Goal: Transaction & Acquisition: Purchase product/service

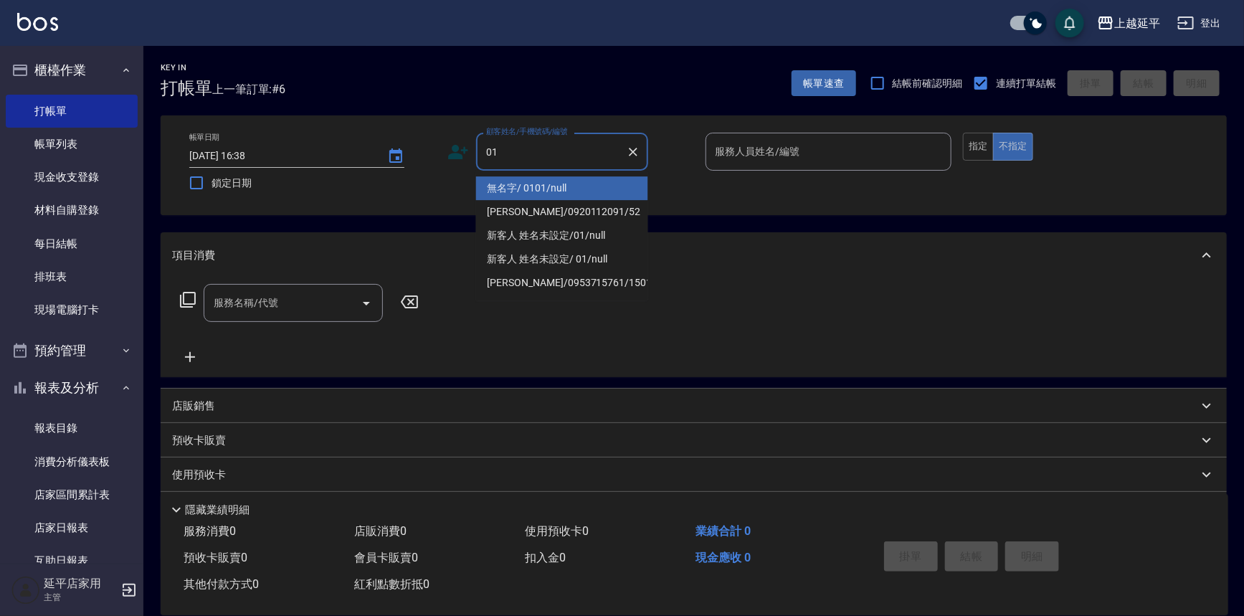
click at [564, 194] on li "無名字/ 0101/null" at bounding box center [562, 188] width 172 height 24
type input "無名字/ 0101/null"
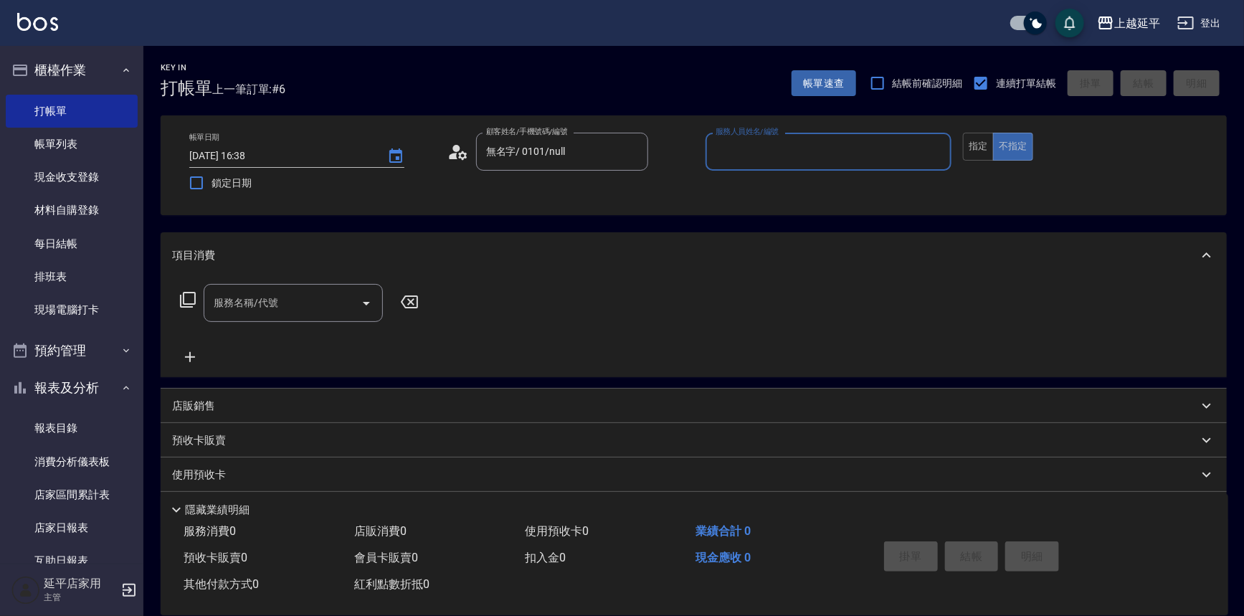
click at [753, 140] on input "服務人員姓名/編號" at bounding box center [829, 151] width 234 height 25
click at [750, 189] on div "Eva -4" at bounding box center [829, 188] width 247 height 24
type input "Eva-4"
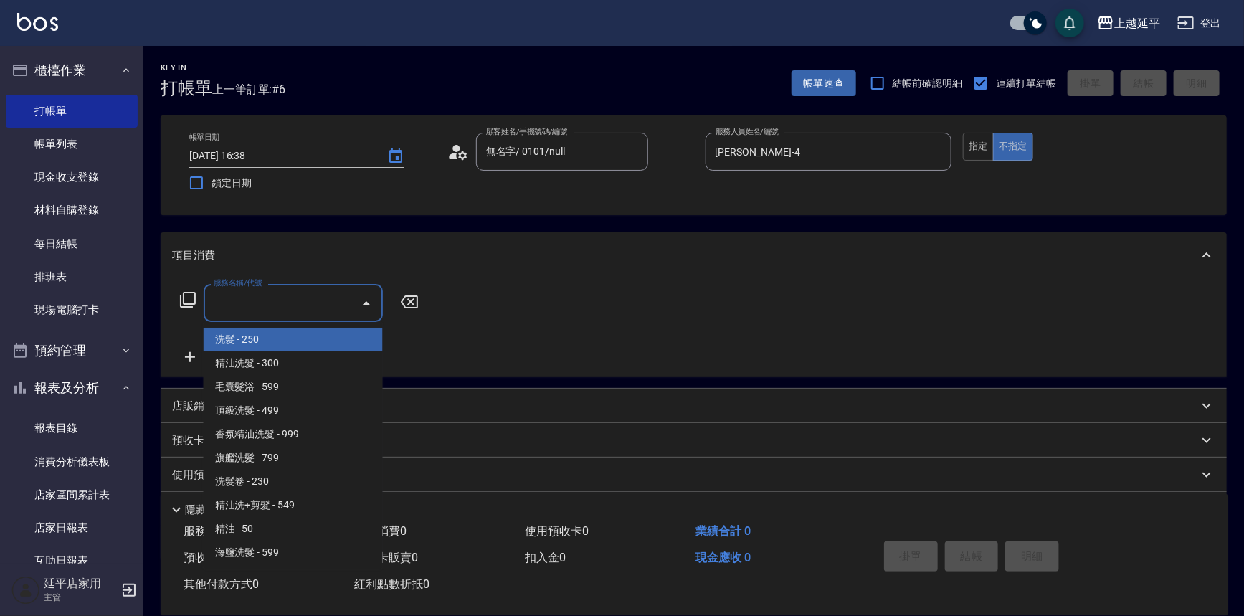
click at [311, 303] on input "服務名稱/代號" at bounding box center [282, 302] width 145 height 25
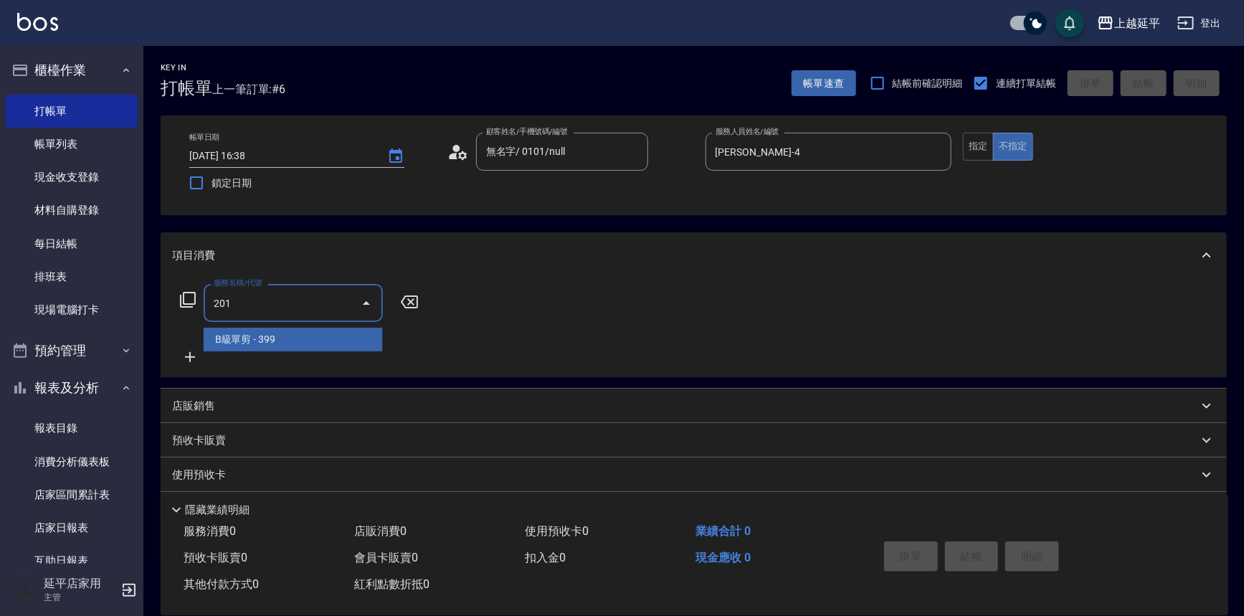
click at [288, 337] on span "B級單剪 - 399" at bounding box center [293, 340] width 179 height 24
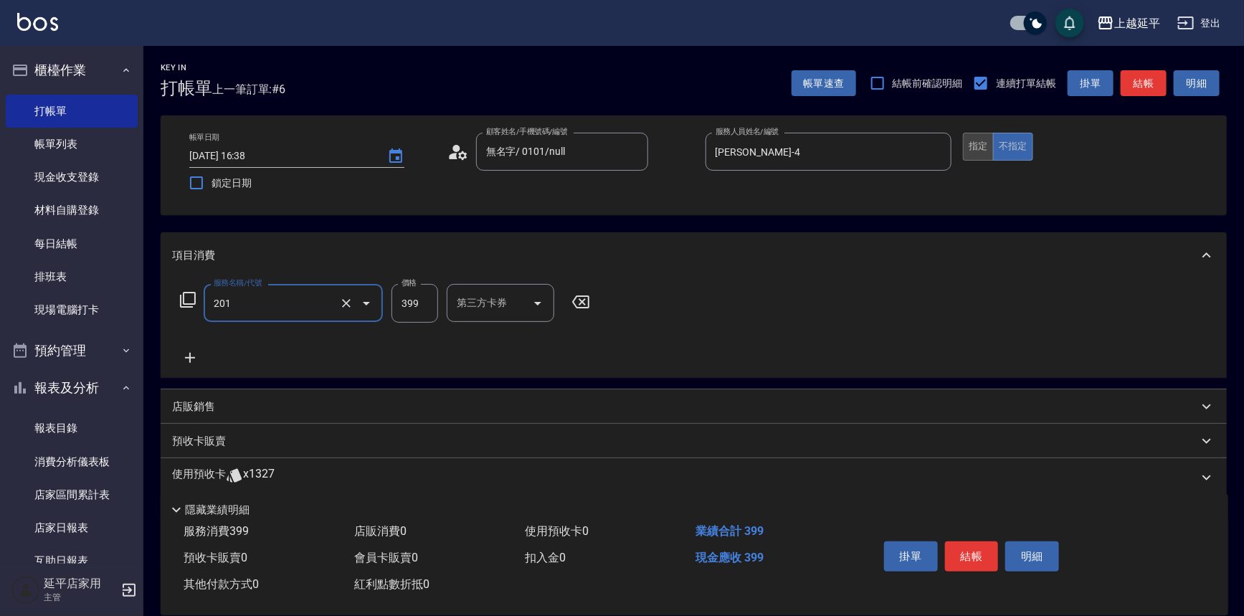
type input "B級單剪(201)"
click at [972, 153] on button "指定" at bounding box center [978, 147] width 31 height 28
click at [186, 358] on icon at bounding box center [190, 358] width 10 height 10
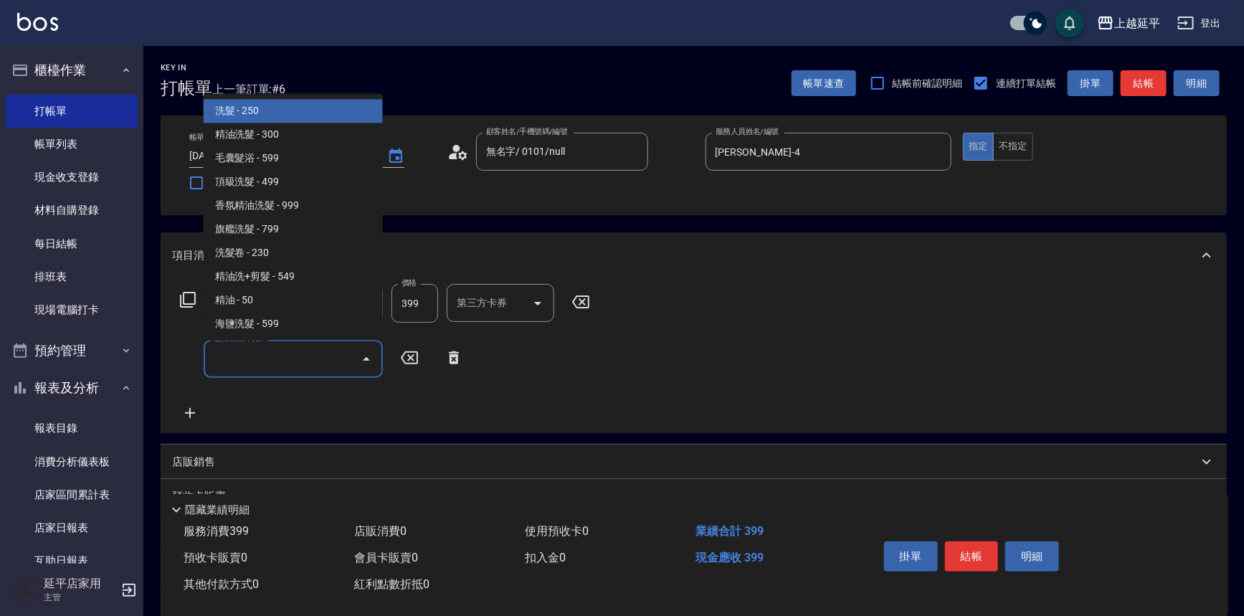
click at [303, 359] on input "服務名稱/代號" at bounding box center [282, 358] width 145 height 25
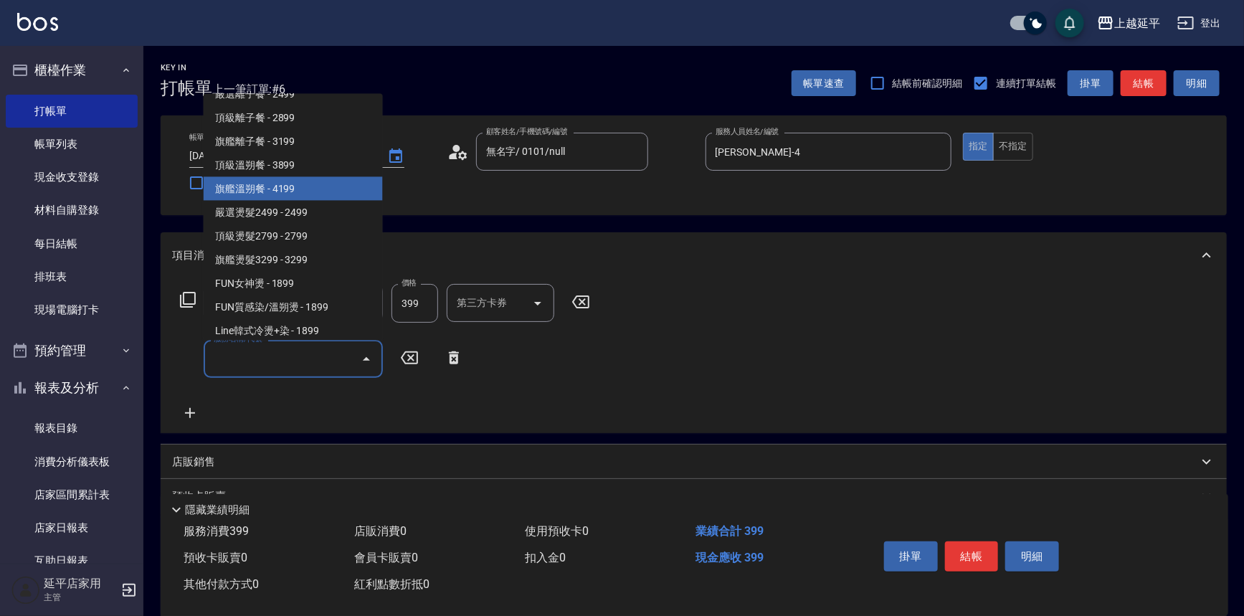
scroll to position [912, 0]
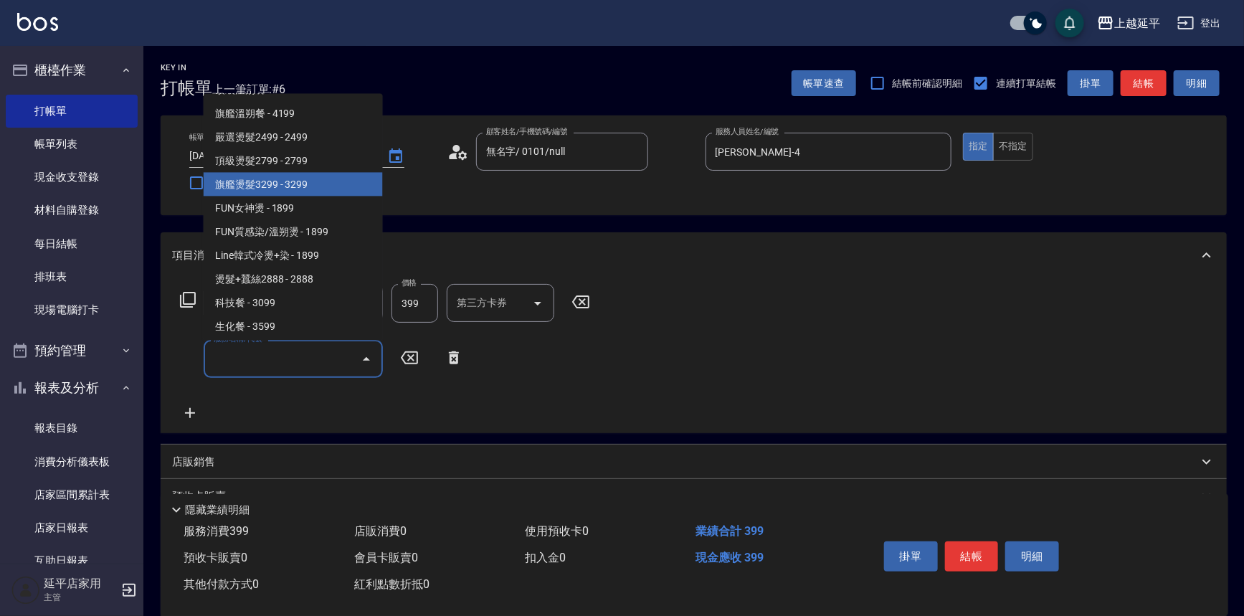
click at [299, 176] on span "旗艦燙髮3299 - 3299" at bounding box center [293, 185] width 179 height 24
type input "旗艦燙髮3299(315)"
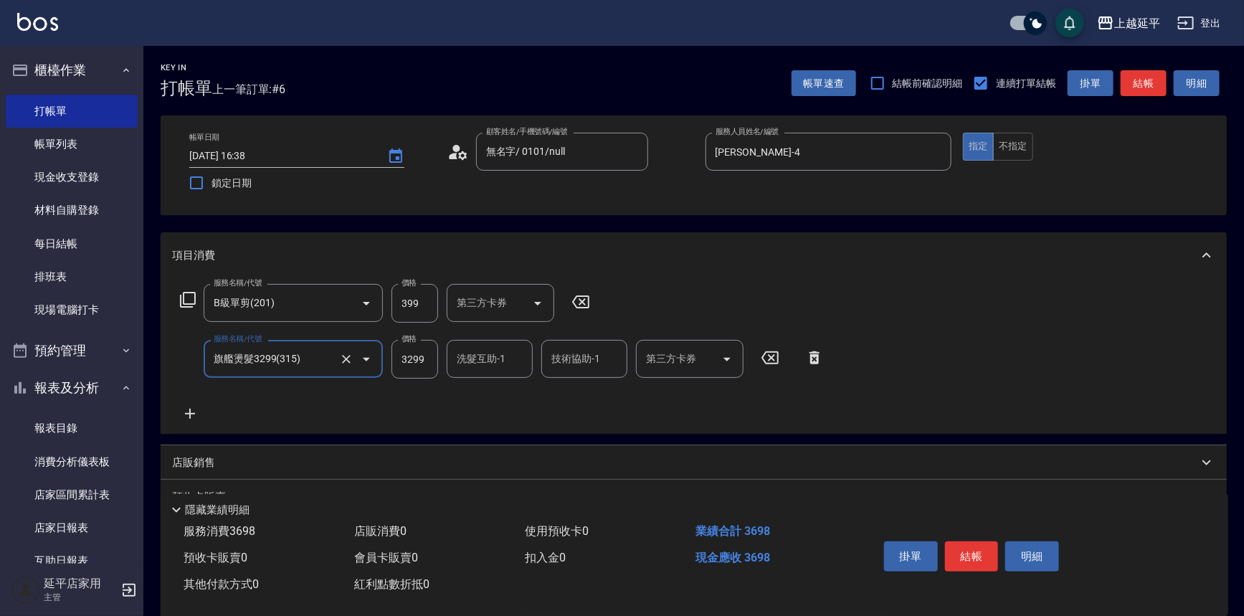
click at [1129, 80] on button "結帳" at bounding box center [1144, 83] width 46 height 27
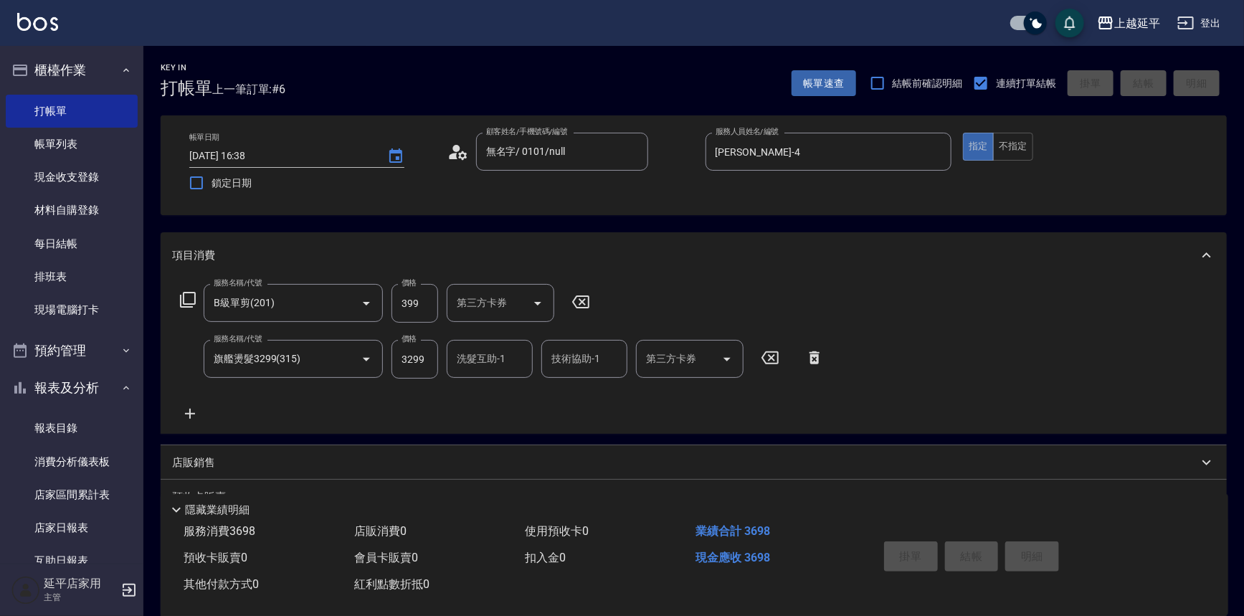
type input "2025/08/16 17:10"
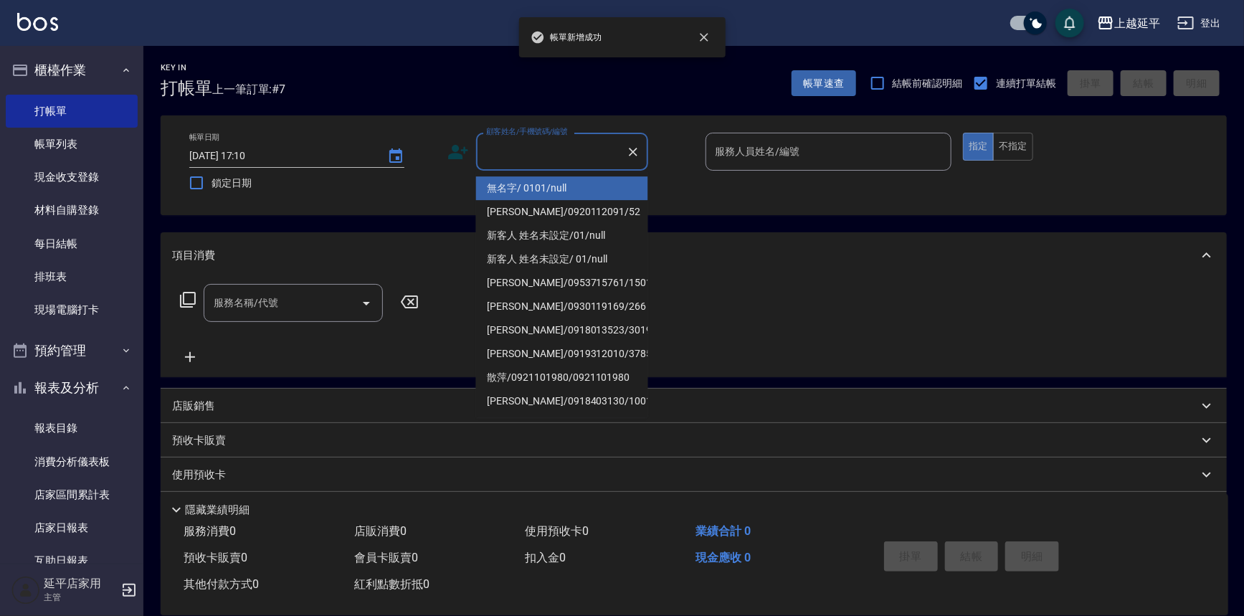
click at [605, 147] on input "顧客姓名/手機號碼/編號" at bounding box center [552, 151] width 138 height 25
drag, startPoint x: 586, startPoint y: 191, endPoint x: 753, endPoint y: 156, distance: 170.6
click at [588, 189] on li "無名字/ 0101/null" at bounding box center [562, 188] width 172 height 24
type input "無名字/ 0101/null"
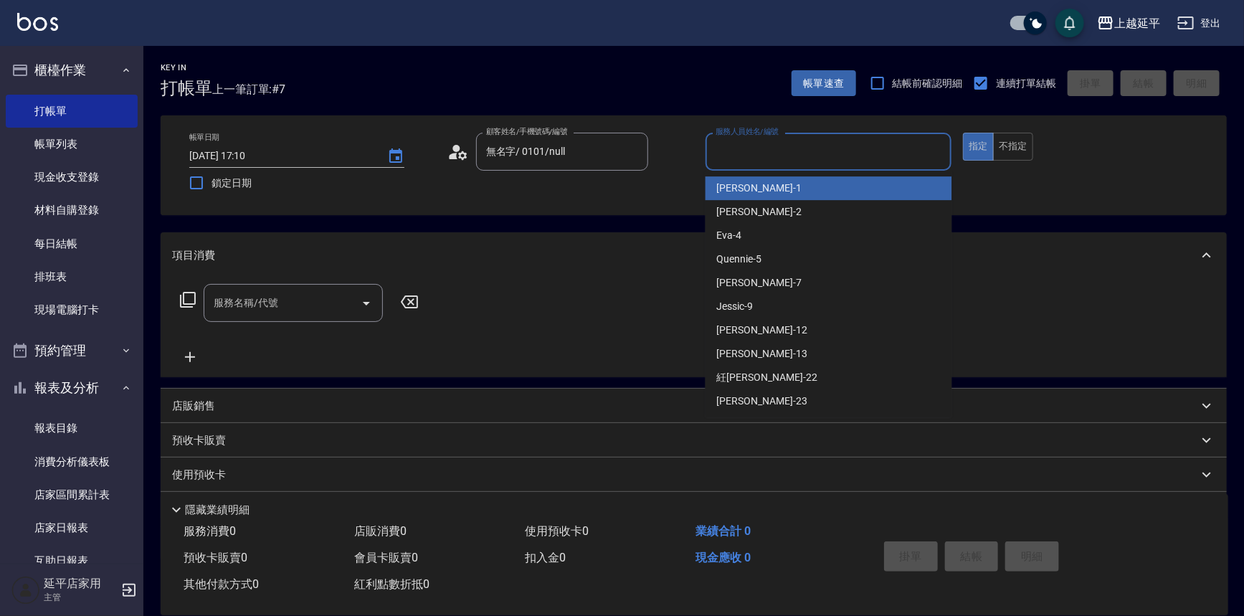
click at [755, 153] on input "服務人員姓名/編號" at bounding box center [829, 151] width 234 height 25
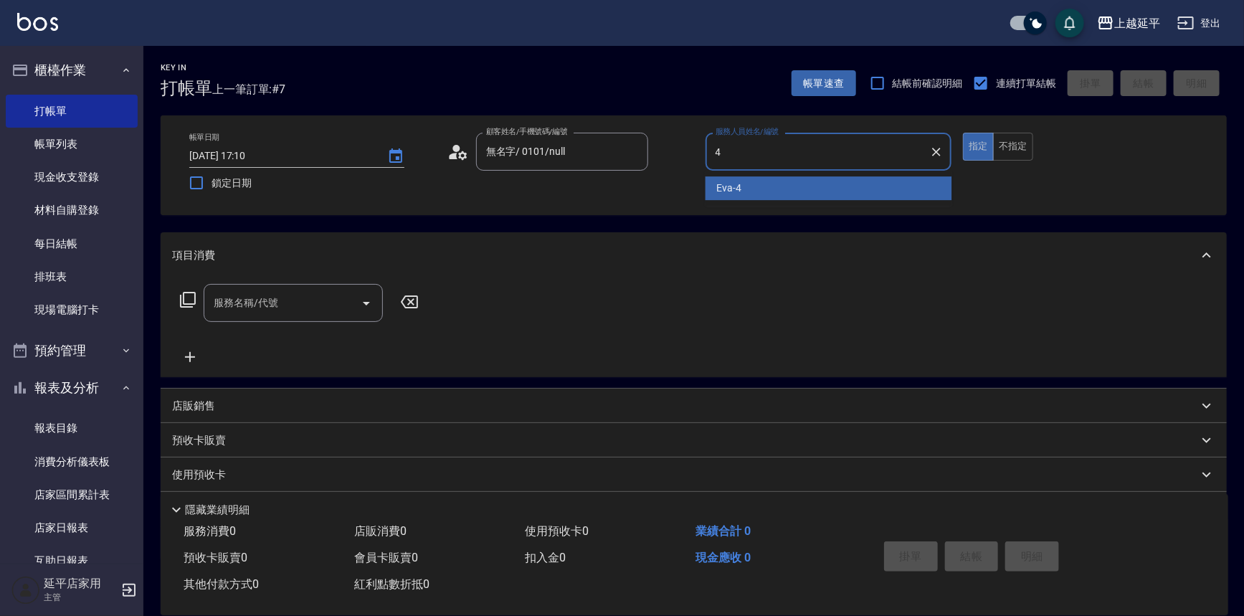
click at [746, 189] on div "Eva -4" at bounding box center [829, 188] width 247 height 24
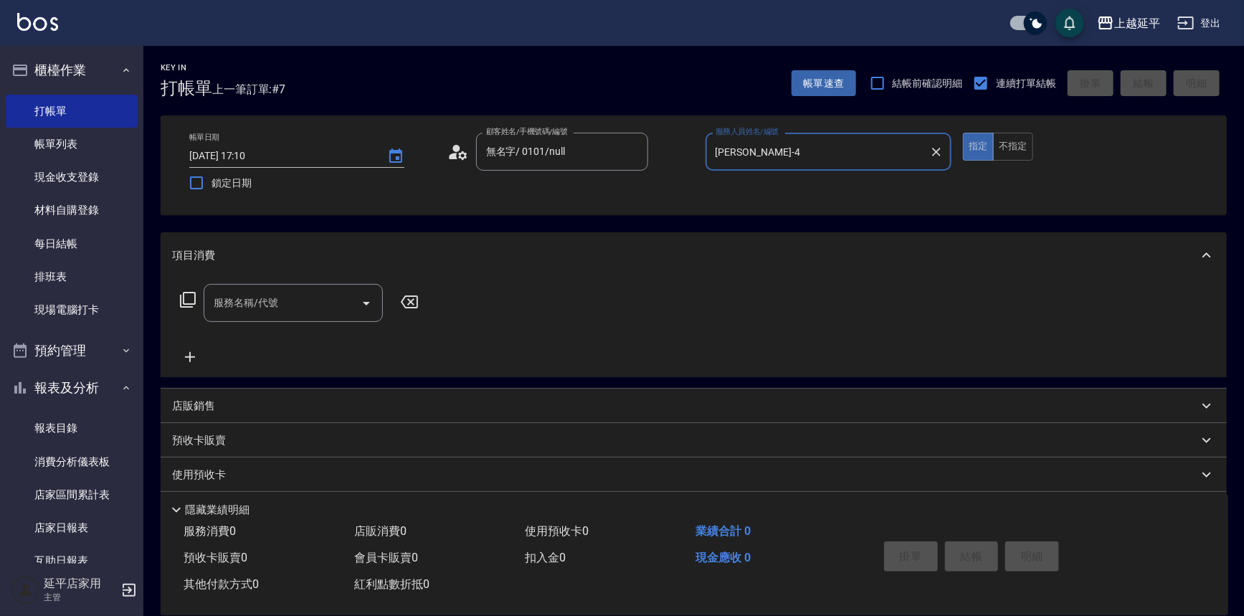
type input "Eva-4"
drag, startPoint x: 270, startPoint y: 306, endPoint x: 281, endPoint y: 299, distance: 13.5
click at [273, 302] on div "服務名稱/代號 服務名稱/代號" at bounding box center [293, 303] width 179 height 38
click at [275, 335] on span "B級洗+剪 - 499" at bounding box center [293, 340] width 179 height 24
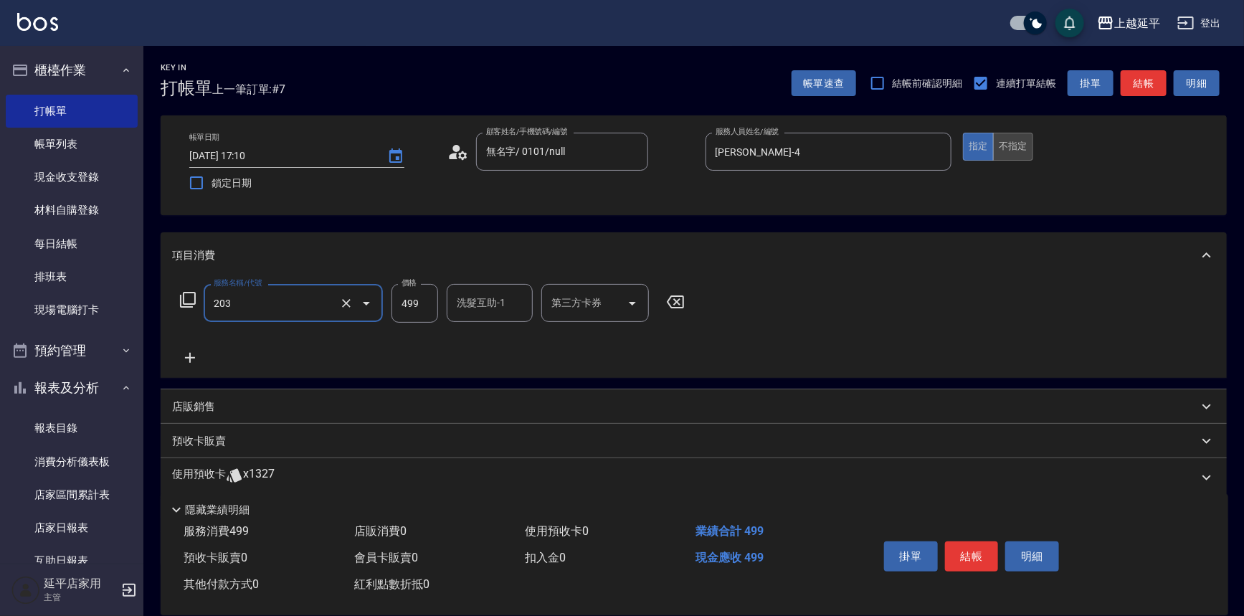
type input "B級洗+剪(203)"
drag, startPoint x: 1031, startPoint y: 138, endPoint x: 1022, endPoint y: 146, distance: 12.2
click at [1028, 141] on button "不指定" at bounding box center [1013, 147] width 40 height 28
click at [1143, 81] on button "結帳" at bounding box center [1144, 83] width 46 height 27
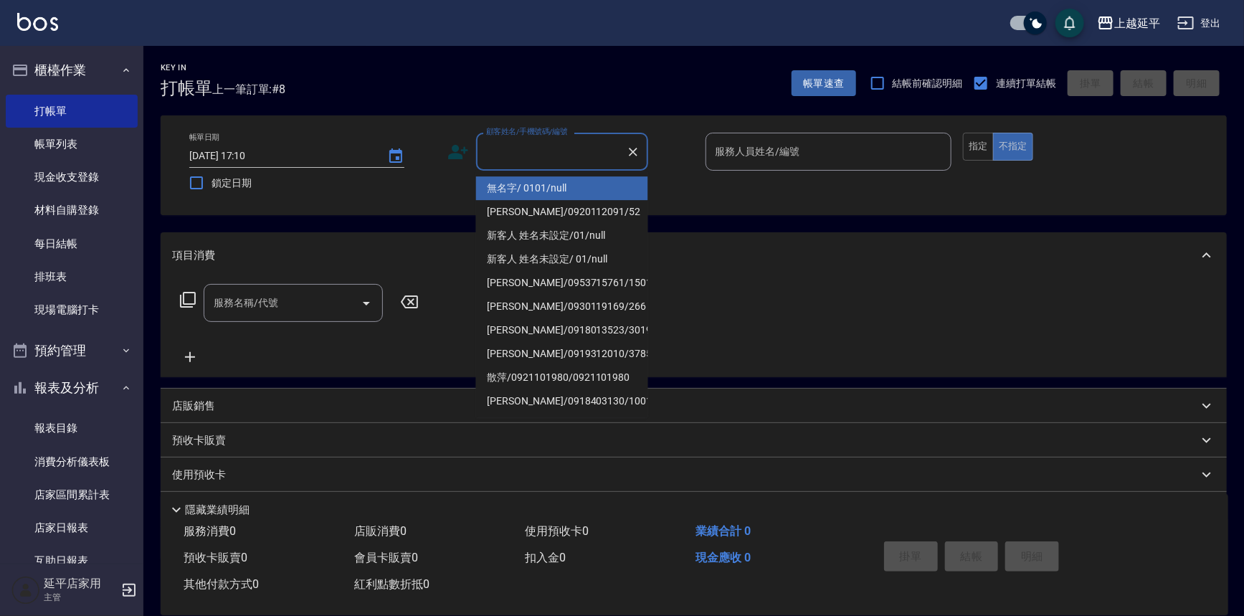
click at [585, 144] on input "顧客姓名/手機號碼/編號" at bounding box center [552, 151] width 138 height 25
click at [574, 182] on li "無名字/ 0101/null" at bounding box center [562, 188] width 172 height 24
type input "無名字/ 0101/null"
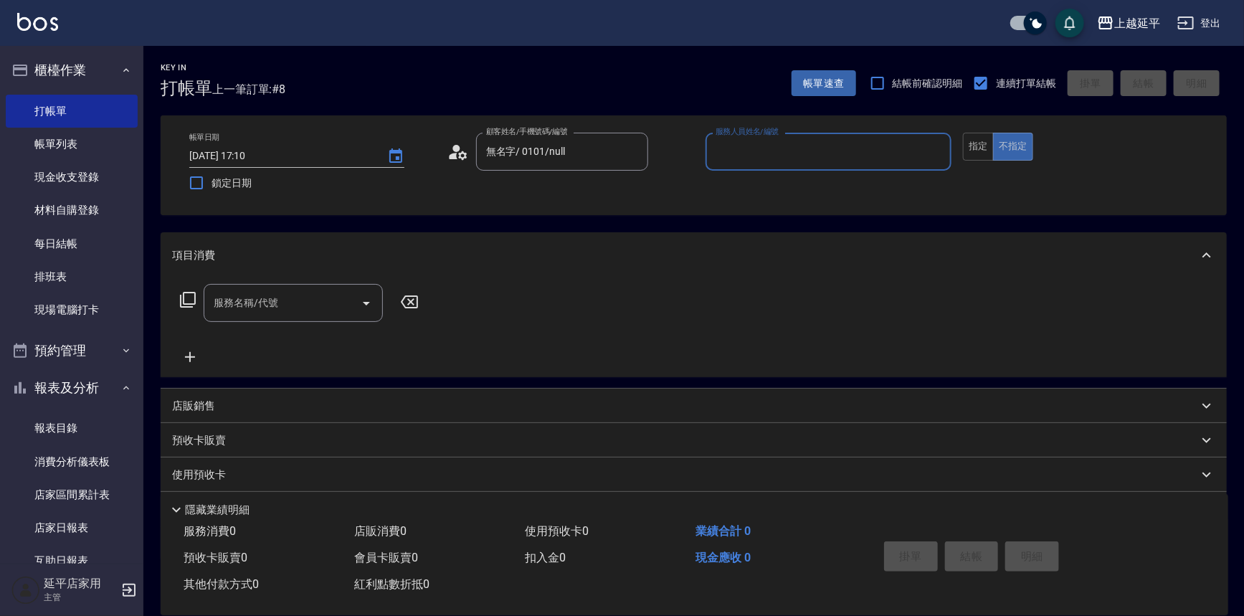
click at [789, 153] on input "服務人員姓名/編號" at bounding box center [829, 151] width 234 height 25
click at [784, 183] on div "Eva -4" at bounding box center [829, 188] width 247 height 24
type input "Eva-4"
click at [303, 303] on input "服務名稱/代號" at bounding box center [282, 302] width 145 height 25
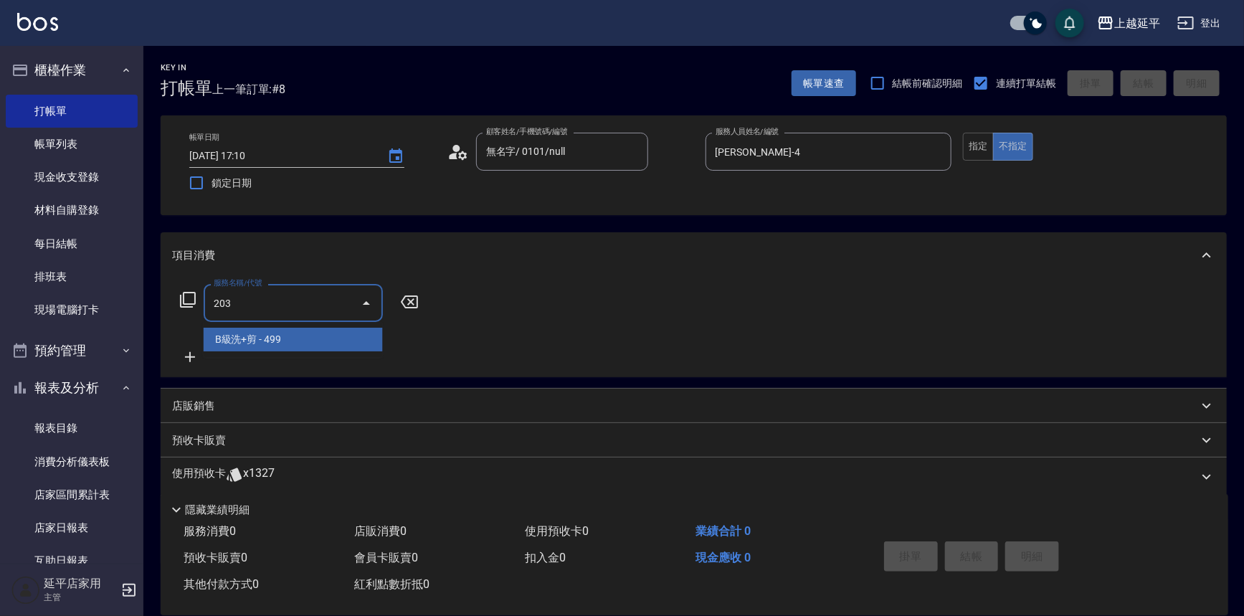
click at [295, 333] on span "B級洗+剪 - 499" at bounding box center [293, 340] width 179 height 24
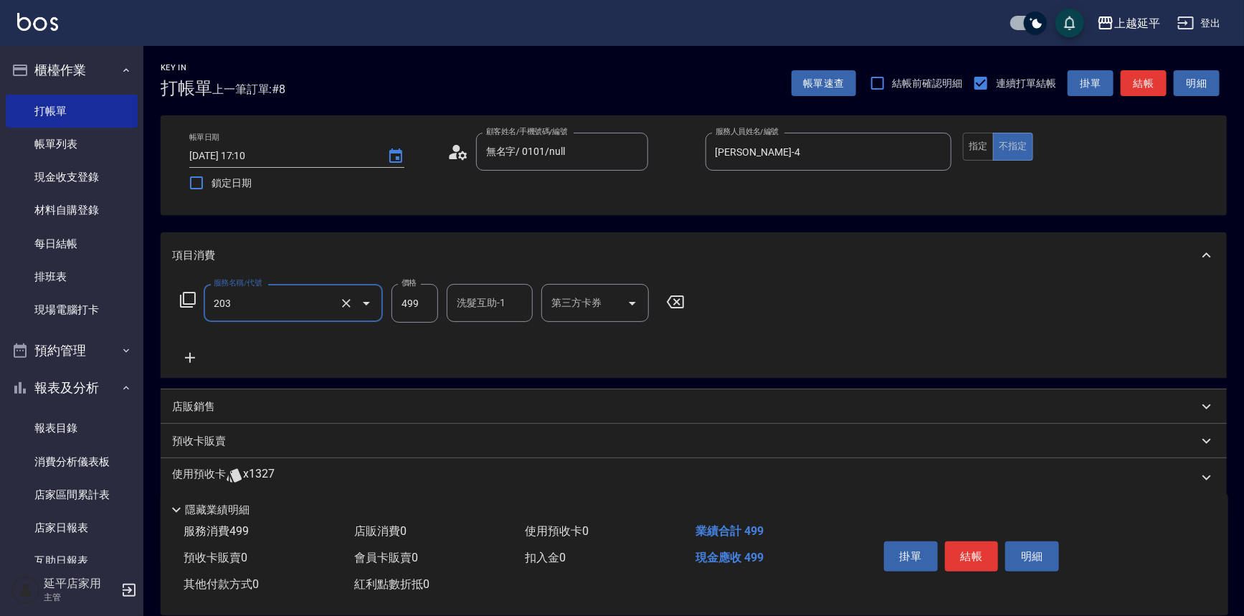
type input "B級洗+剪(203)"
click at [194, 358] on icon at bounding box center [190, 358] width 10 height 10
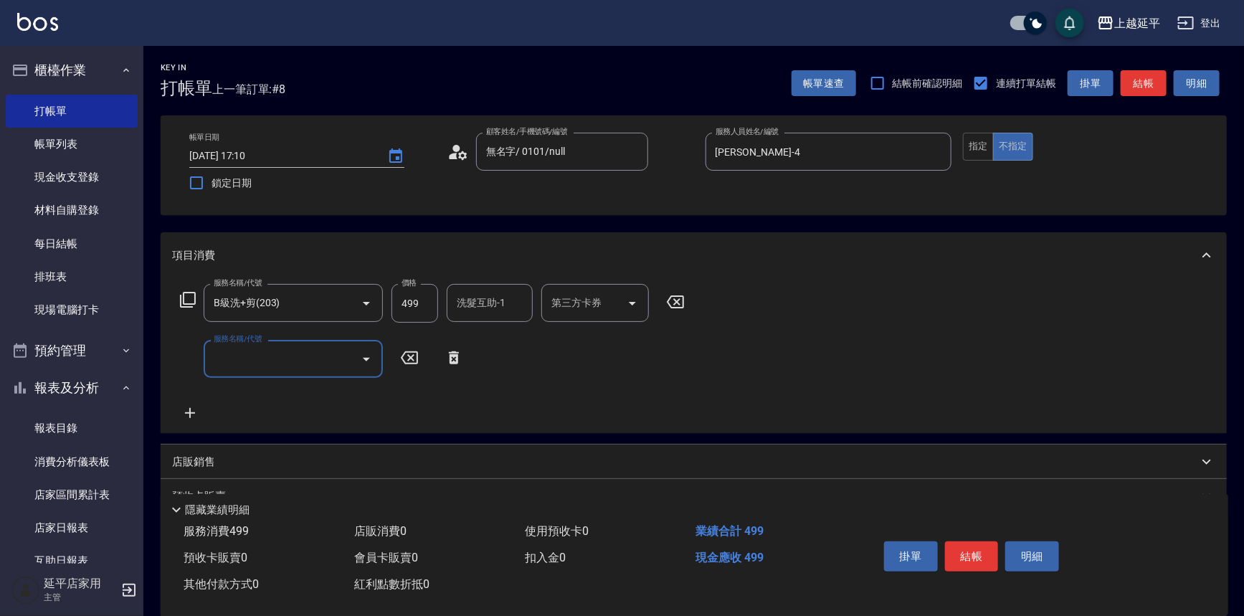
click at [258, 355] on input "服務名稱/代號" at bounding box center [282, 358] width 145 height 25
click at [296, 396] on span "B級洗+剪 - 499" at bounding box center [293, 396] width 179 height 24
type input "B級洗+剪(203)"
click at [980, 148] on button "指定" at bounding box center [978, 147] width 31 height 28
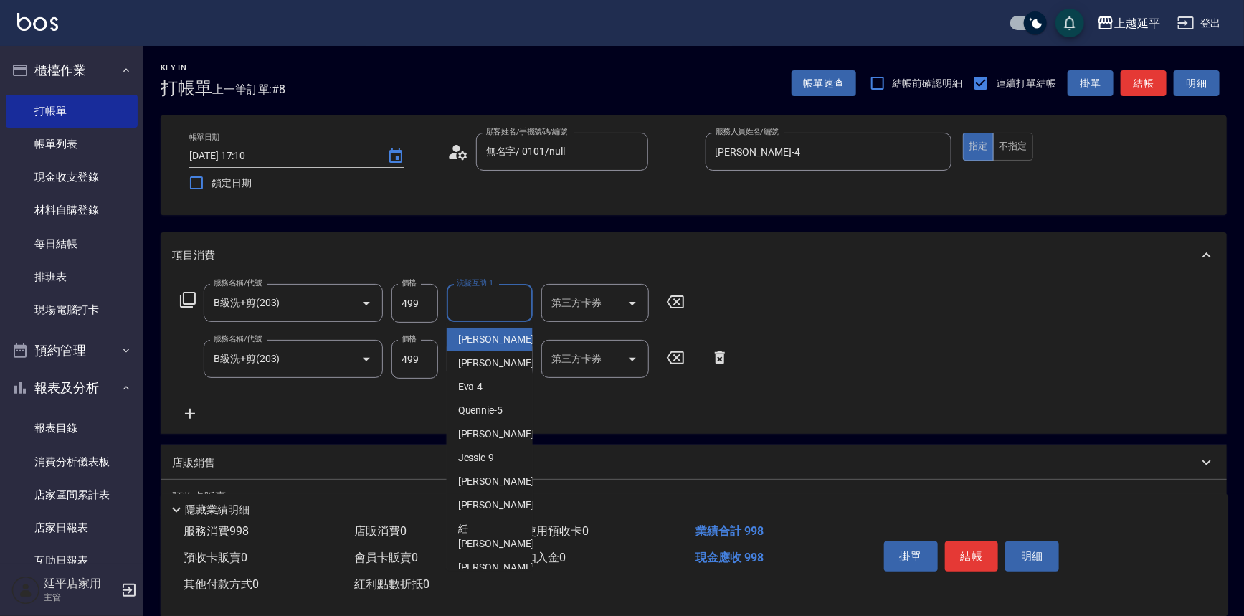
click at [496, 305] on input "洗髮互助-1" at bounding box center [489, 302] width 73 height 25
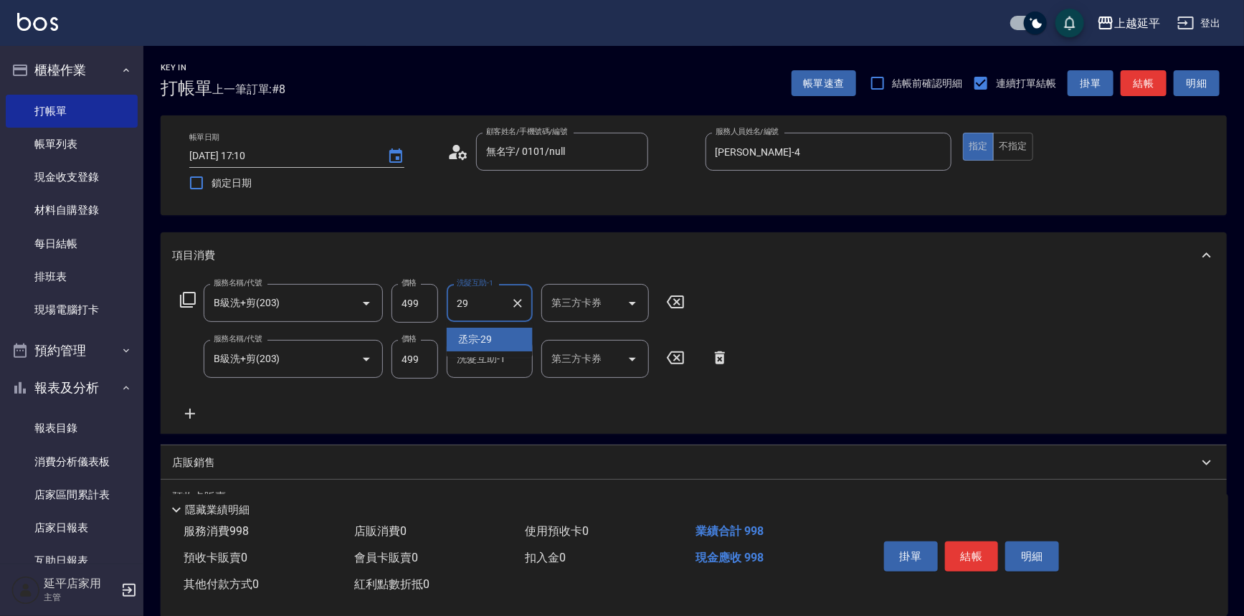
click at [494, 346] on div "丞宗 -29" at bounding box center [490, 340] width 86 height 24
type input "丞宗-29"
click at [1138, 85] on button "結帳" at bounding box center [1144, 83] width 46 height 27
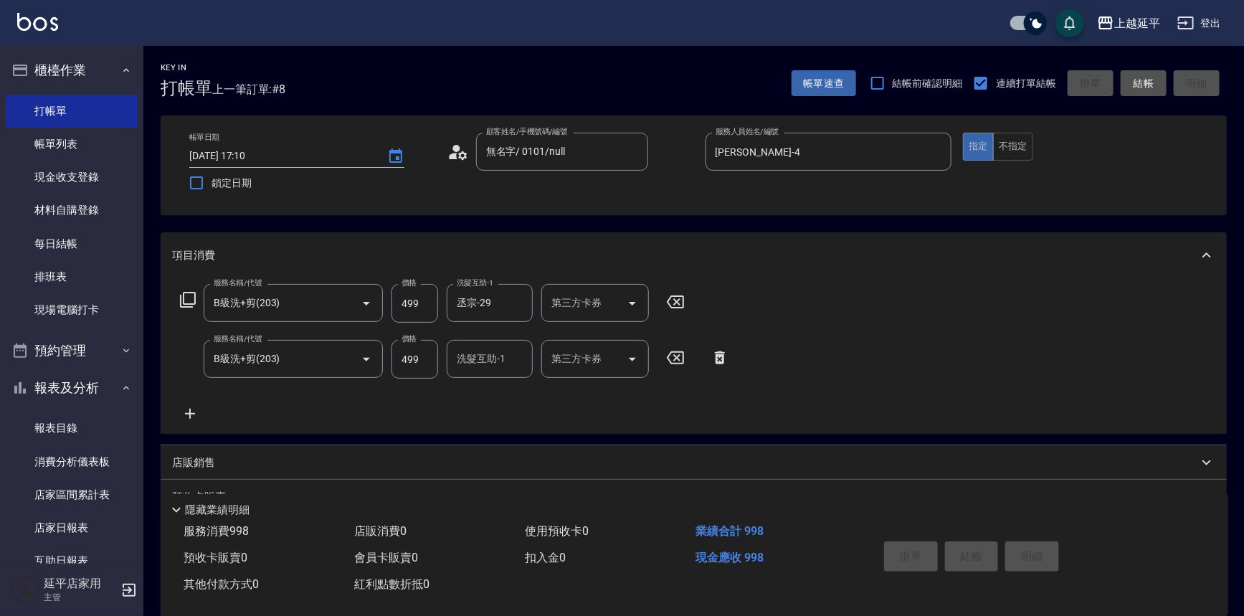
type input "2025/08/16 17:11"
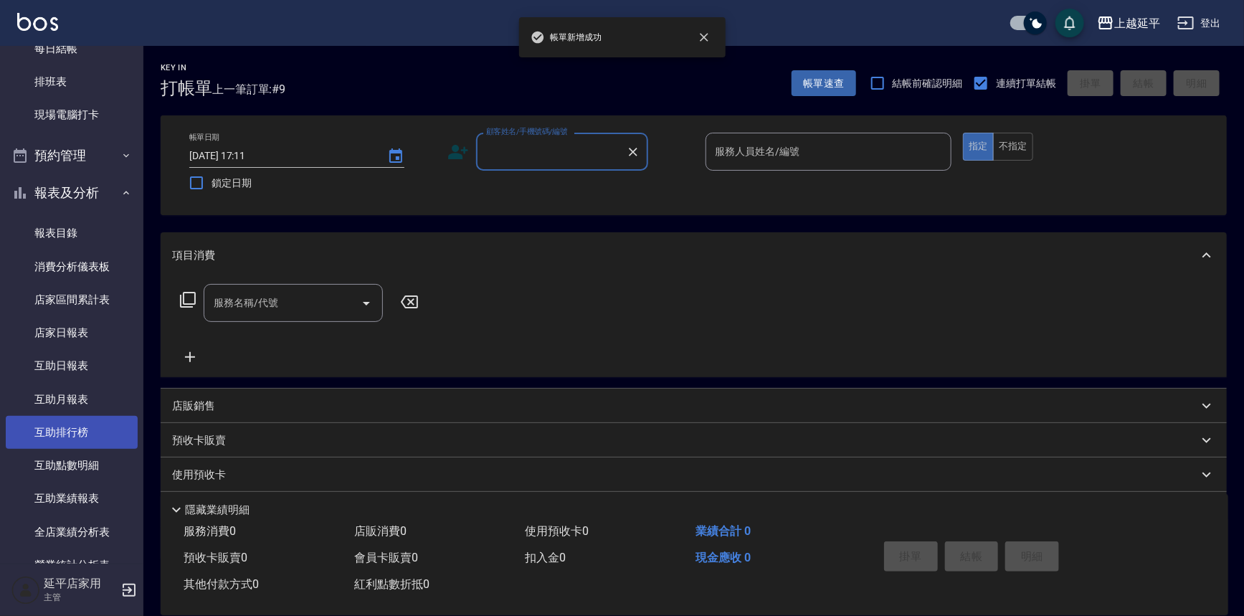
scroll to position [391, 0]
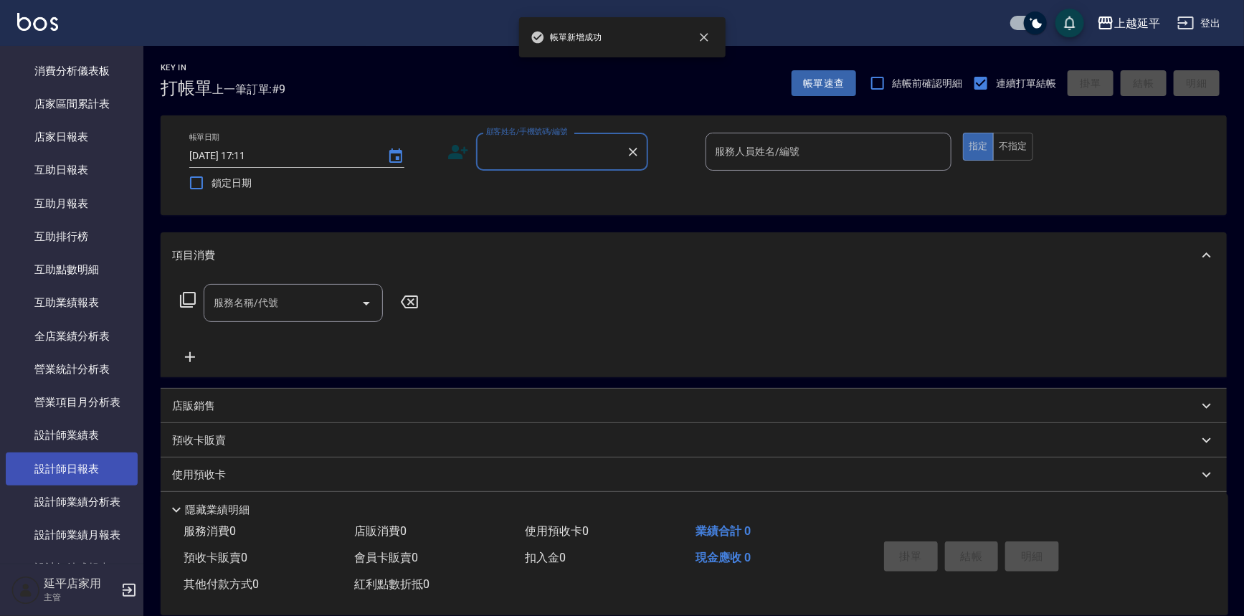
click at [75, 456] on link "設計師日報表" at bounding box center [72, 469] width 132 height 33
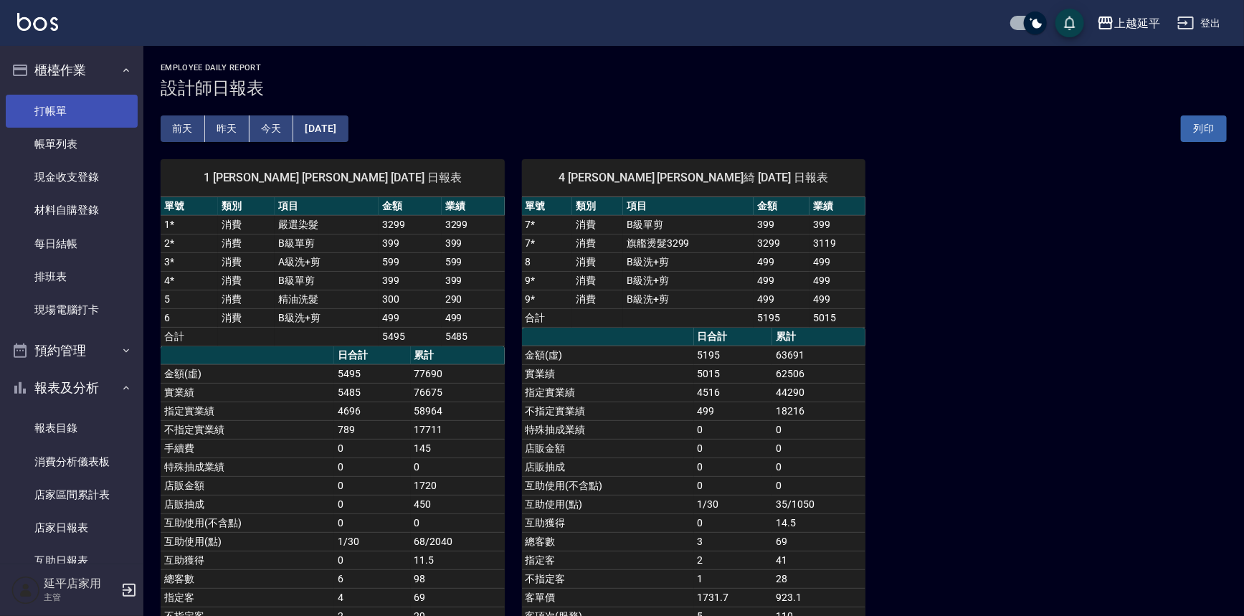
click at [61, 109] on link "打帳單" at bounding box center [72, 111] width 132 height 33
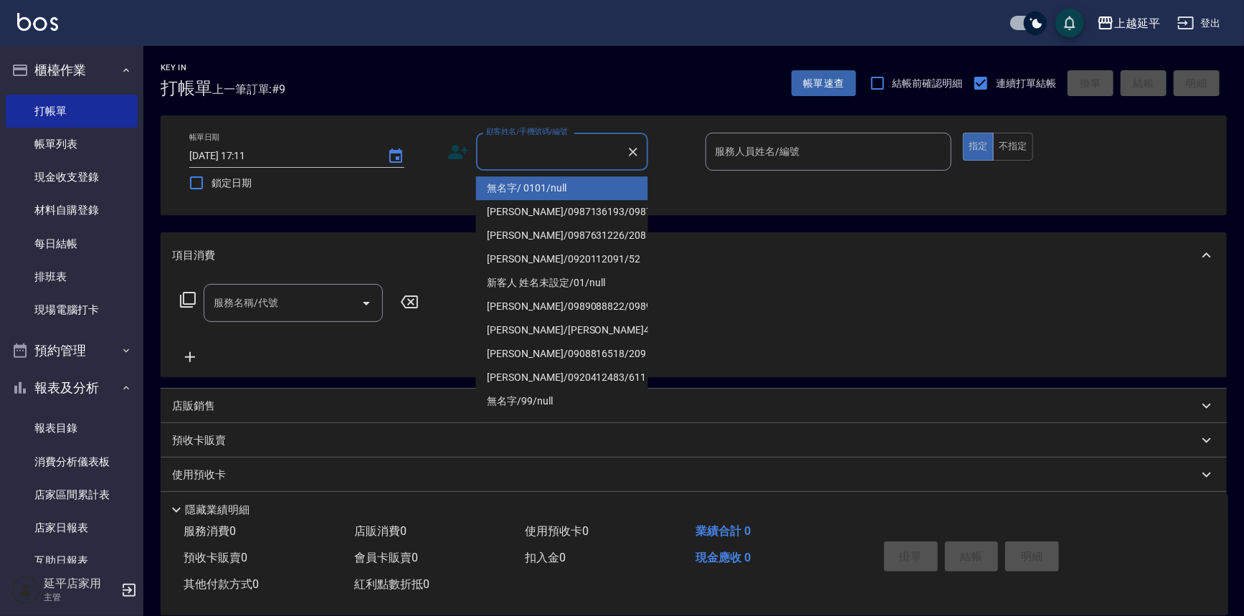
click at [593, 164] on div "顧客姓名/手機號碼/編號" at bounding box center [562, 152] width 172 height 38
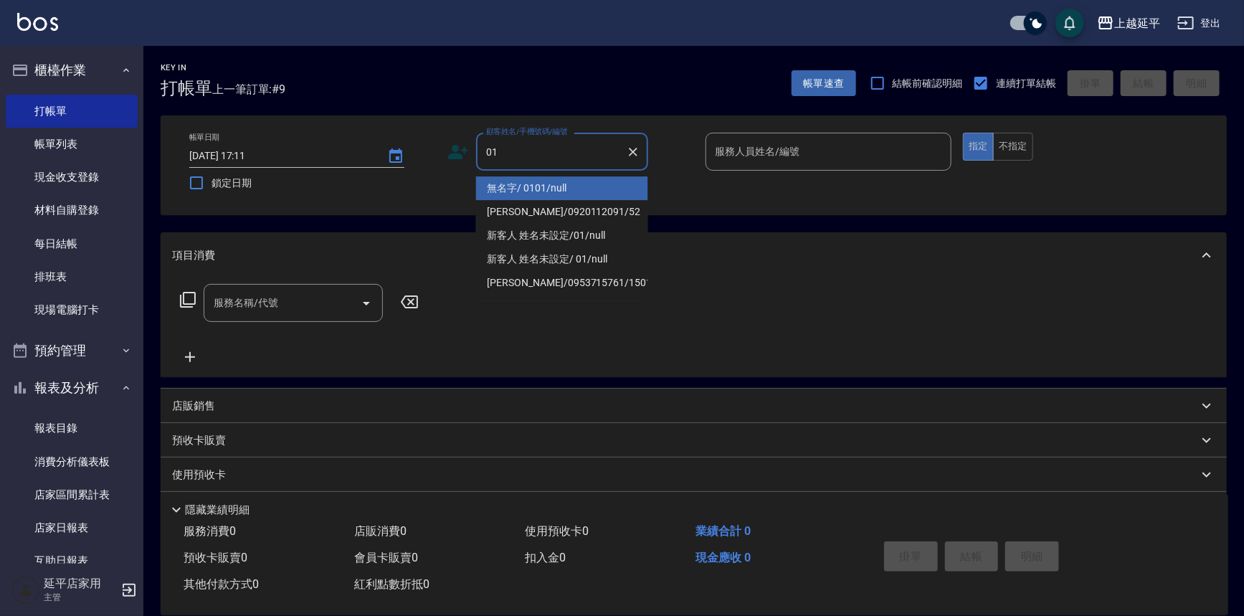
click at [574, 186] on li "無名字/ 0101/null" at bounding box center [562, 188] width 172 height 24
type input "無名字/ 0101/null"
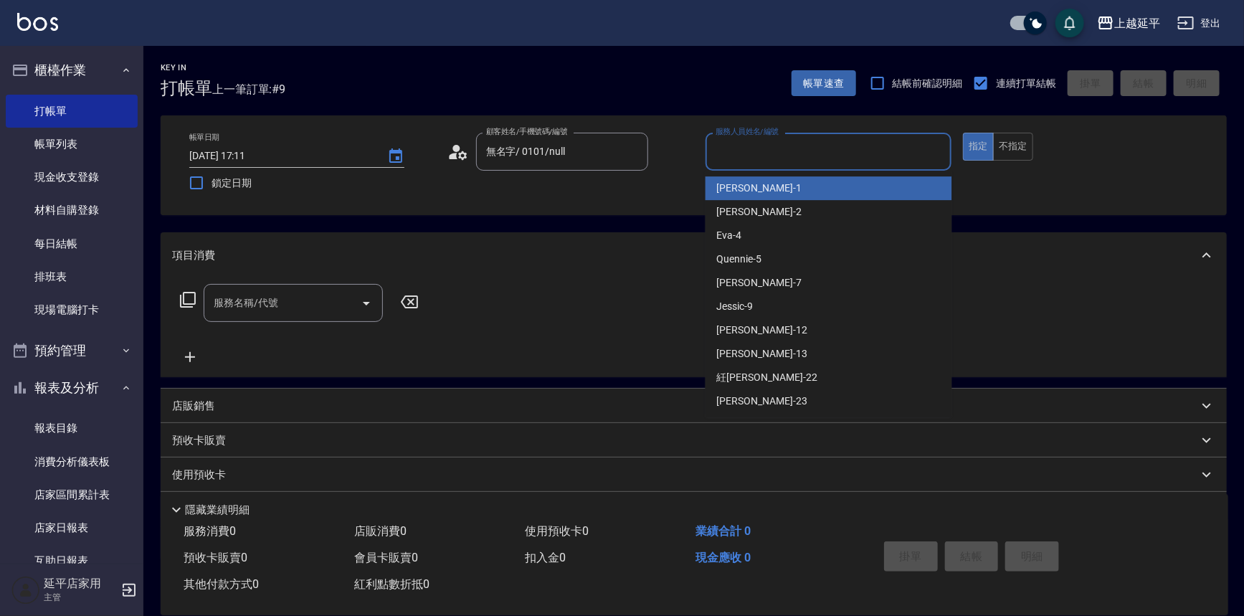
click at [767, 159] on input "服務人員姓名/編號" at bounding box center [829, 151] width 234 height 25
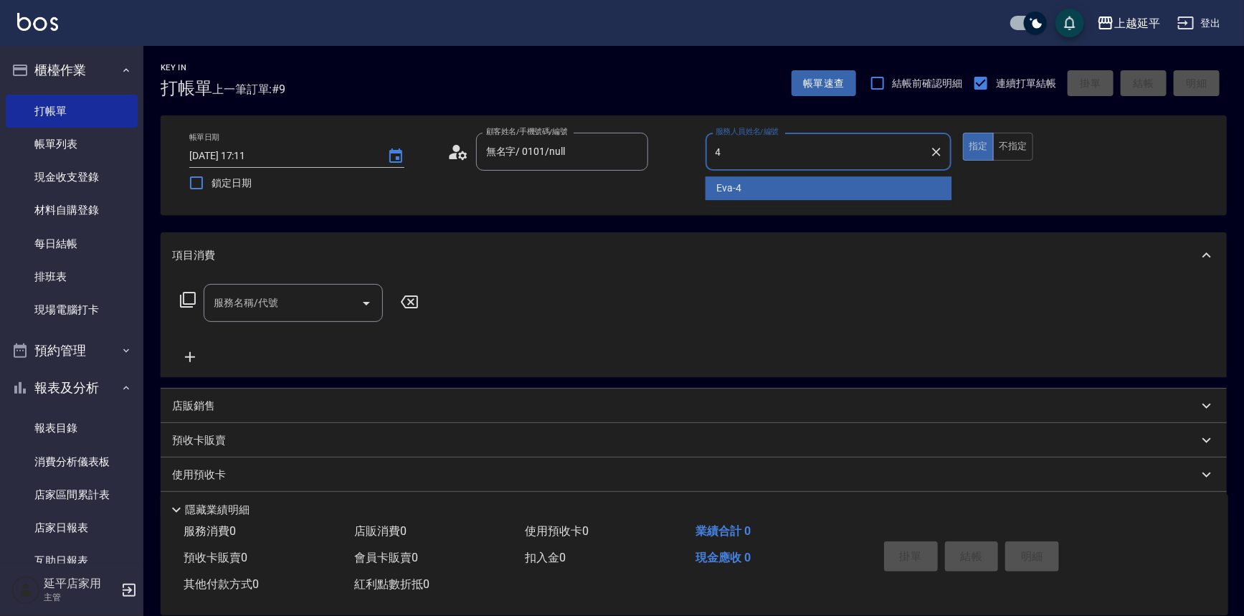
click at [746, 186] on div "Eva -4" at bounding box center [829, 188] width 247 height 24
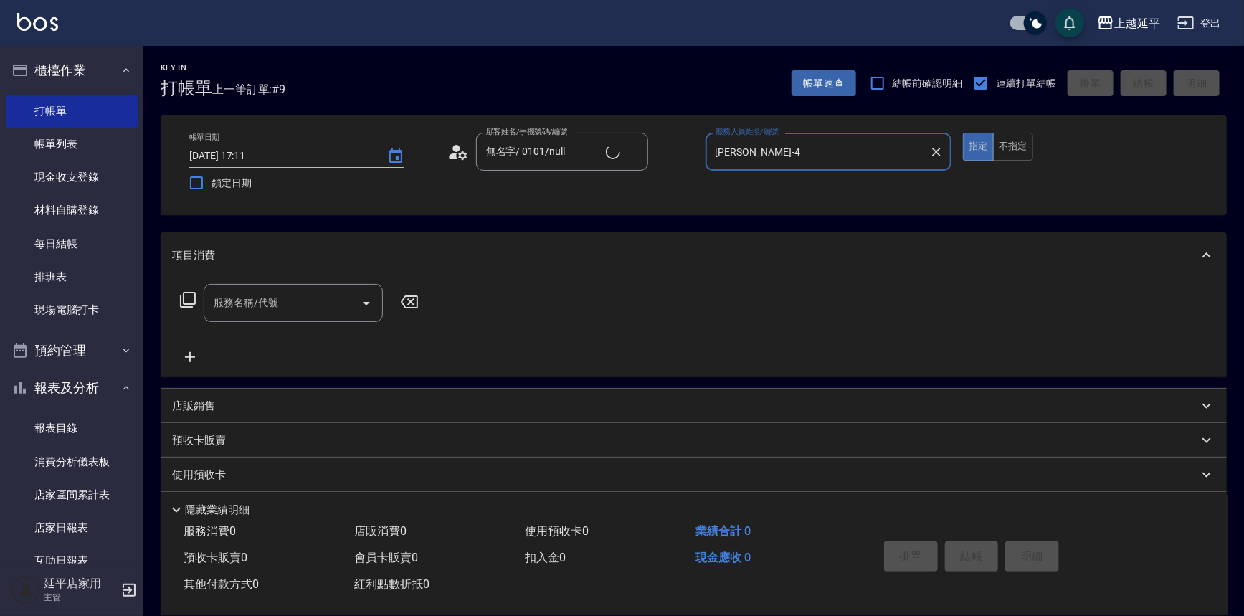
type input "Eva-4"
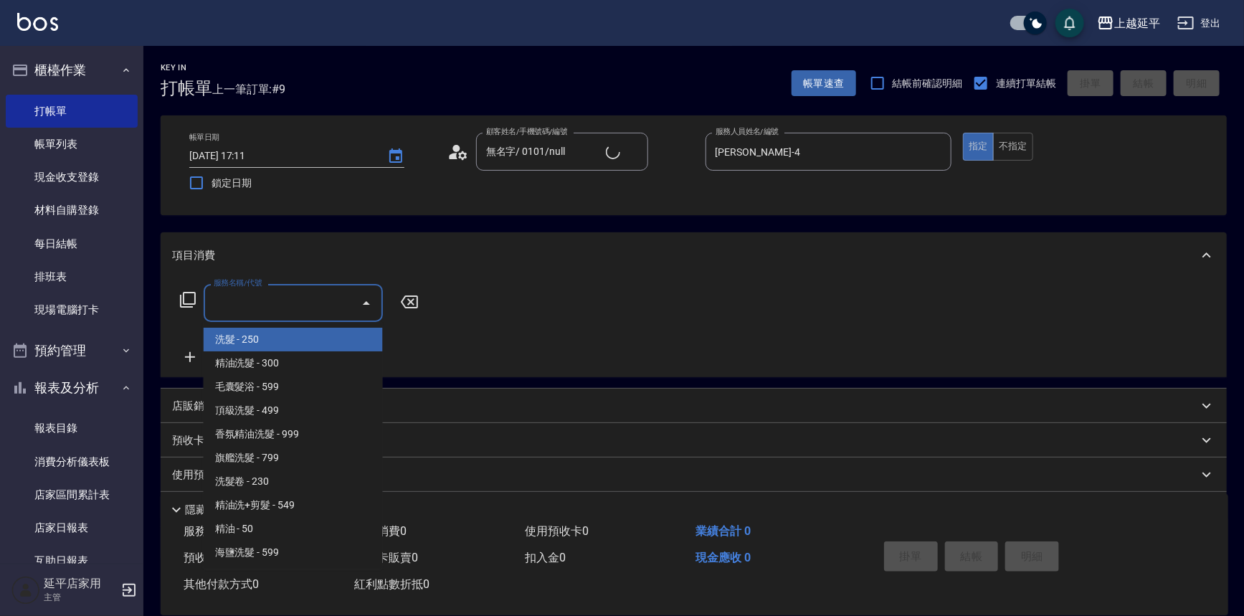
click at [285, 300] on input "服務名稱/代號" at bounding box center [282, 302] width 145 height 25
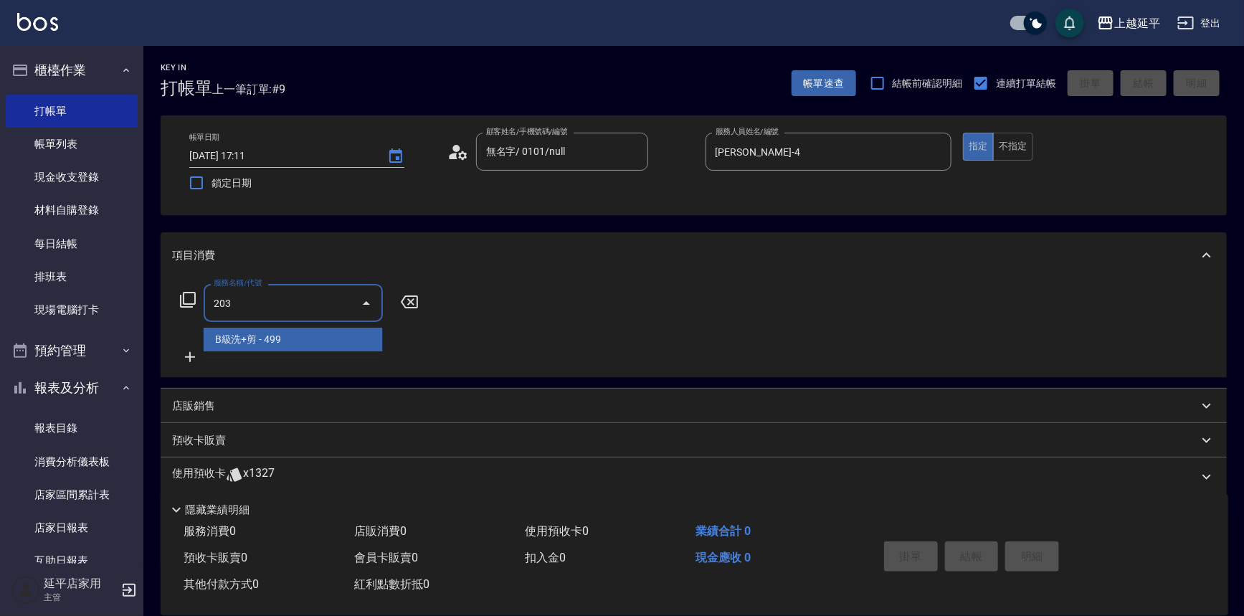
click at [308, 339] on span "B級洗+剪 - 499" at bounding box center [293, 340] width 179 height 24
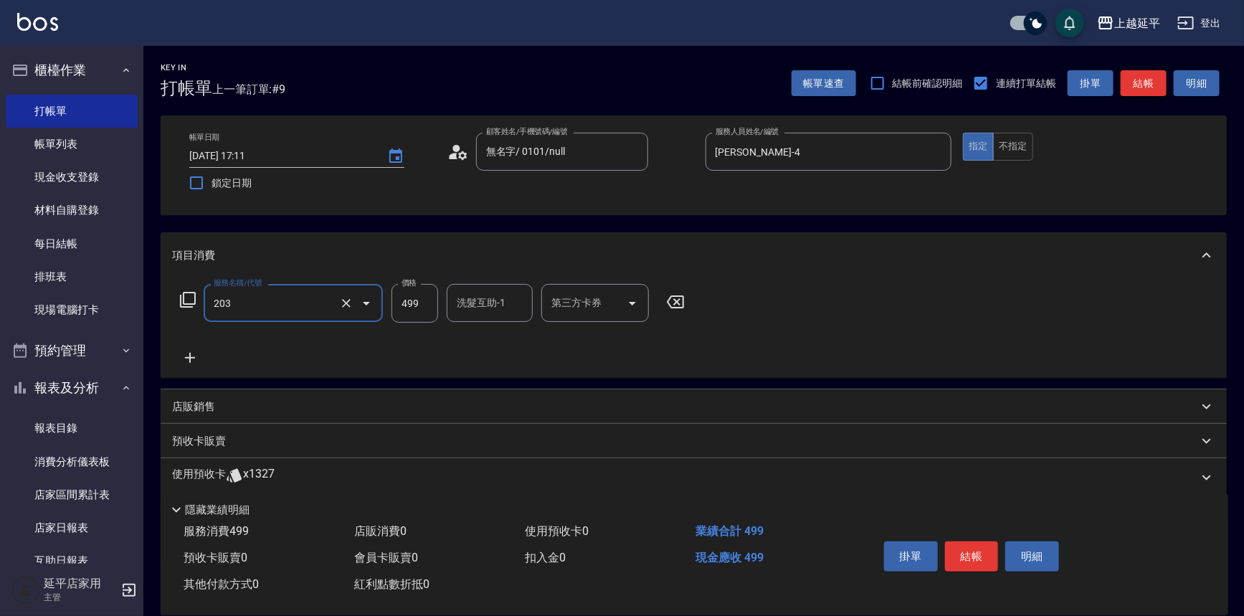
type input "B級洗+剪(203)"
click at [1140, 80] on button "結帳" at bounding box center [1144, 83] width 46 height 27
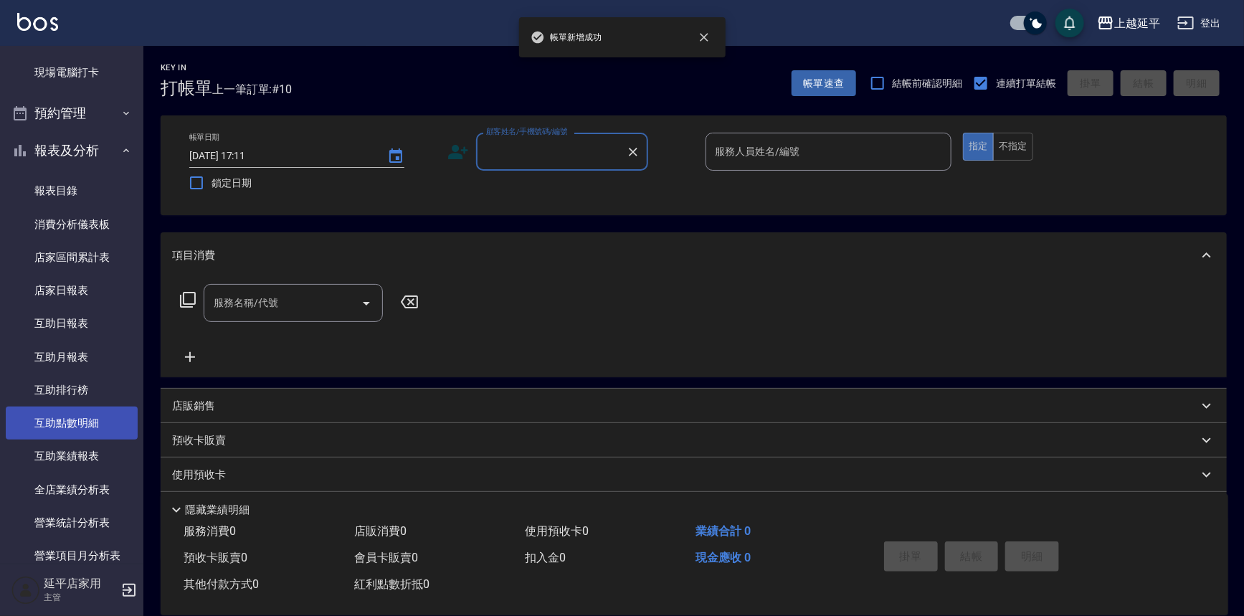
scroll to position [326, 0]
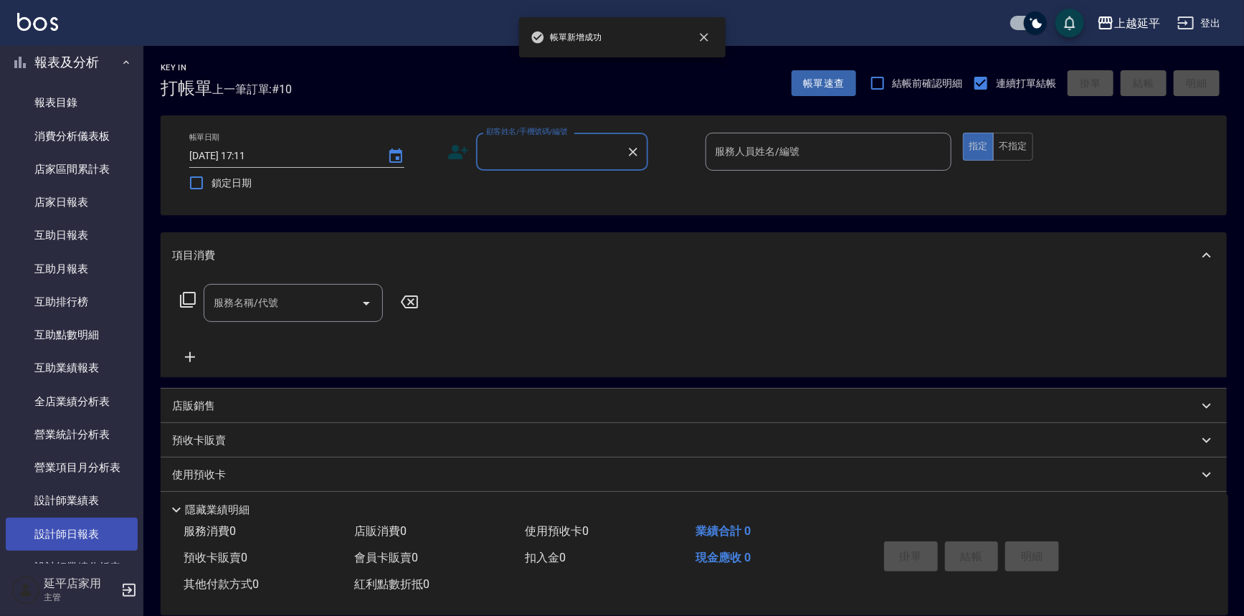
click at [77, 529] on link "設計師日報表" at bounding box center [72, 534] width 132 height 33
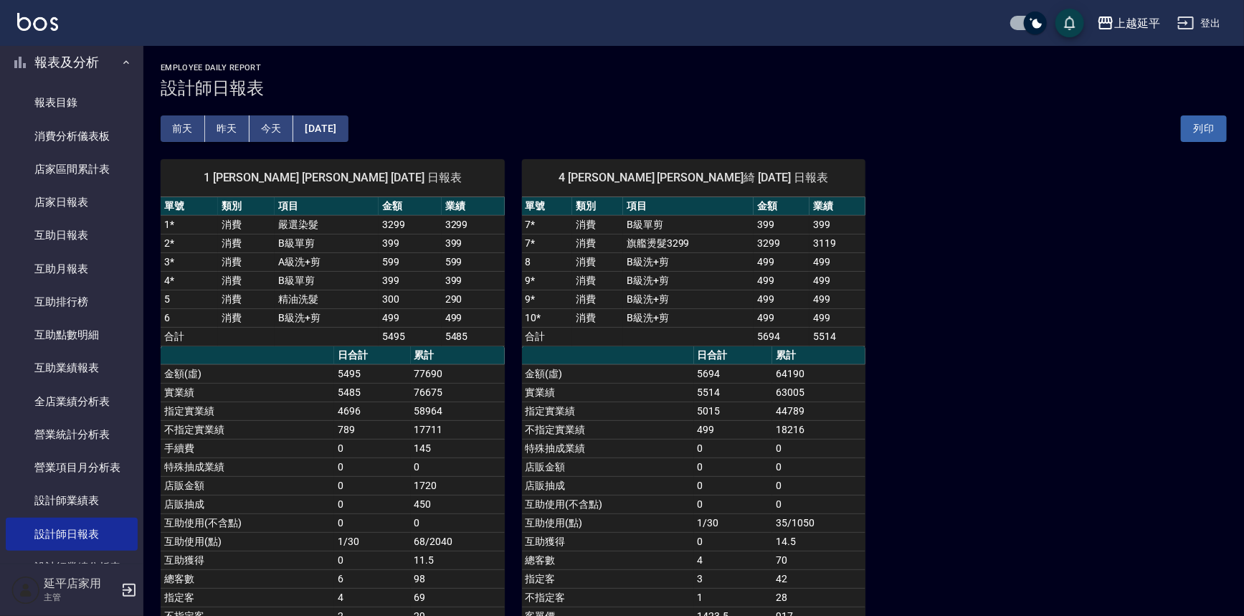
click at [333, 124] on button "[DATE]" at bounding box center [320, 128] width 55 height 27
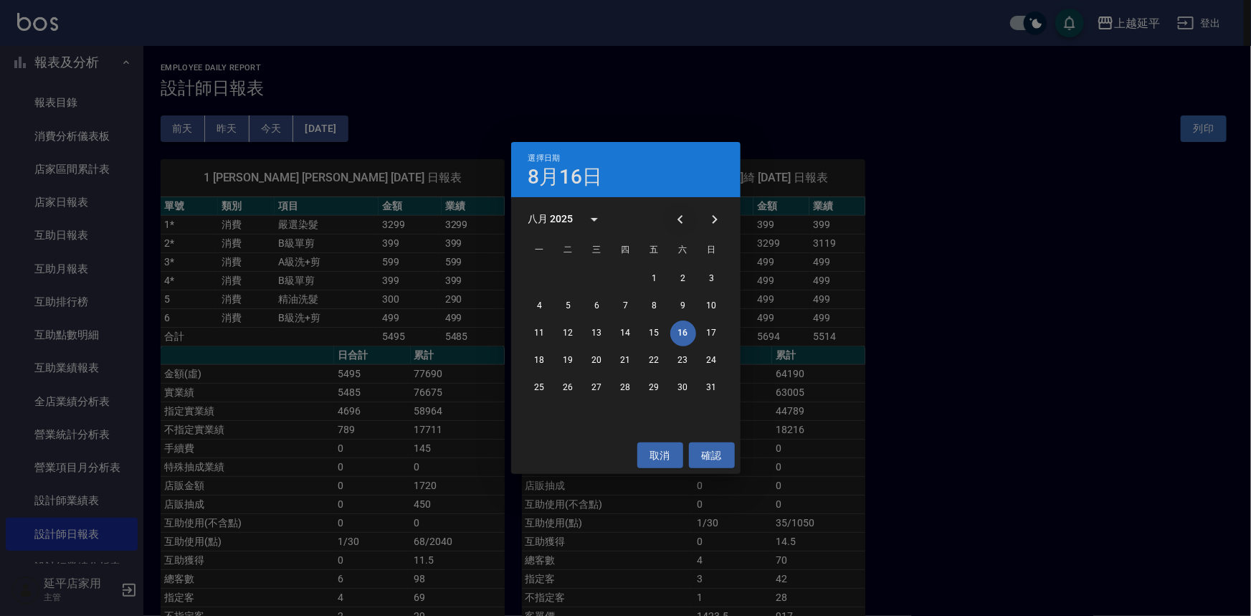
click at [680, 214] on icon "Previous month" at bounding box center [680, 219] width 17 height 17
click at [596, 335] on button "16" at bounding box center [597, 334] width 26 height 26
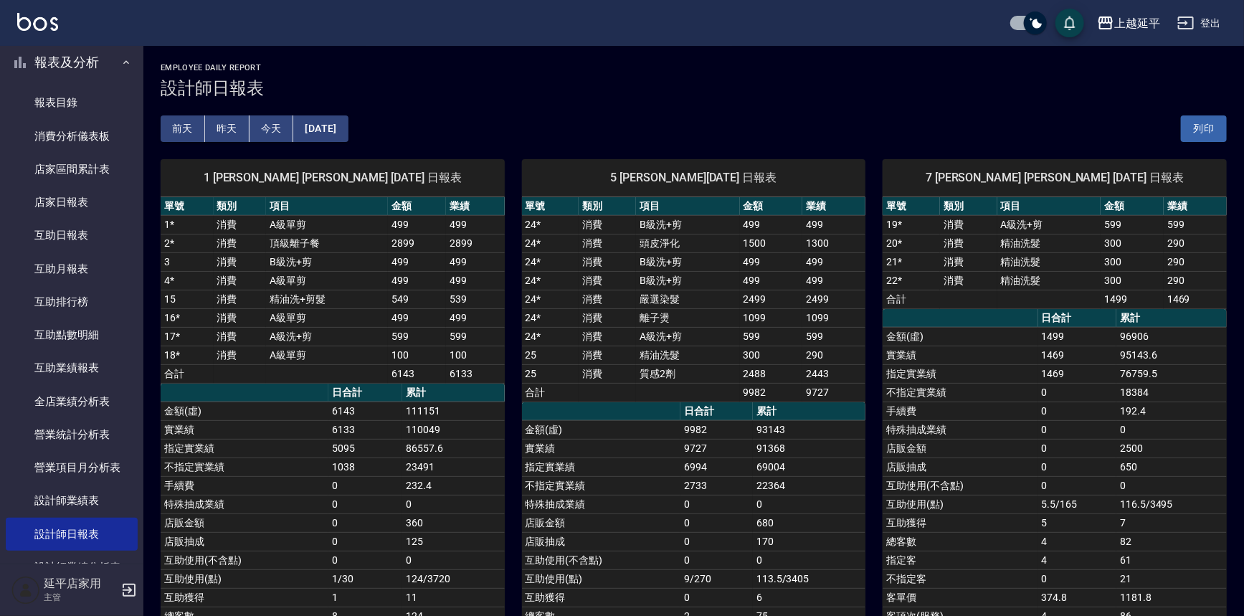
click at [346, 135] on button "2025/07/16" at bounding box center [320, 128] width 55 height 27
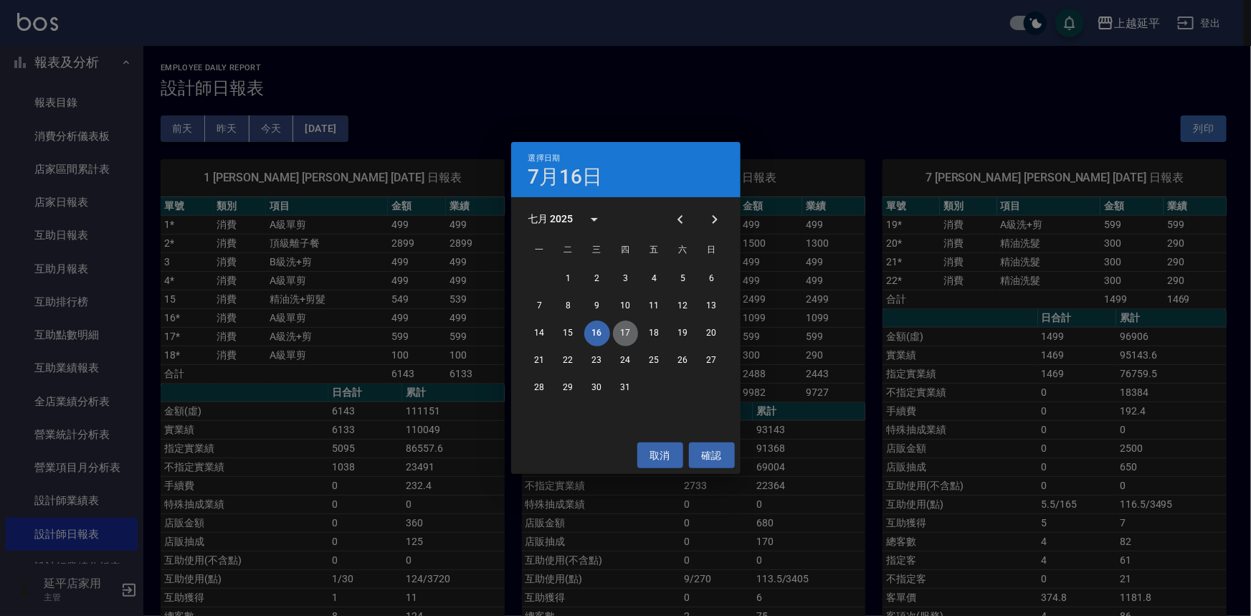
click at [622, 329] on button "17" at bounding box center [626, 334] width 26 height 26
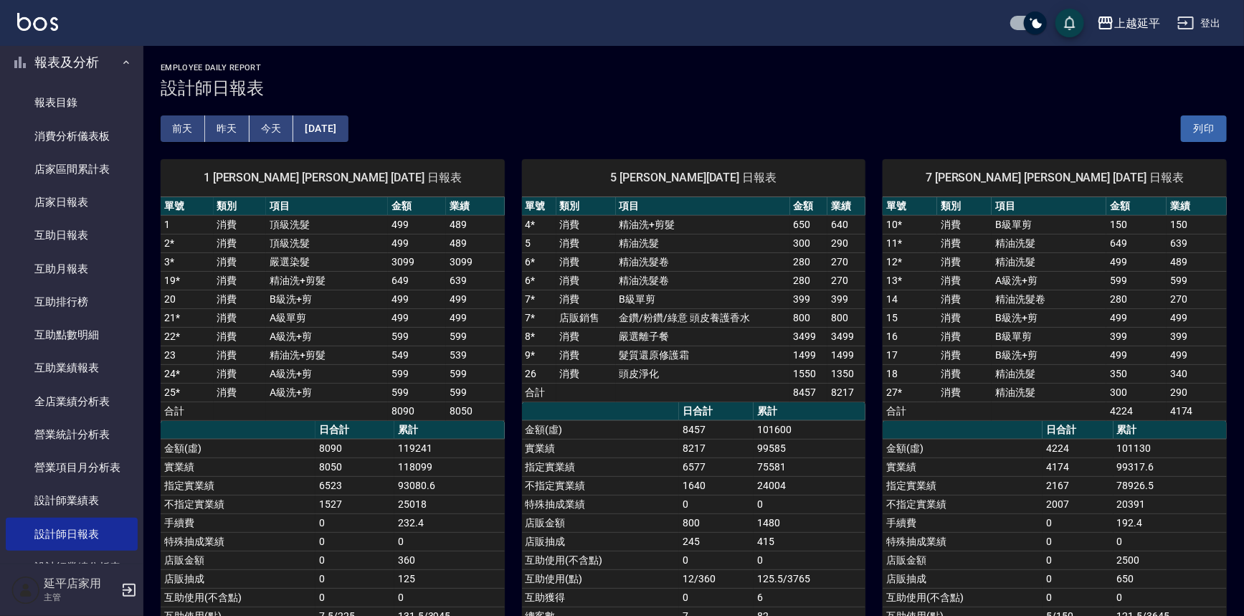
click at [348, 123] on button "2025/07/17" at bounding box center [320, 128] width 55 height 27
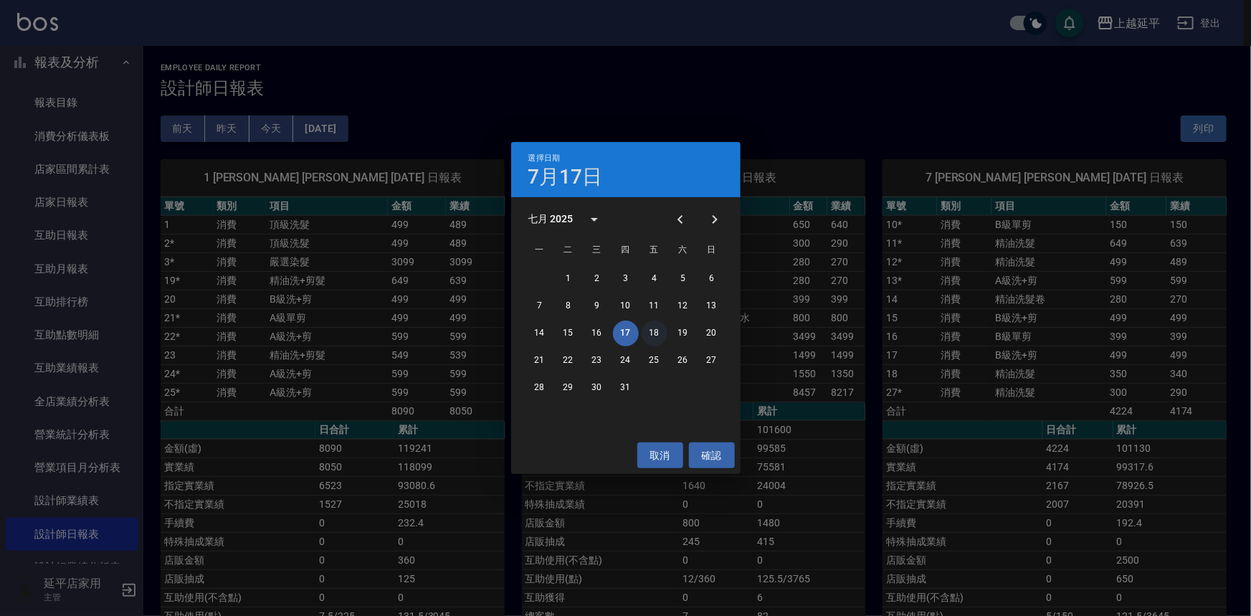
click at [653, 331] on button "18" at bounding box center [655, 334] width 26 height 26
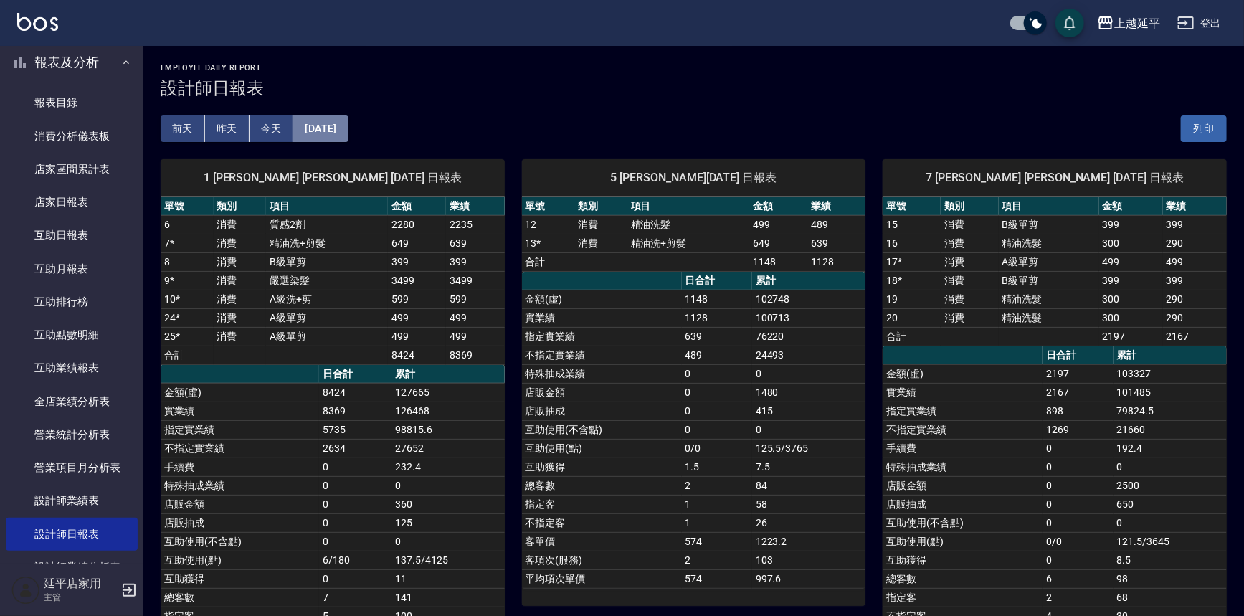
click at [336, 123] on button "2025/07/18" at bounding box center [320, 128] width 55 height 27
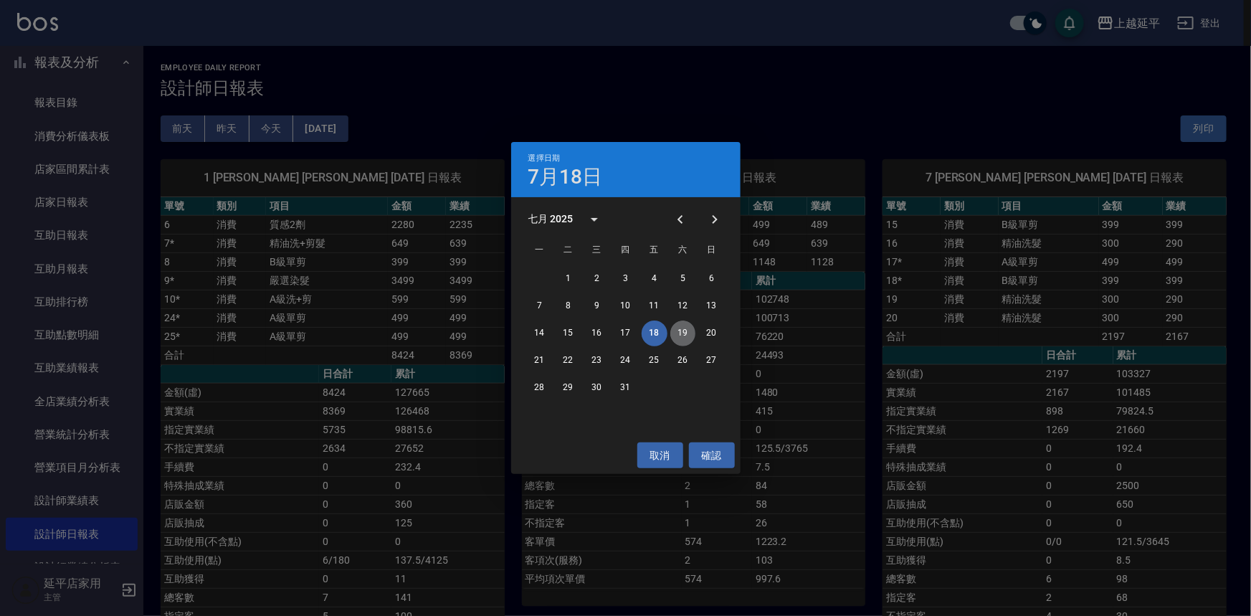
click at [683, 330] on button "19" at bounding box center [684, 334] width 26 height 26
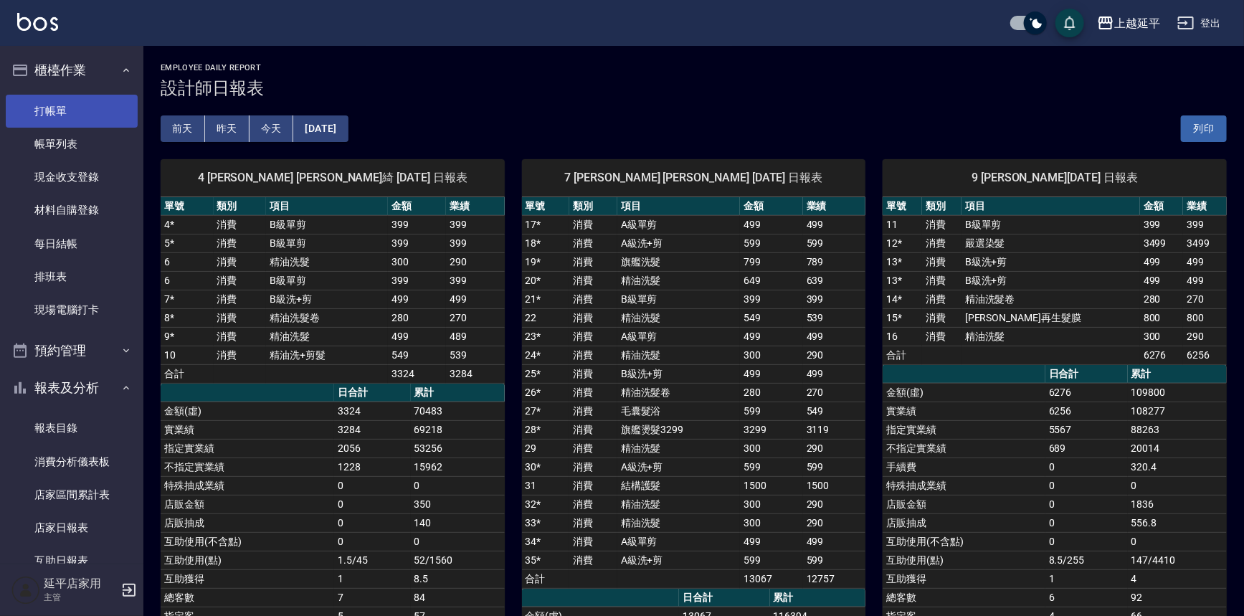
click at [66, 102] on link "打帳單" at bounding box center [72, 111] width 132 height 33
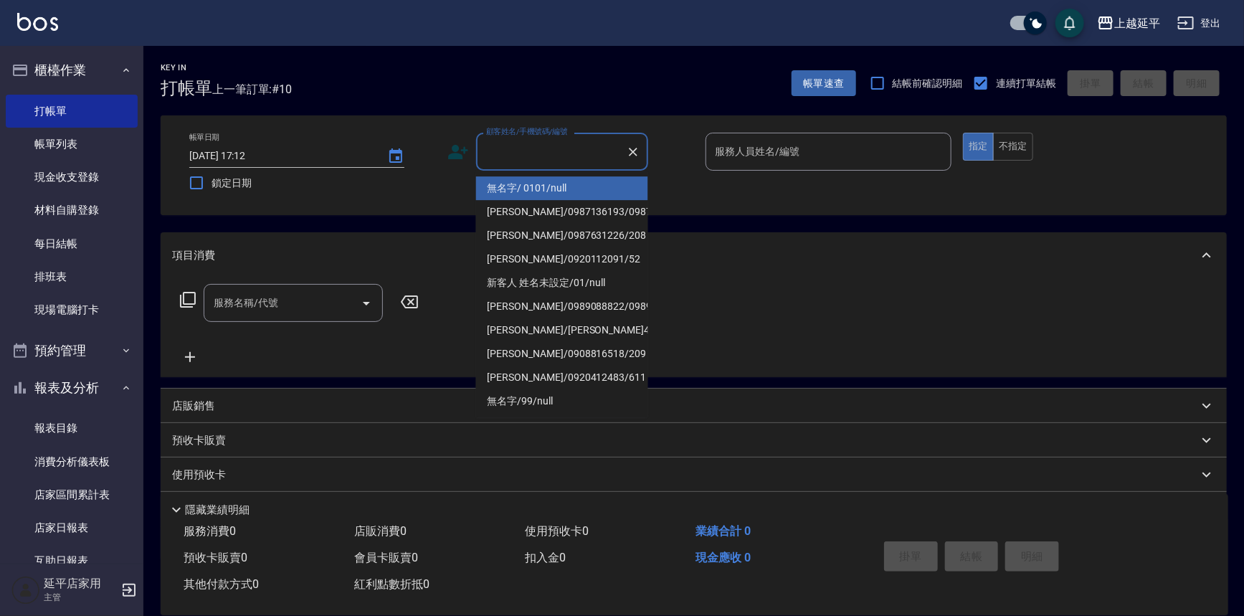
click at [572, 146] on input "顧客姓名/手機號碼/編號" at bounding box center [552, 151] width 138 height 25
click at [567, 185] on li "[PERSON_NAME]/0987631226/208" at bounding box center [562, 188] width 172 height 24
type input "[PERSON_NAME]/0987631226/208"
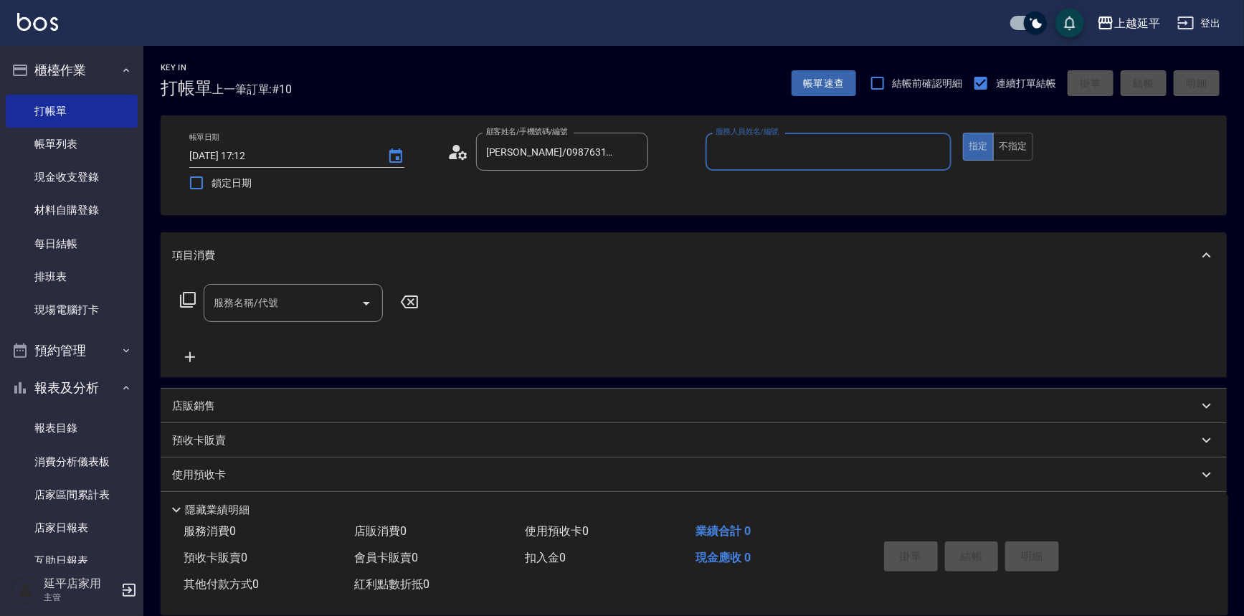
type input "[PERSON_NAME]-12"
click at [187, 301] on icon at bounding box center [187, 299] width 17 height 17
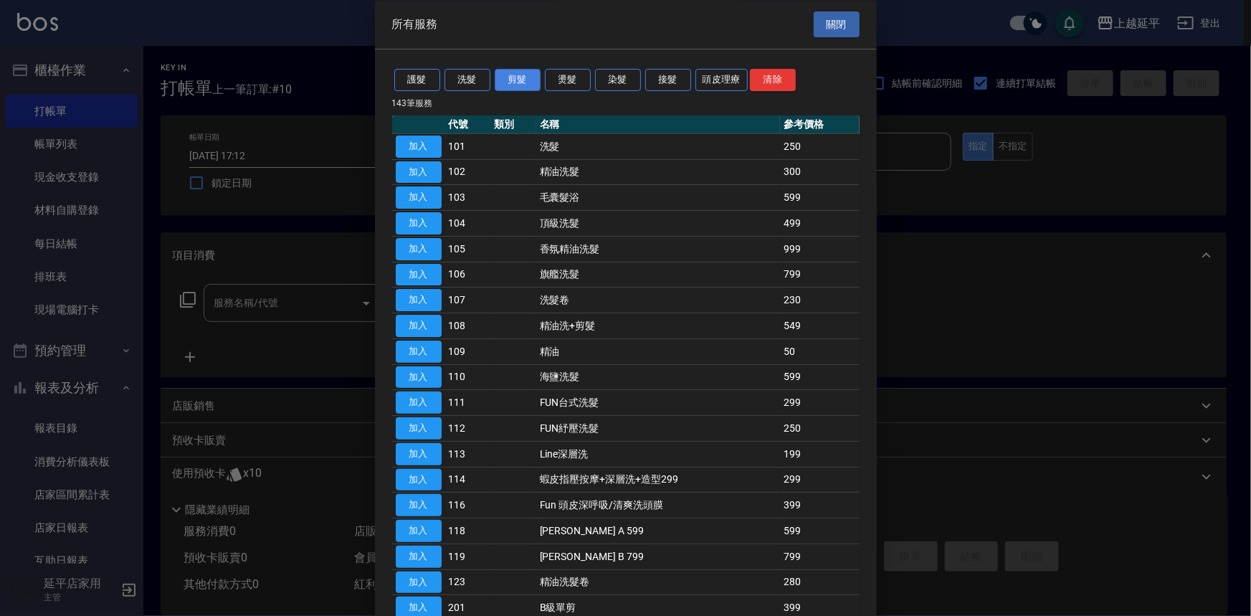
click at [521, 78] on button "剪髮" at bounding box center [518, 81] width 46 height 22
click at [511, 75] on button "剪髮" at bounding box center [518, 81] width 46 height 22
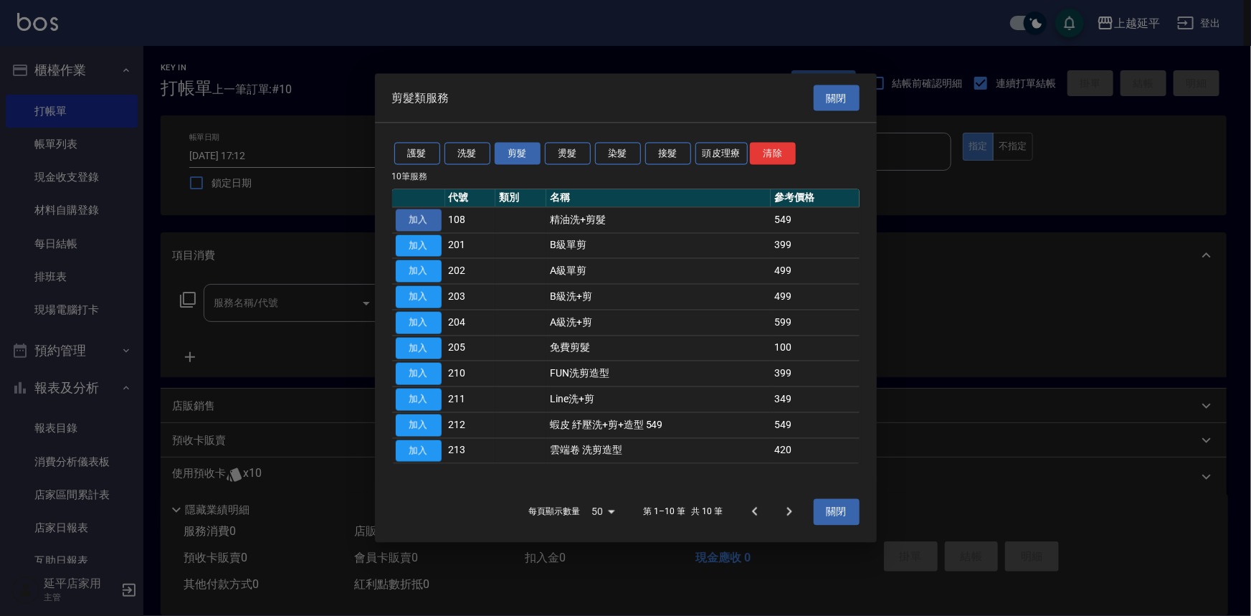
click at [415, 220] on button "加入" at bounding box center [419, 220] width 46 height 22
type input "精油洗+剪髮(108)"
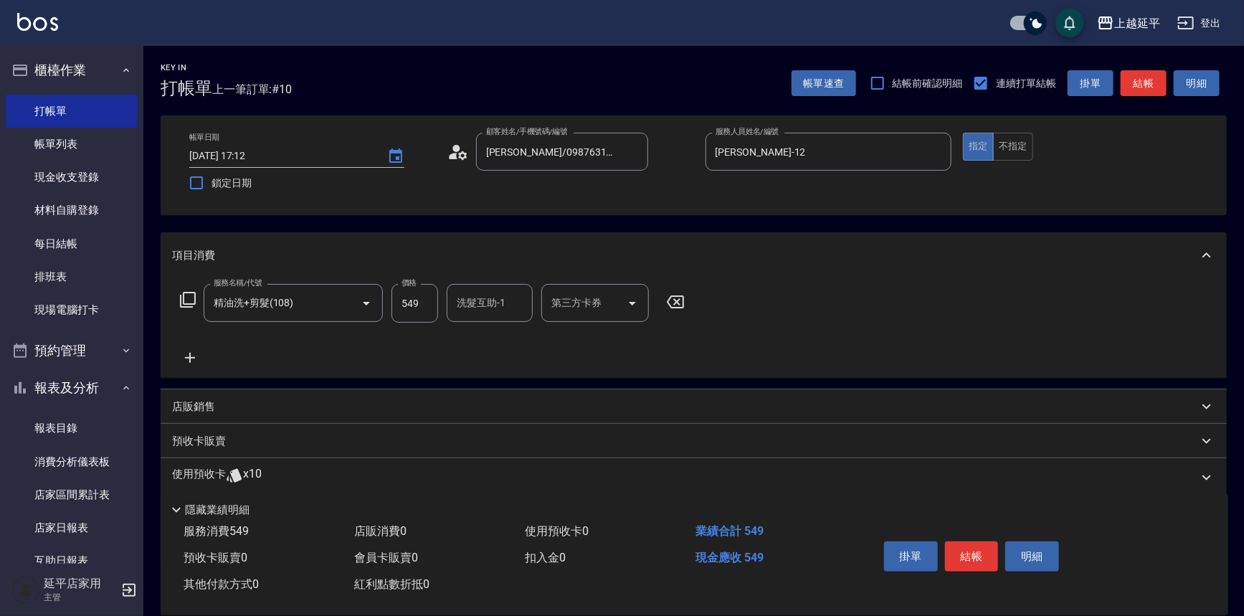
click at [417, 306] on input "549" at bounding box center [415, 303] width 47 height 39
type input "649"
click at [1133, 80] on button "結帳" at bounding box center [1144, 83] width 46 height 27
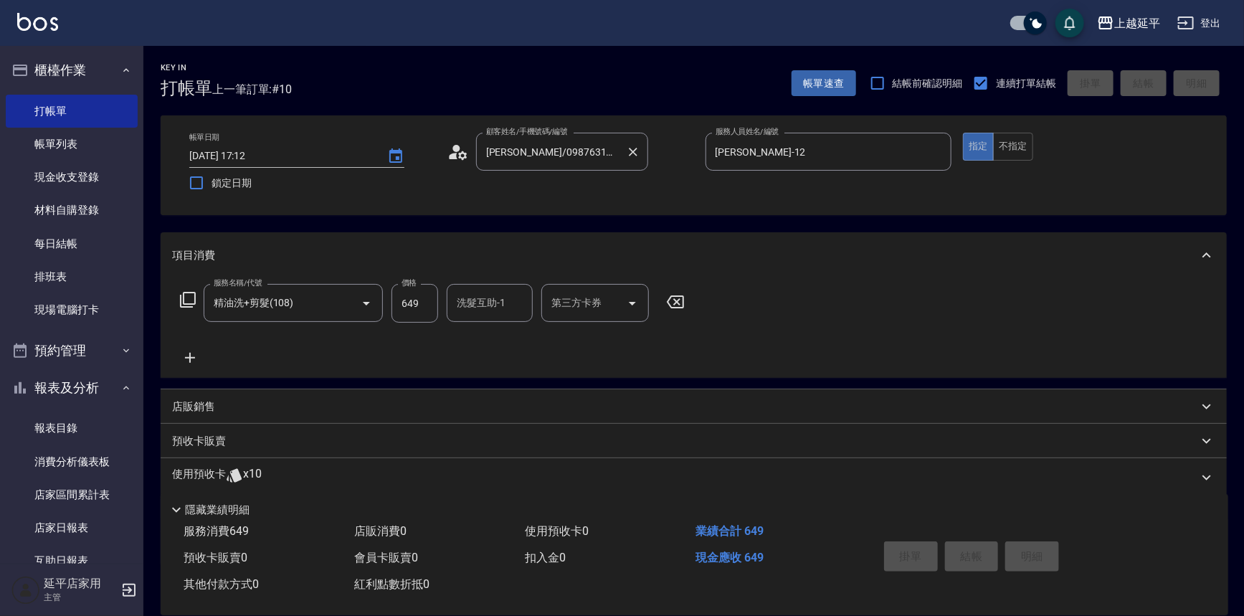
type input "[DATE] 17:29"
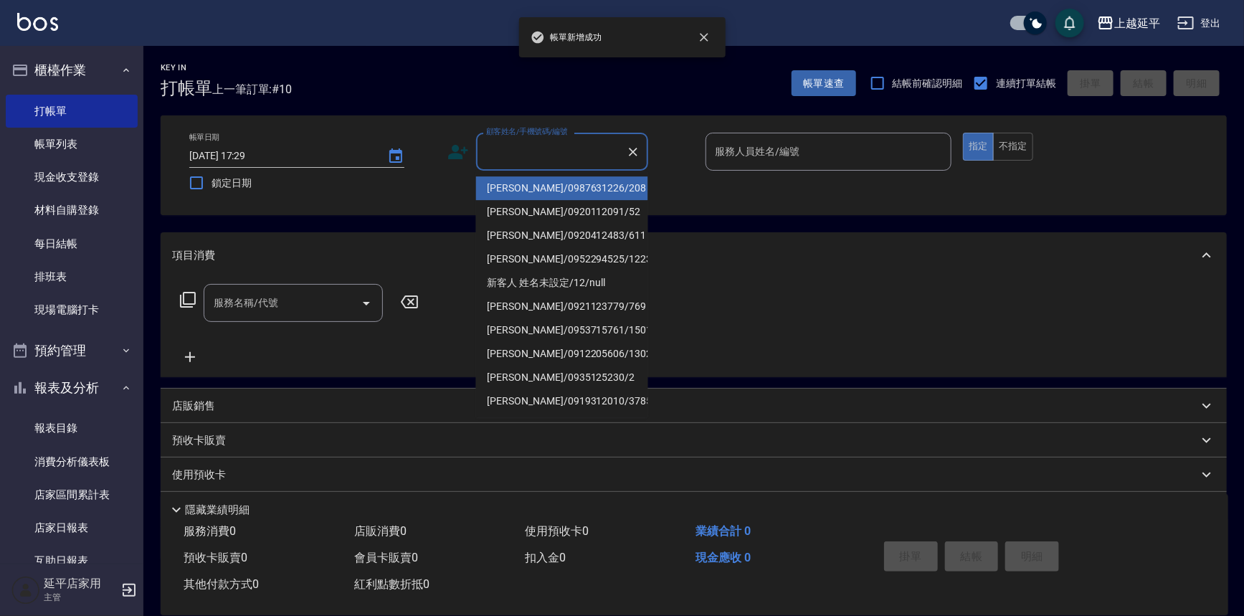
click at [545, 150] on input "顧客姓名/手機號碼/編號" at bounding box center [552, 151] width 138 height 25
click at [558, 186] on li "[PERSON_NAME]/0987631226/208" at bounding box center [562, 188] width 172 height 24
type input "[PERSON_NAME]/0987631226/208"
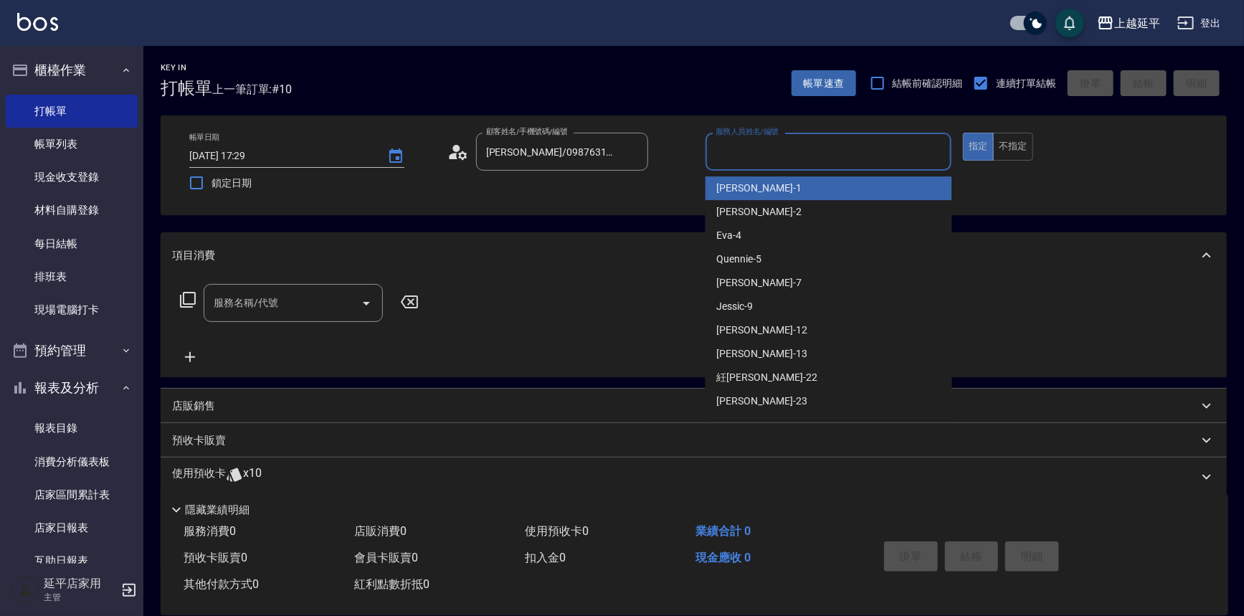
click at [764, 154] on input "服務人員姓名/編號" at bounding box center [829, 151] width 234 height 25
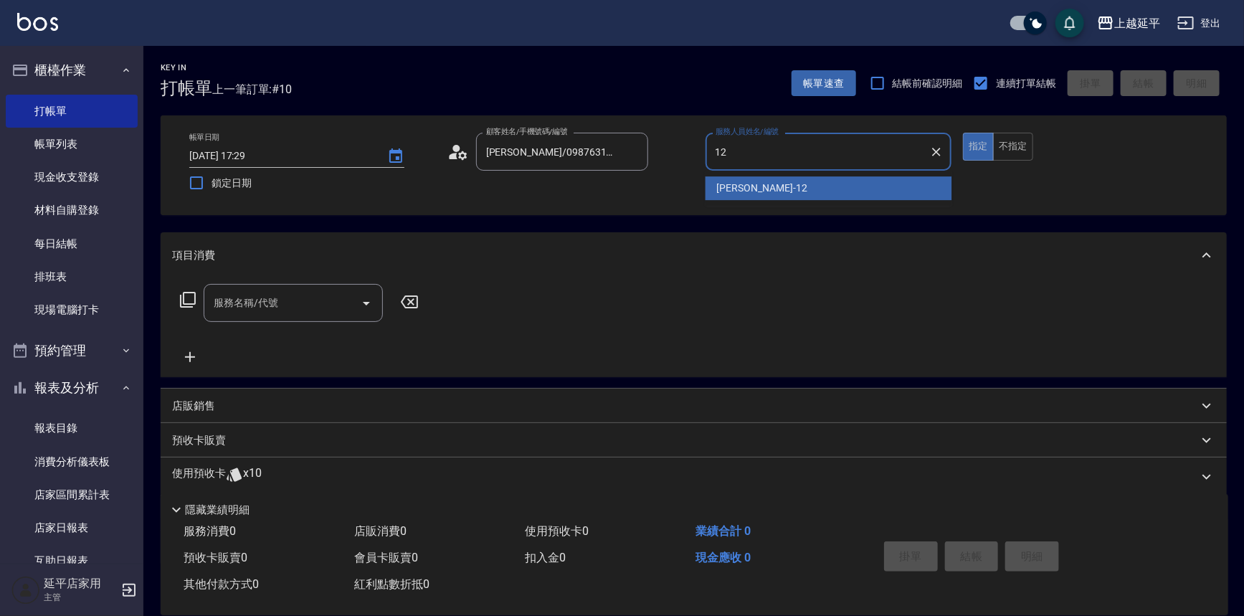
click at [754, 185] on span "Karen -12" at bounding box center [762, 188] width 90 height 15
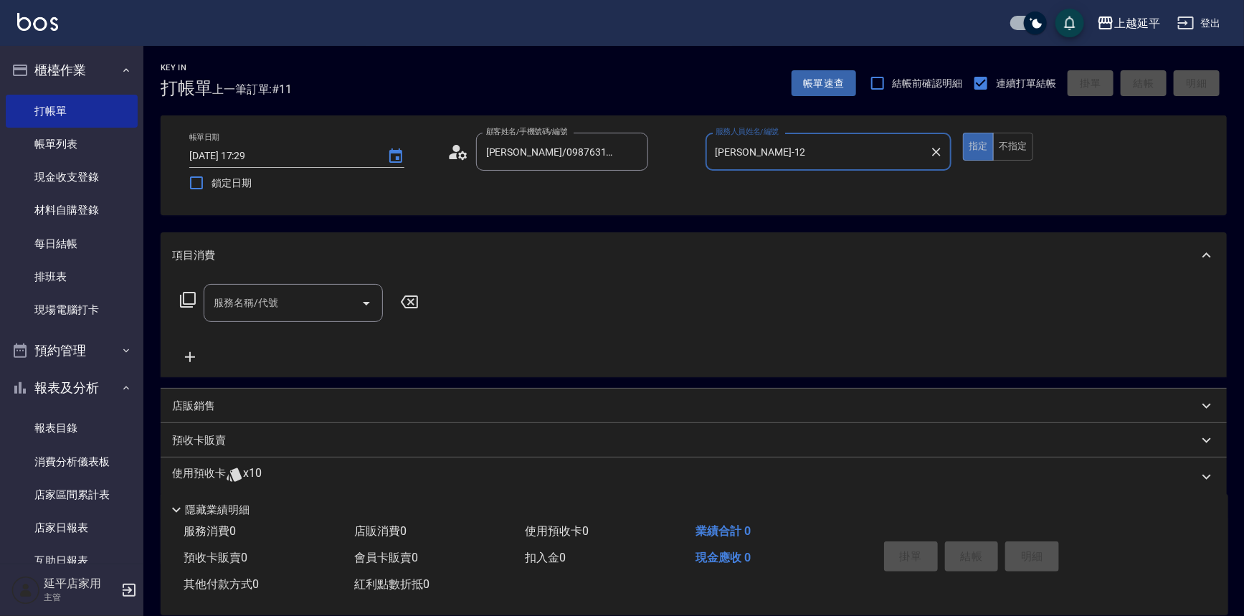
type input "[PERSON_NAME]-12"
click at [305, 303] on input "服務名稱/代號" at bounding box center [282, 302] width 145 height 25
click at [329, 332] on span "A級洗+剪 - 599" at bounding box center [293, 340] width 179 height 24
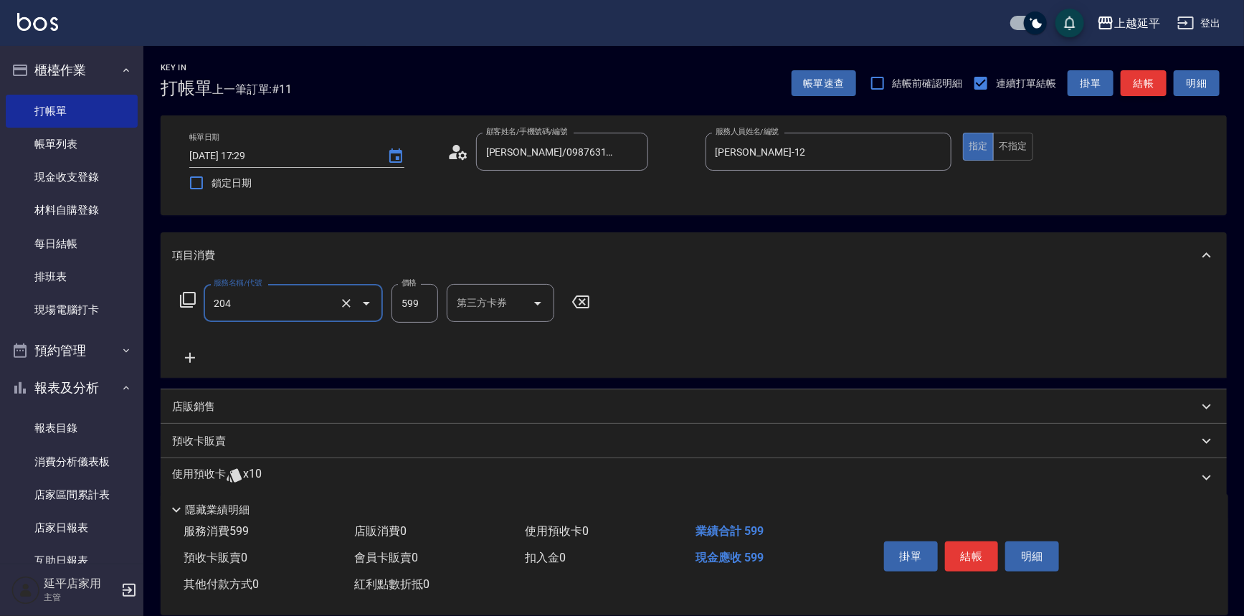
type input "A級洗+剪(204)"
click at [1146, 85] on button "結帳" at bounding box center [1144, 83] width 46 height 27
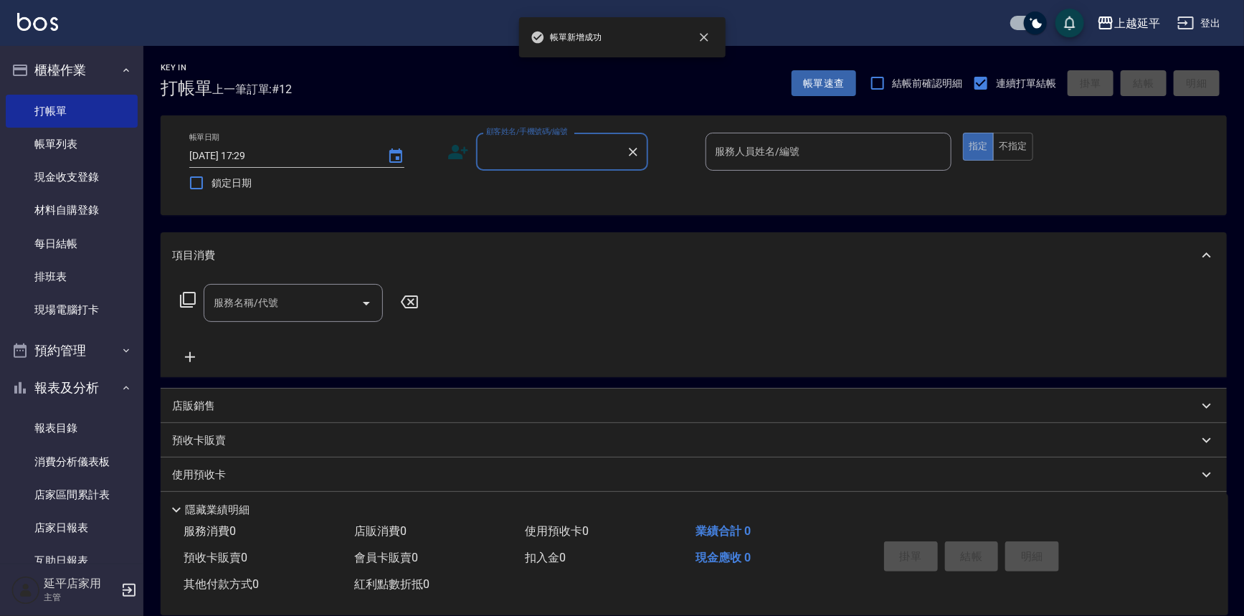
click at [535, 152] on input "顧客姓名/手機號碼/編號" at bounding box center [552, 151] width 138 height 25
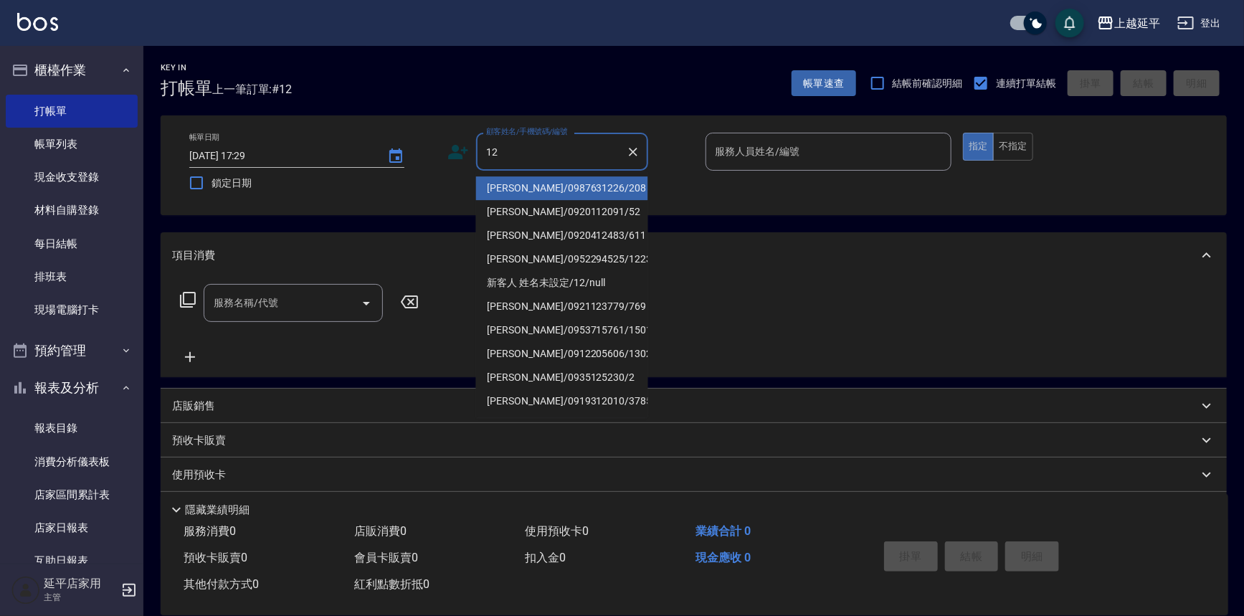
click at [529, 185] on li "[PERSON_NAME]/0987631226/208" at bounding box center [562, 188] width 172 height 24
type input "[PERSON_NAME]/0987631226/208"
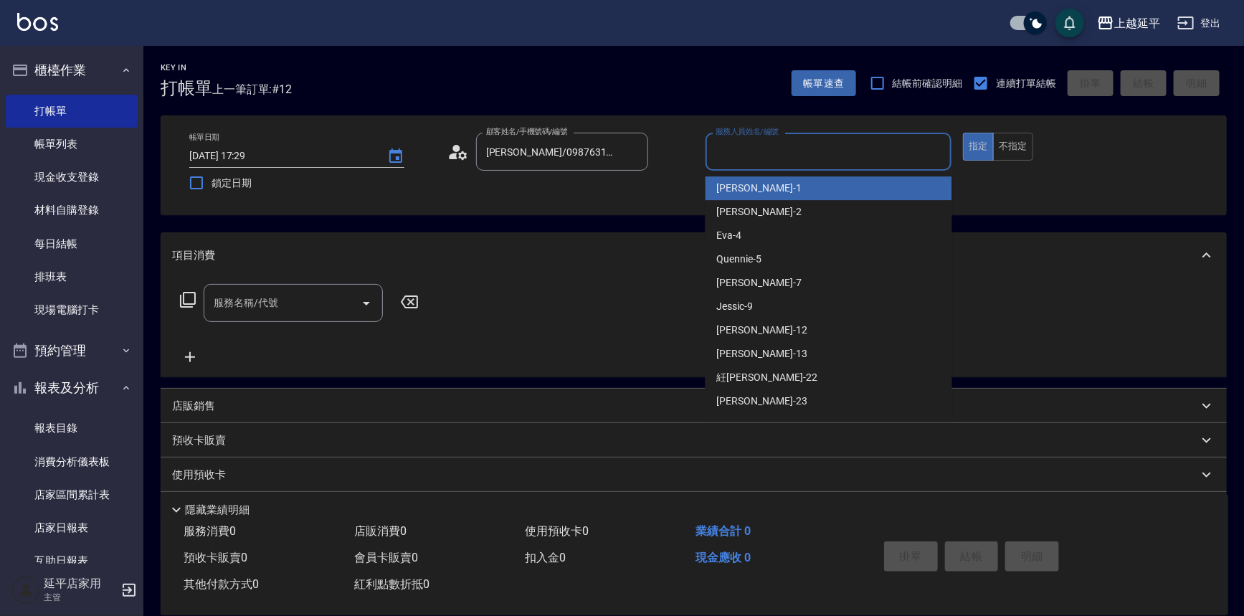
click at [784, 153] on input "服務人員姓名/編號" at bounding box center [829, 151] width 234 height 25
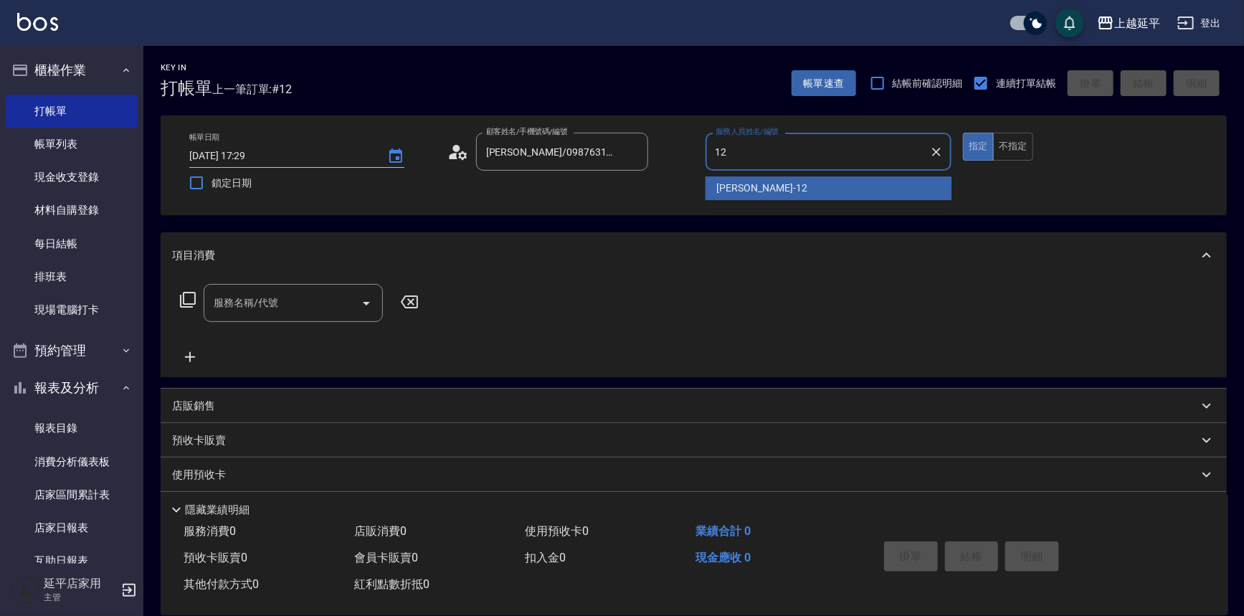
click at [754, 194] on span "Karen -12" at bounding box center [762, 188] width 90 height 15
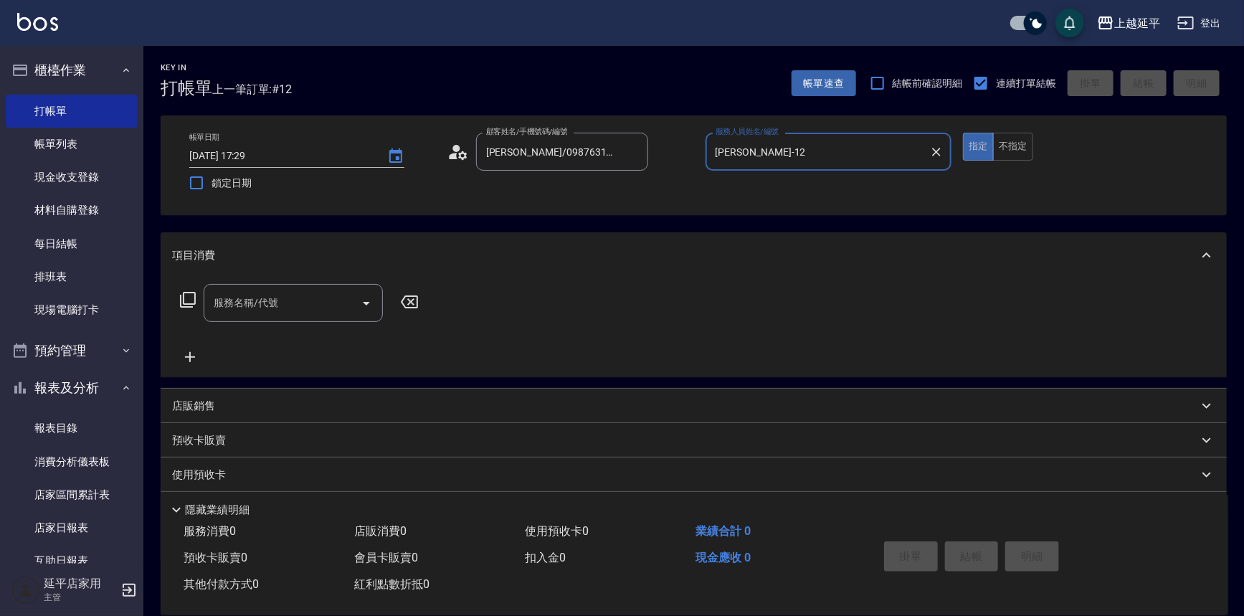
type input "[PERSON_NAME]-12"
click at [318, 300] on input "服務名稱/代號" at bounding box center [282, 302] width 145 height 25
click at [318, 335] on span "A級洗+剪 - 599" at bounding box center [293, 340] width 179 height 24
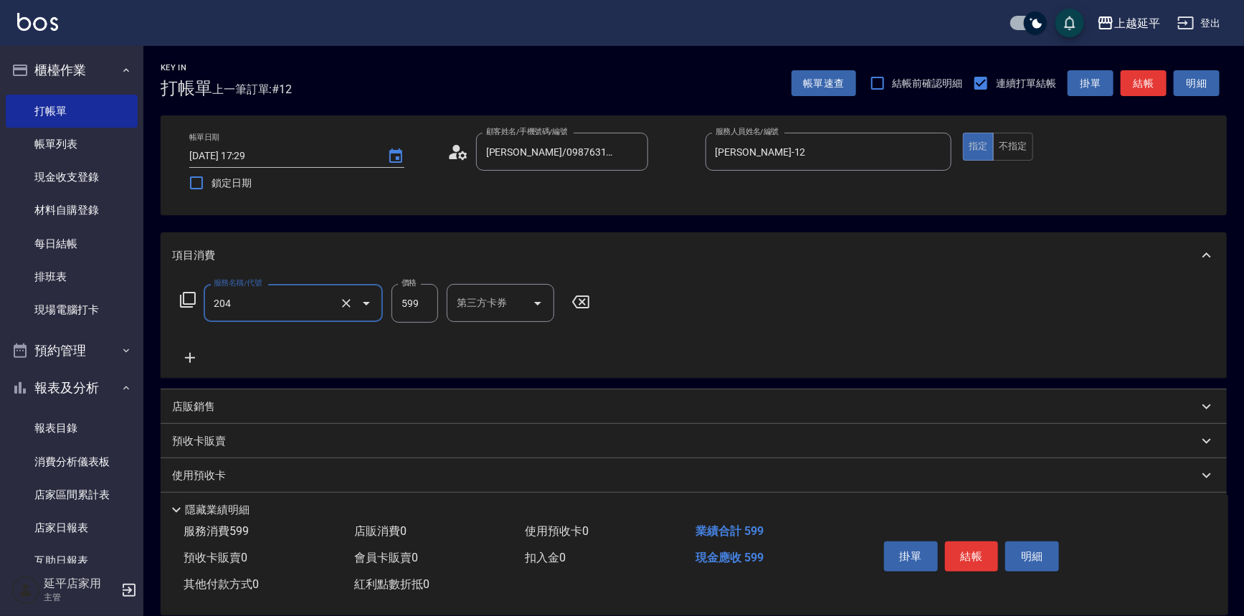
type input "A級洗+剪(204)"
click at [488, 294] on div "第三方卡券 第三方卡券" at bounding box center [501, 303] width 108 height 38
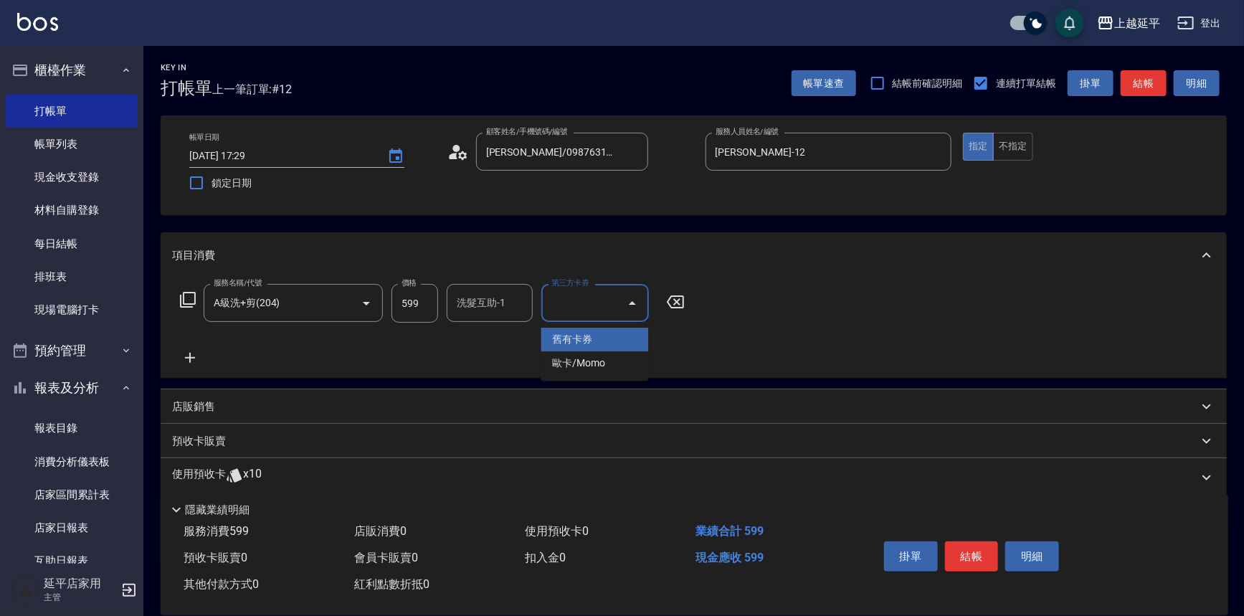
click at [502, 301] on input "洗髮互助-1" at bounding box center [489, 302] width 73 height 25
click at [499, 337] on div "丞宗 -29" at bounding box center [490, 340] width 86 height 24
type input "丞宗-29"
click at [959, 549] on button "結帳" at bounding box center [972, 556] width 54 height 30
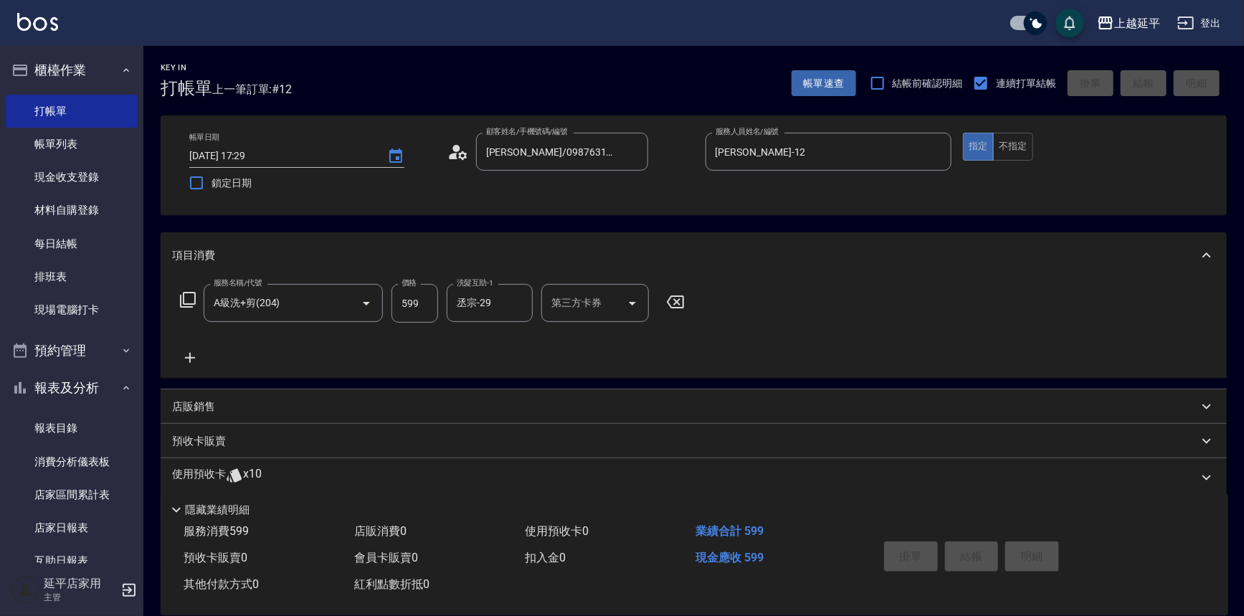
click at [842, 273] on div "項目消費" at bounding box center [694, 255] width 1066 height 46
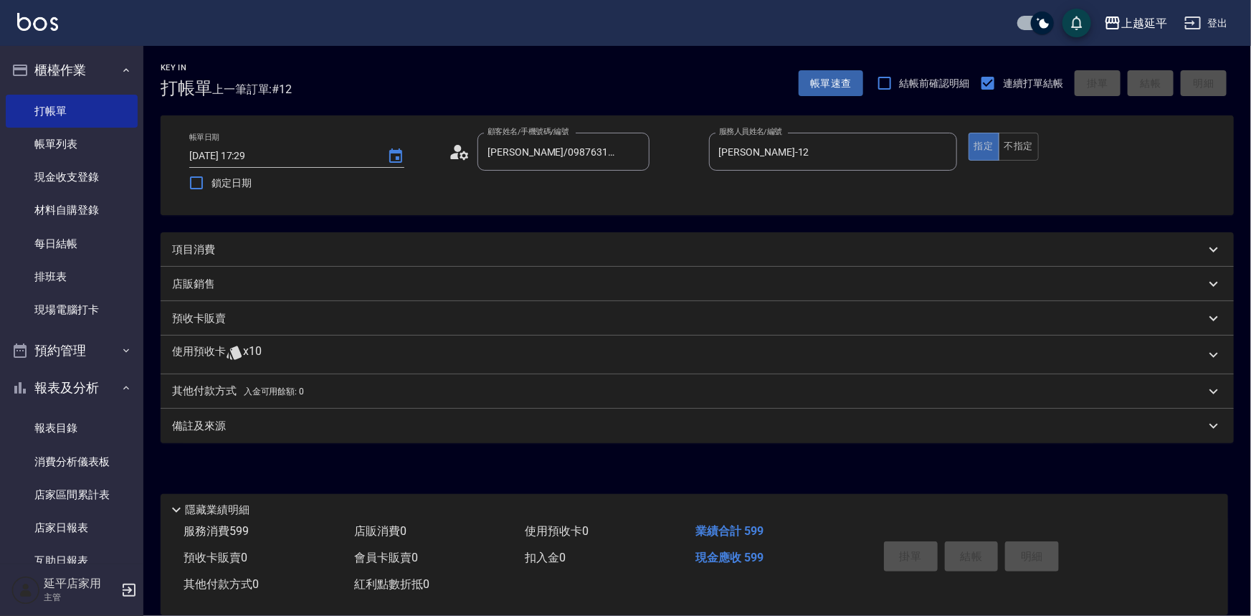
click at [680, 217] on div "Key In 打帳單 上一筆訂單:#12 帳單速查 結帳前確認明細 連續打單結帳 掛單 結帳 明細 帳單日期 2025/08/16 17:29 鎖定日期 顧客…" at bounding box center [697, 312] width 1108 height 532
click at [768, 307] on div "預收卡販賣" at bounding box center [698, 318] width 1074 height 34
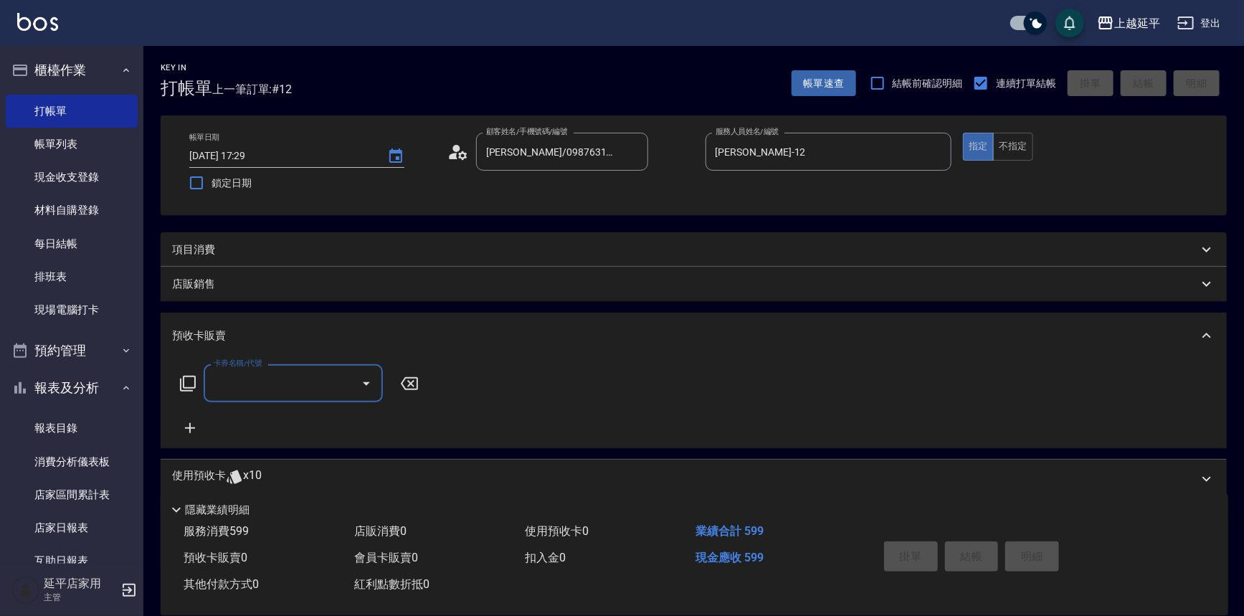
click at [321, 387] on input "卡券名稱/代號" at bounding box center [282, 383] width 145 height 25
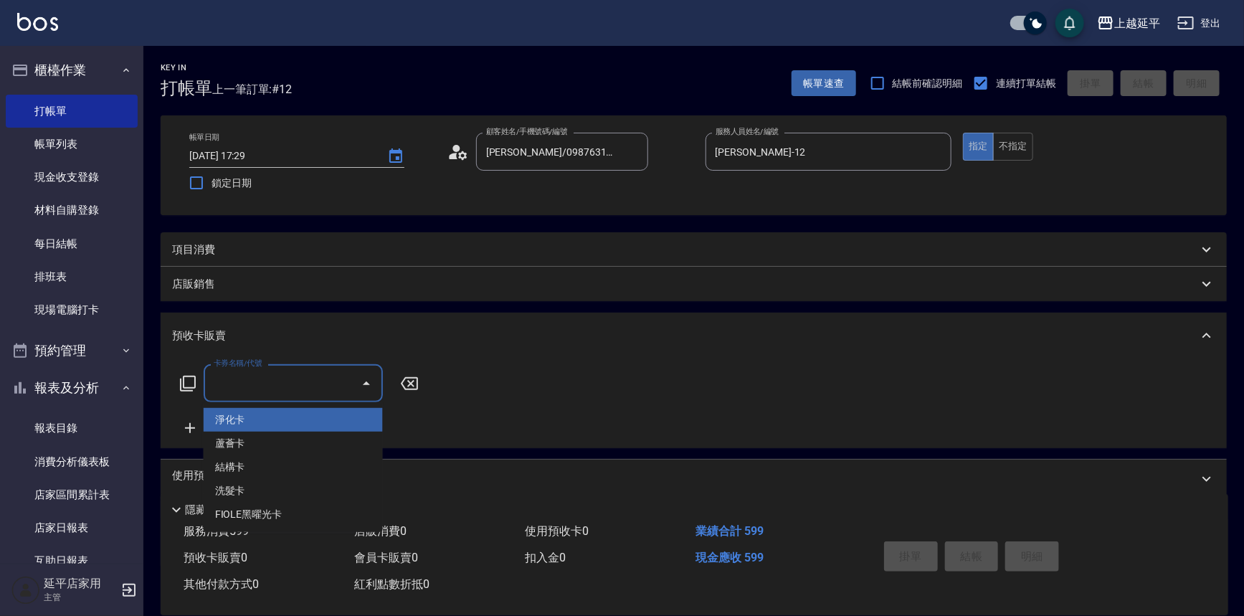
click at [480, 323] on div "預收卡販賣" at bounding box center [694, 336] width 1066 height 46
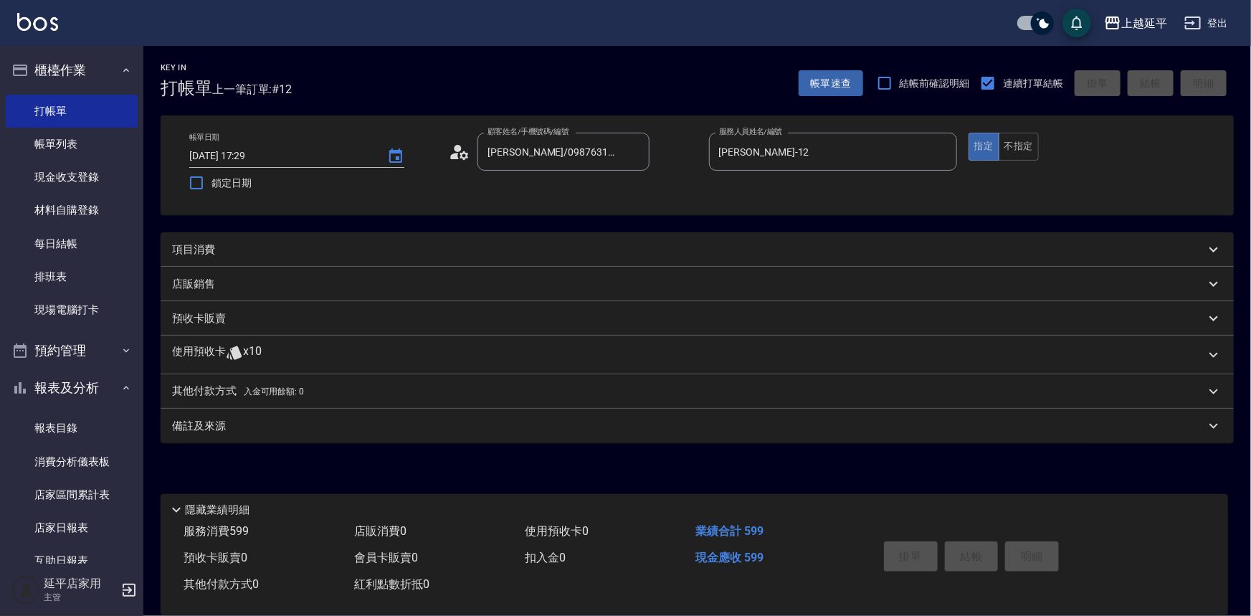
click at [457, 273] on div "店販銷售" at bounding box center [698, 284] width 1074 height 34
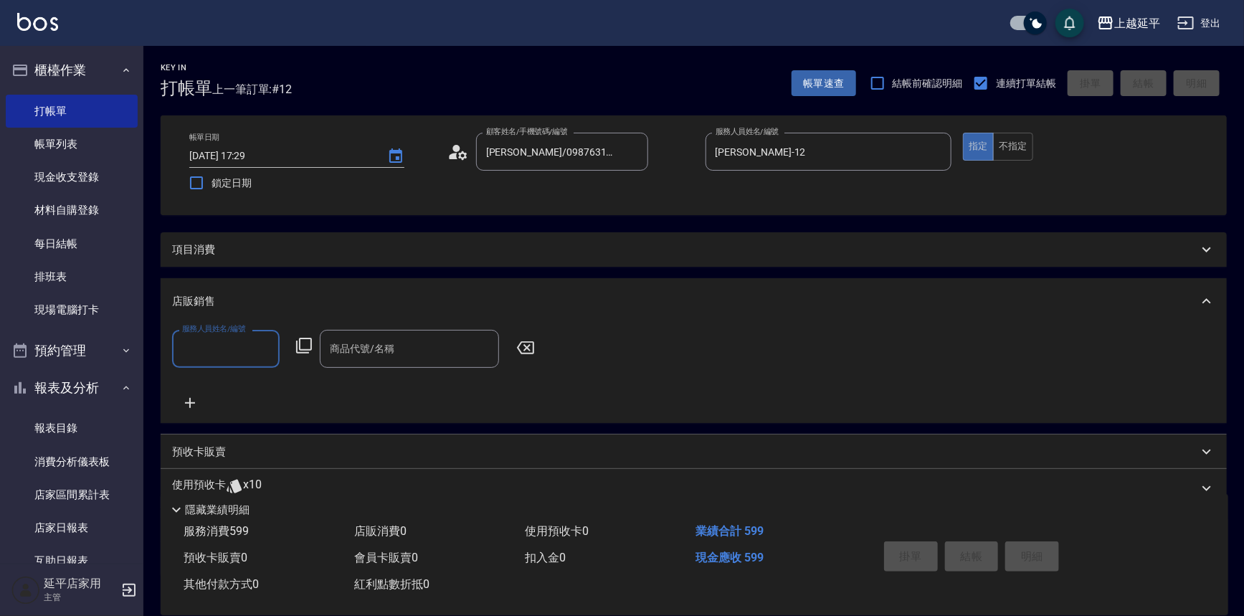
click at [460, 255] on div "項目消費" at bounding box center [685, 249] width 1026 height 15
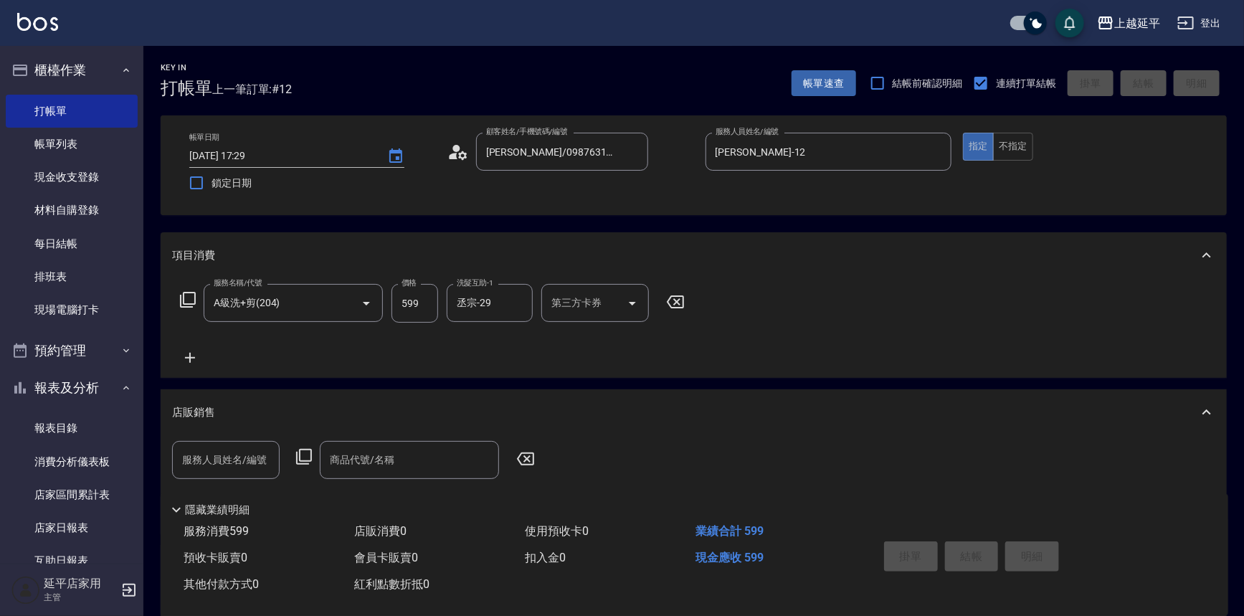
click at [954, 551] on div "掛單 結帳 明細" at bounding box center [971, 558] width 187 height 45
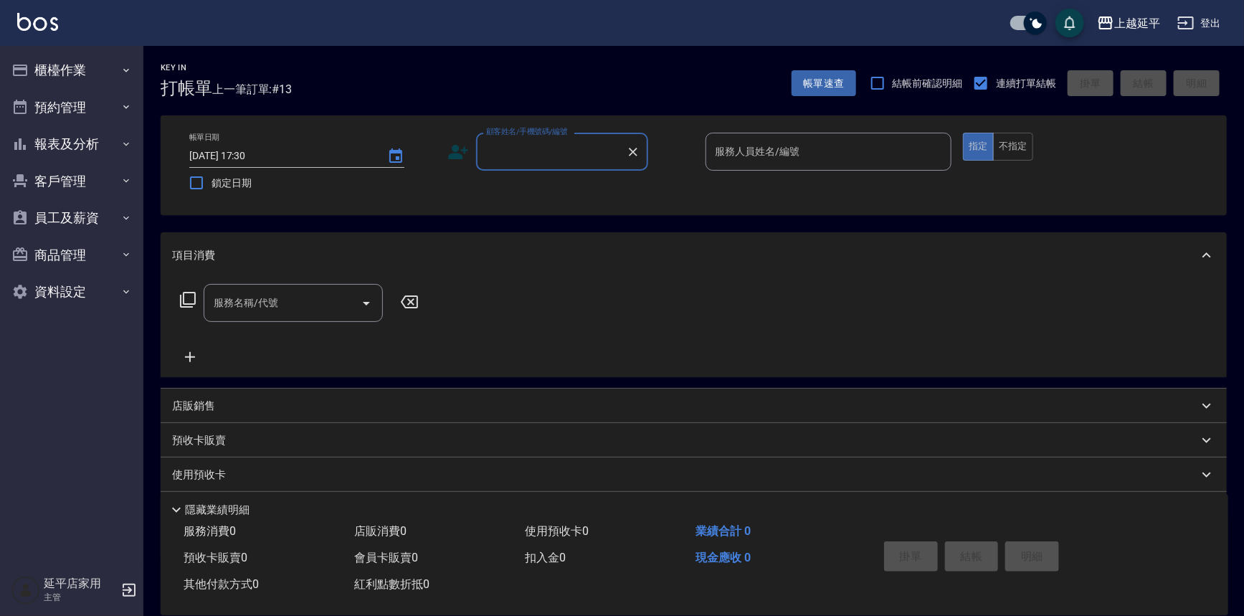
click at [67, 70] on button "櫃檯作業" at bounding box center [72, 70] width 132 height 37
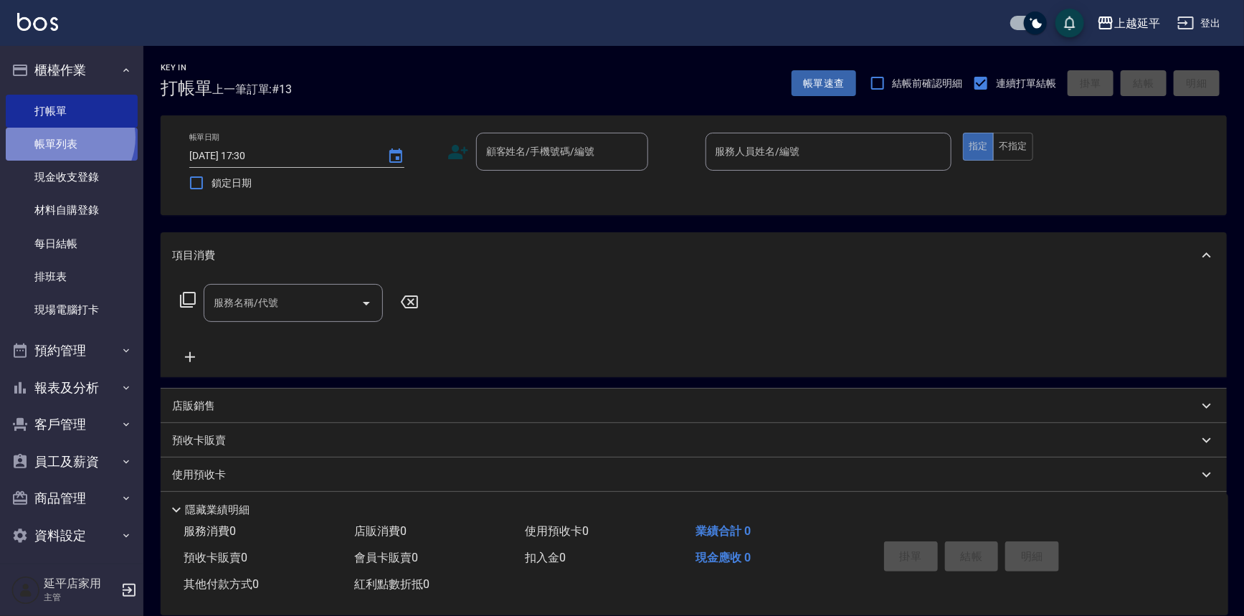
click at [68, 138] on link "帳單列表" at bounding box center [72, 144] width 132 height 33
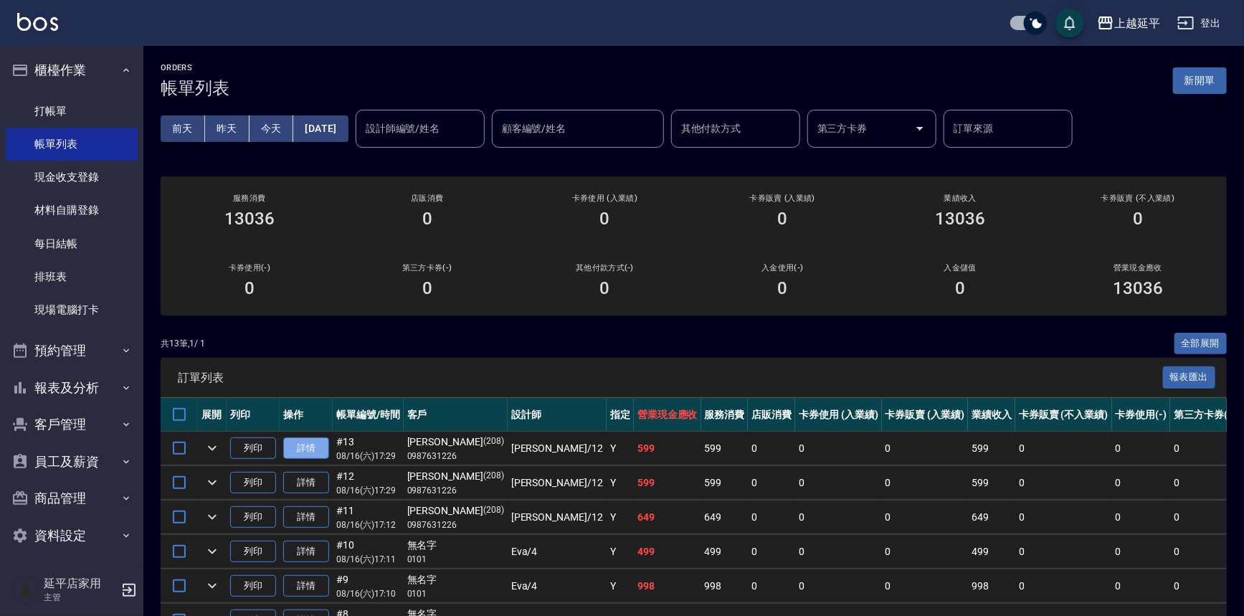
click at [311, 440] on link "詳情" at bounding box center [306, 448] width 46 height 22
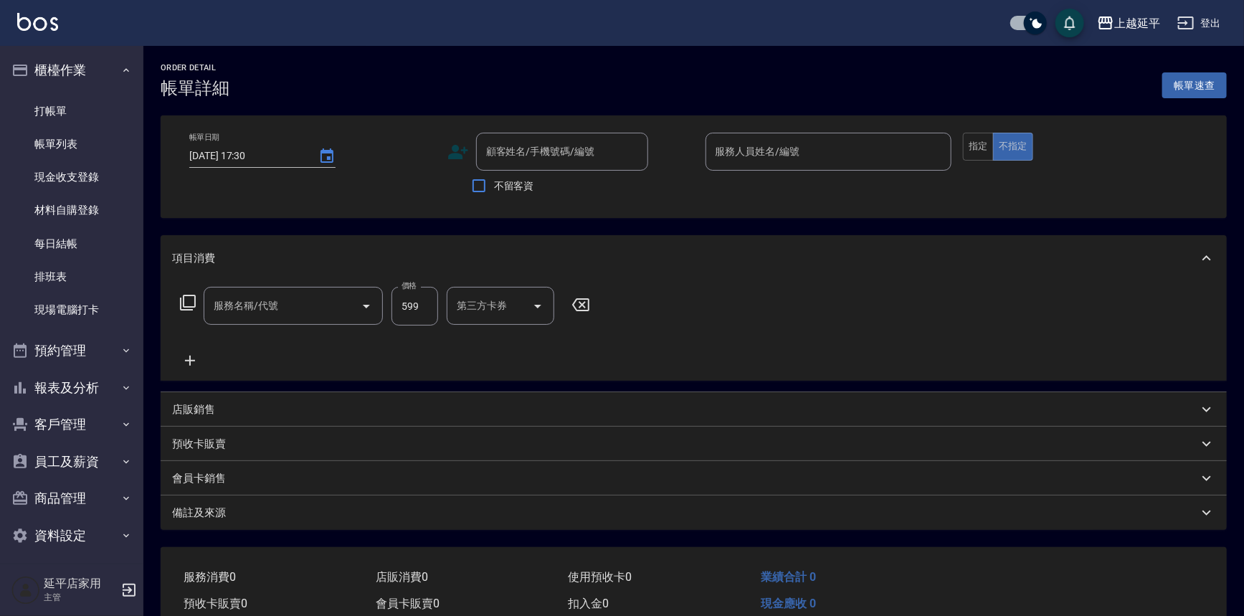
type input "[DATE] 17:29"
type input "[PERSON_NAME]-12"
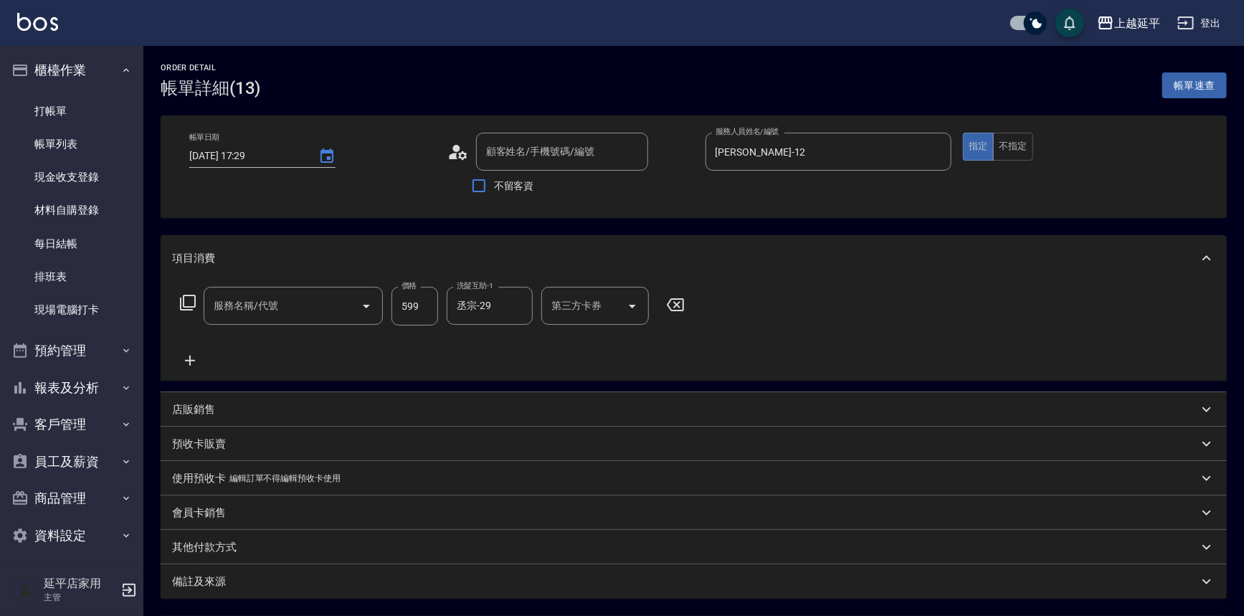
type input "A級洗+剪(204)"
click at [48, 108] on link "打帳單" at bounding box center [72, 111] width 132 height 33
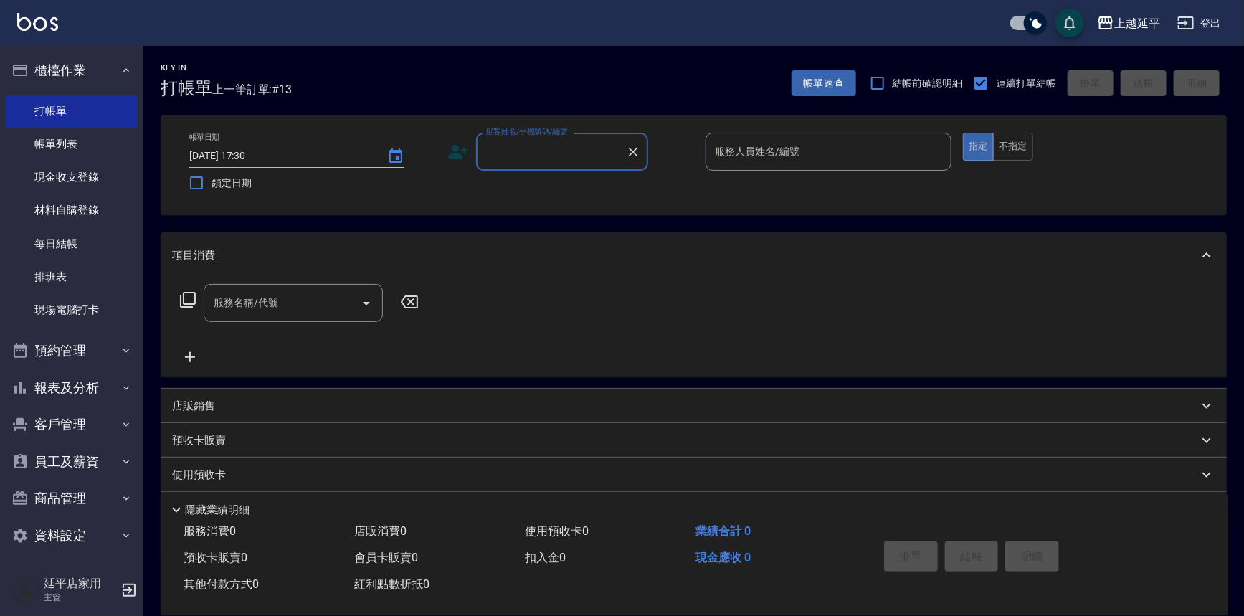
click at [505, 160] on input "顧客姓名/手機號碼/編號" at bounding box center [552, 151] width 138 height 25
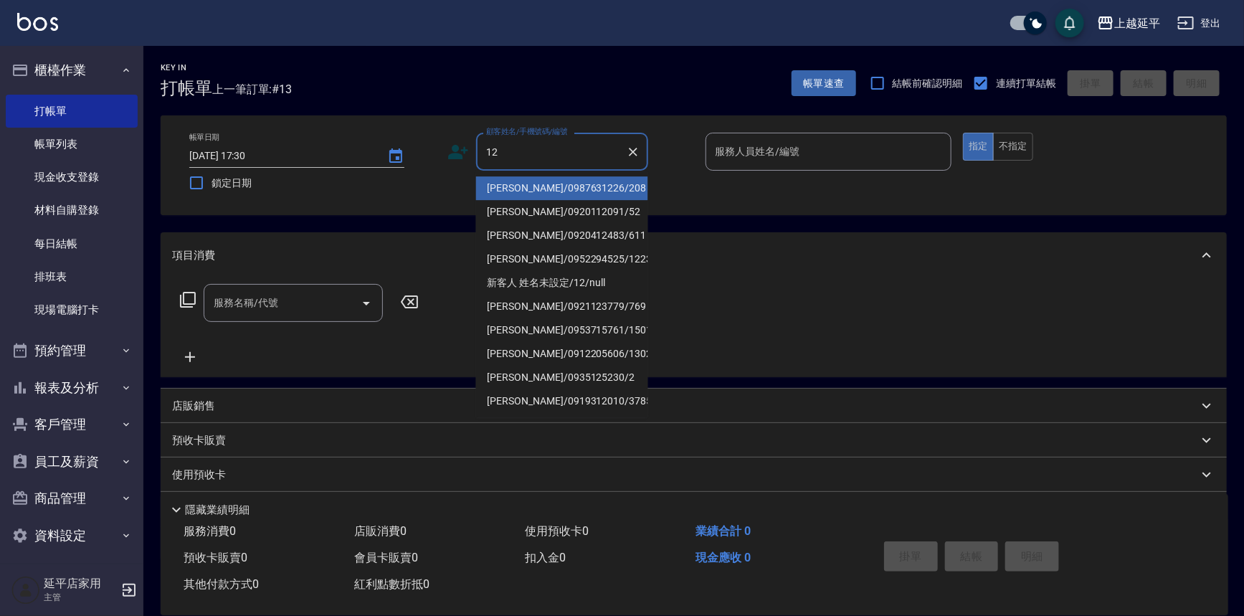
click at [519, 185] on li "[PERSON_NAME]/0987631226/208" at bounding box center [562, 188] width 172 height 24
type input "[PERSON_NAME]/0987631226/208"
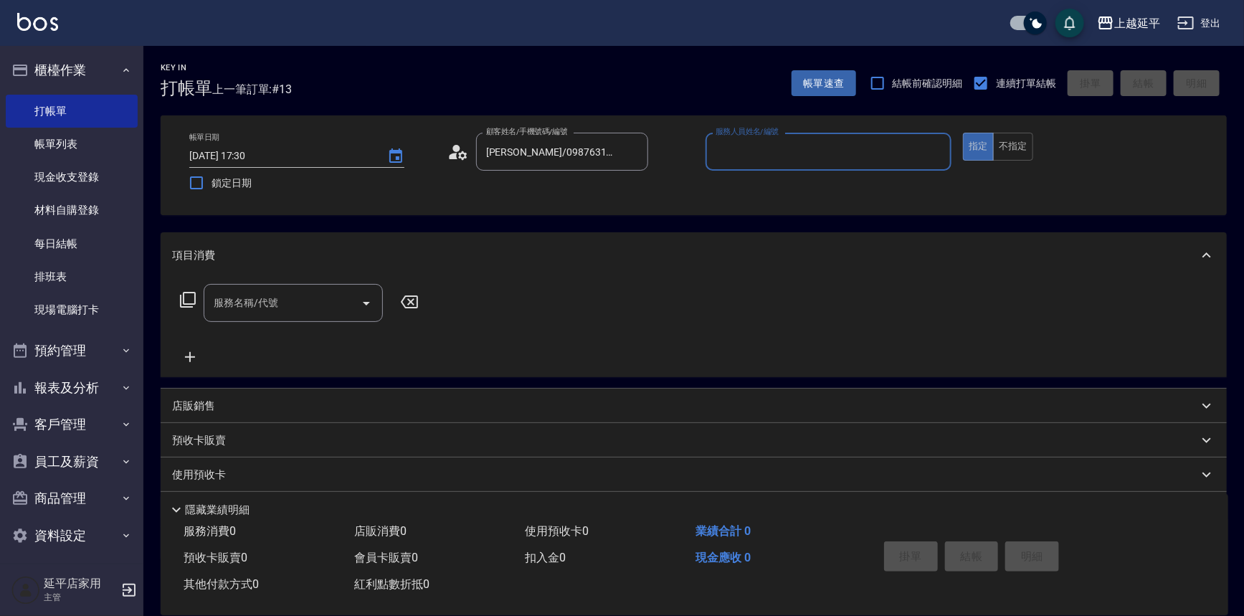
type input "[PERSON_NAME]-12"
click at [181, 302] on icon at bounding box center [188, 300] width 16 height 16
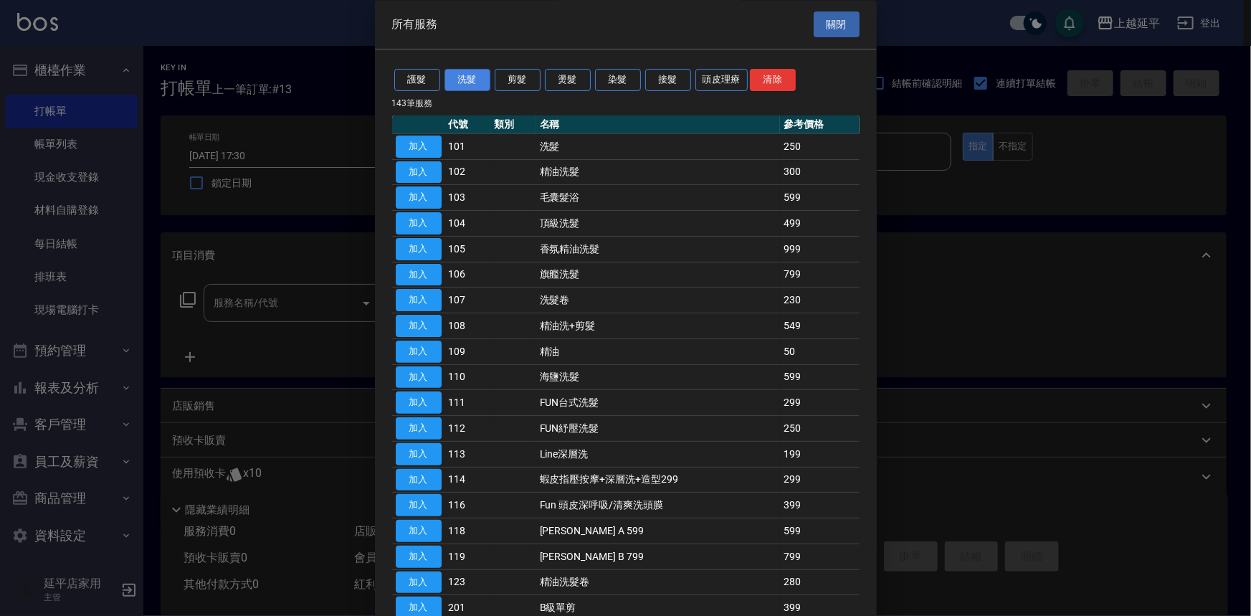
click at [465, 85] on button "洗髮" at bounding box center [468, 81] width 46 height 22
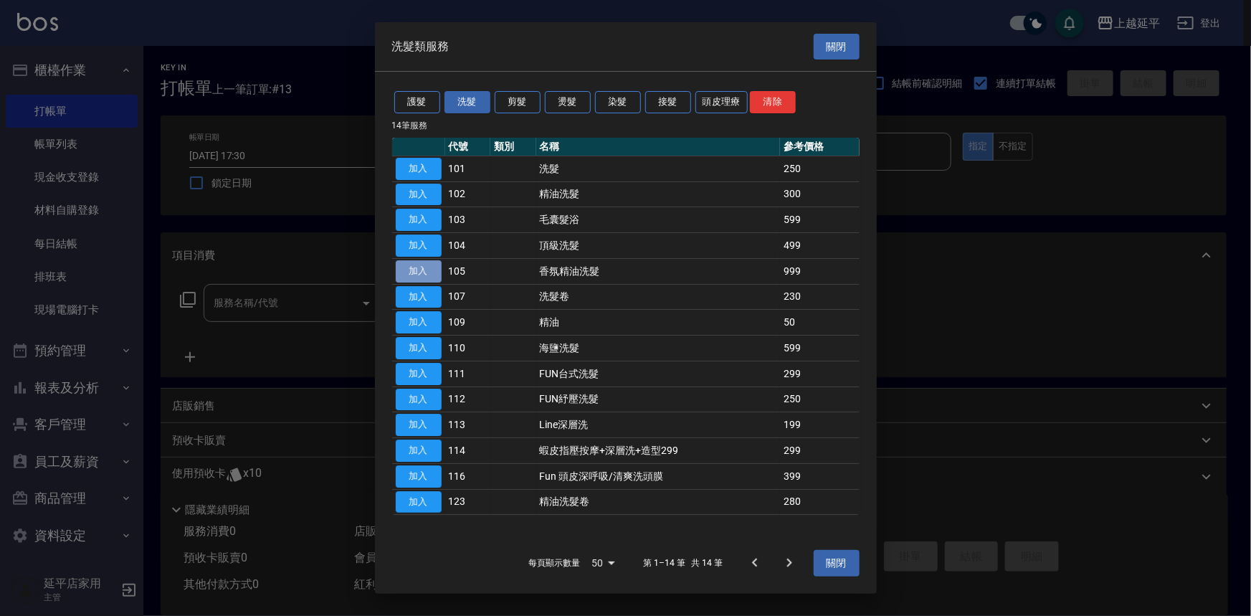
click at [407, 273] on button "加入" at bounding box center [419, 271] width 46 height 22
type input "香氛精油洗髮(105)"
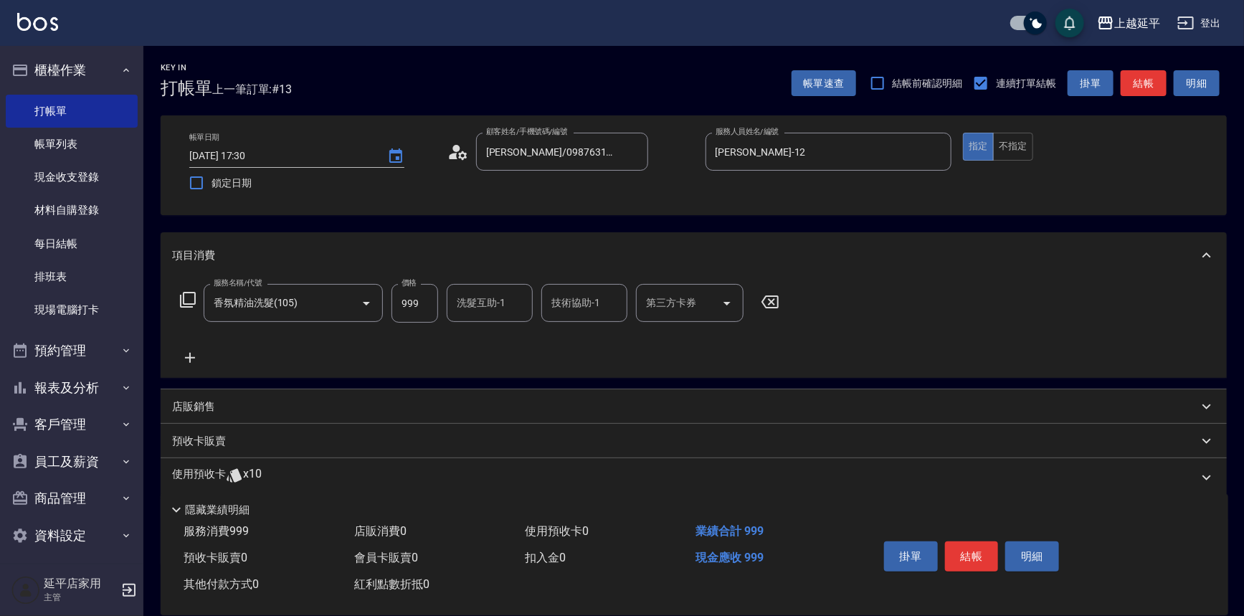
click at [488, 300] on div "洗髮互助-1 洗髮互助-1" at bounding box center [490, 303] width 86 height 38
click at [503, 347] on div "丞宗 -29" at bounding box center [490, 340] width 86 height 24
type input "丞宗-29"
click at [587, 301] on div "技術協助-1 技術協助-1" at bounding box center [584, 303] width 86 height 38
click at [575, 337] on span "丞宗 -29" at bounding box center [570, 339] width 34 height 15
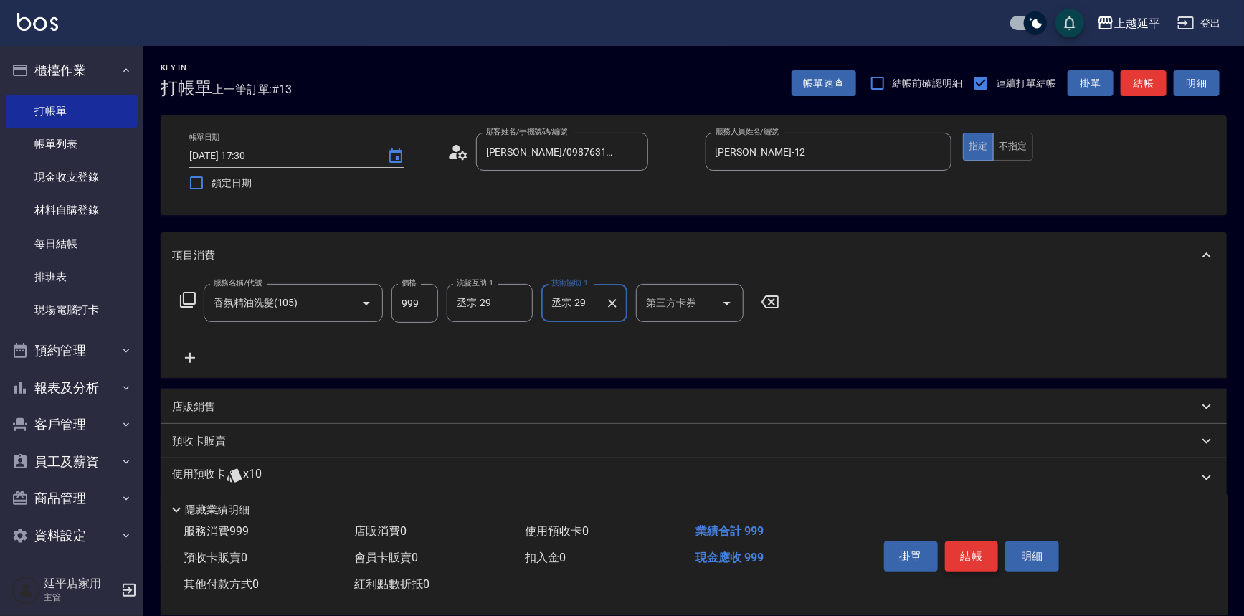
type input "丞宗-29"
click at [971, 558] on button "結帳" at bounding box center [972, 556] width 54 height 30
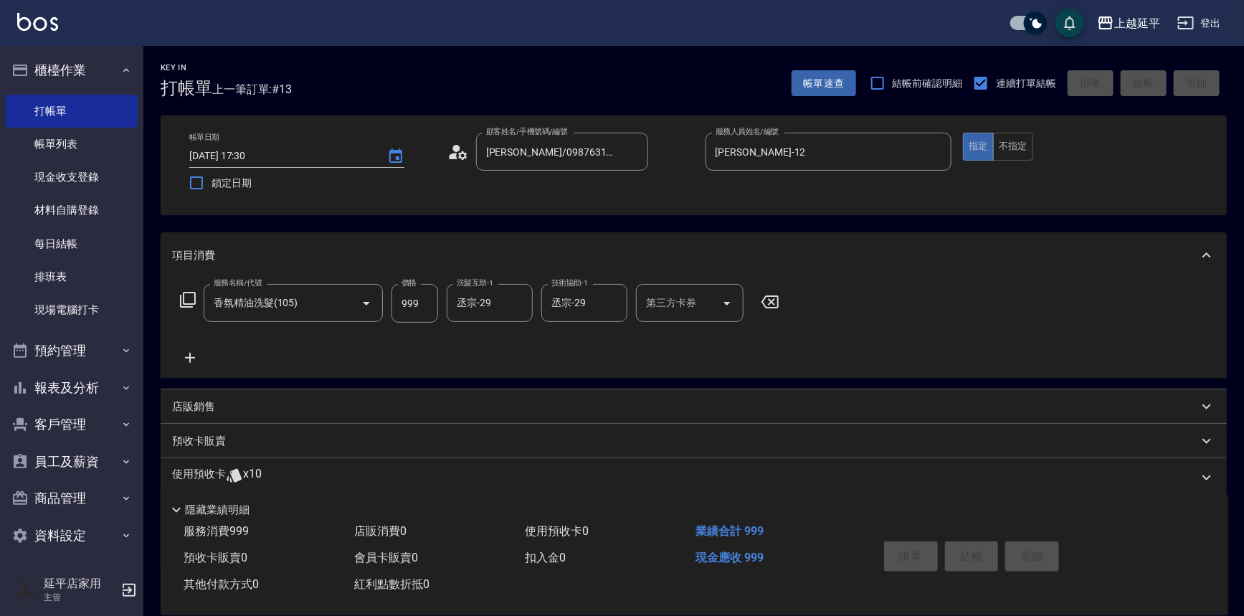
type input "[DATE] 17:31"
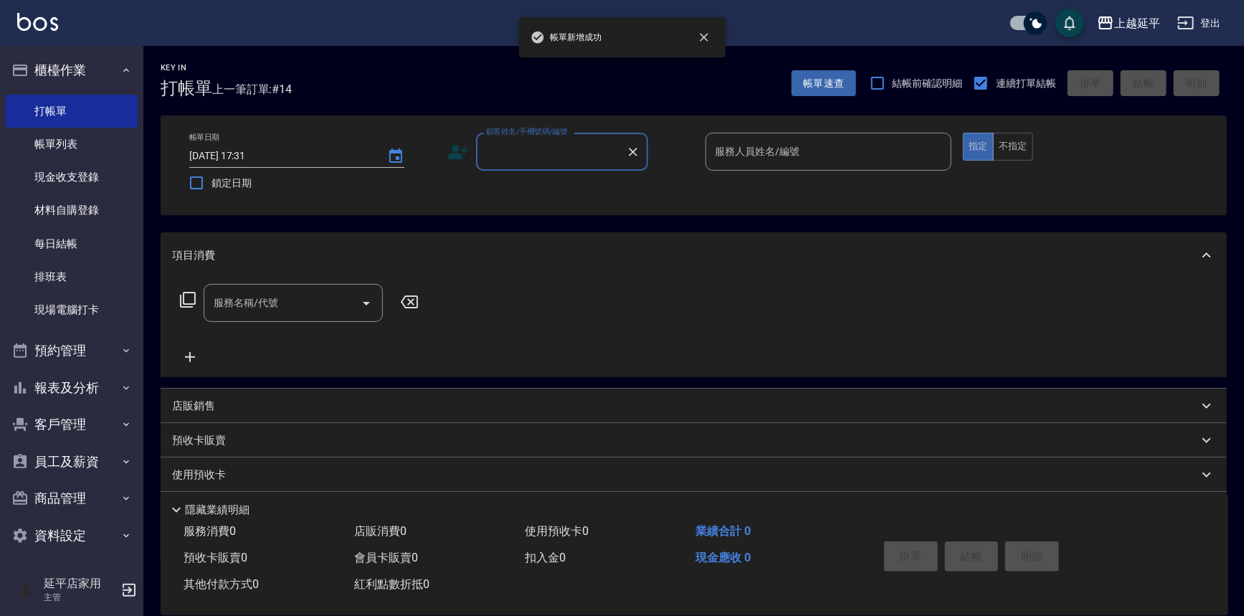
click at [560, 148] on input "顧客姓名/手機號碼/編號" at bounding box center [552, 151] width 138 height 25
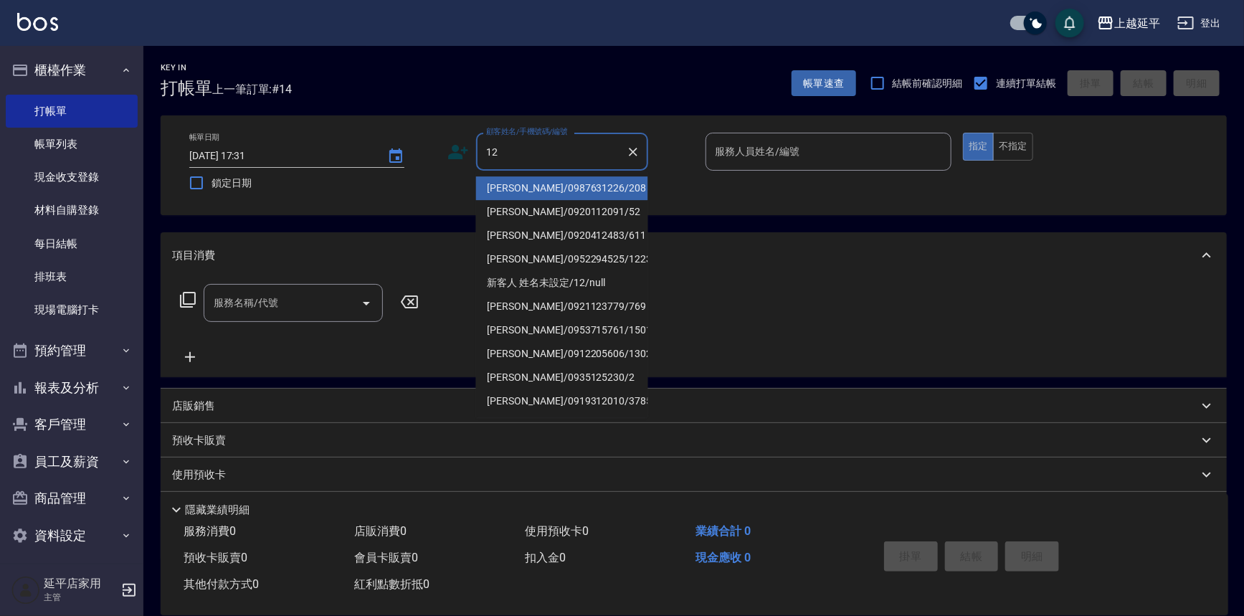
click at [556, 187] on li "[PERSON_NAME]/0987631226/208" at bounding box center [562, 188] width 172 height 24
type input "[PERSON_NAME]/0987631226/208"
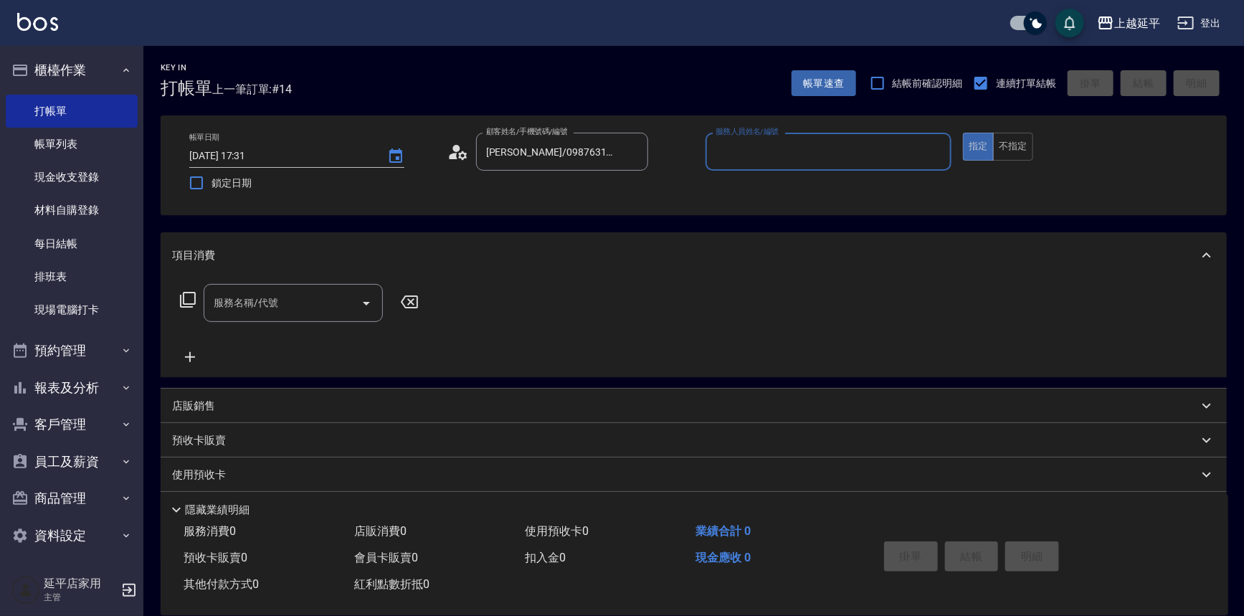
type input "[PERSON_NAME]-12"
click at [757, 156] on input "[PERSON_NAME]-12" at bounding box center [818, 151] width 212 height 25
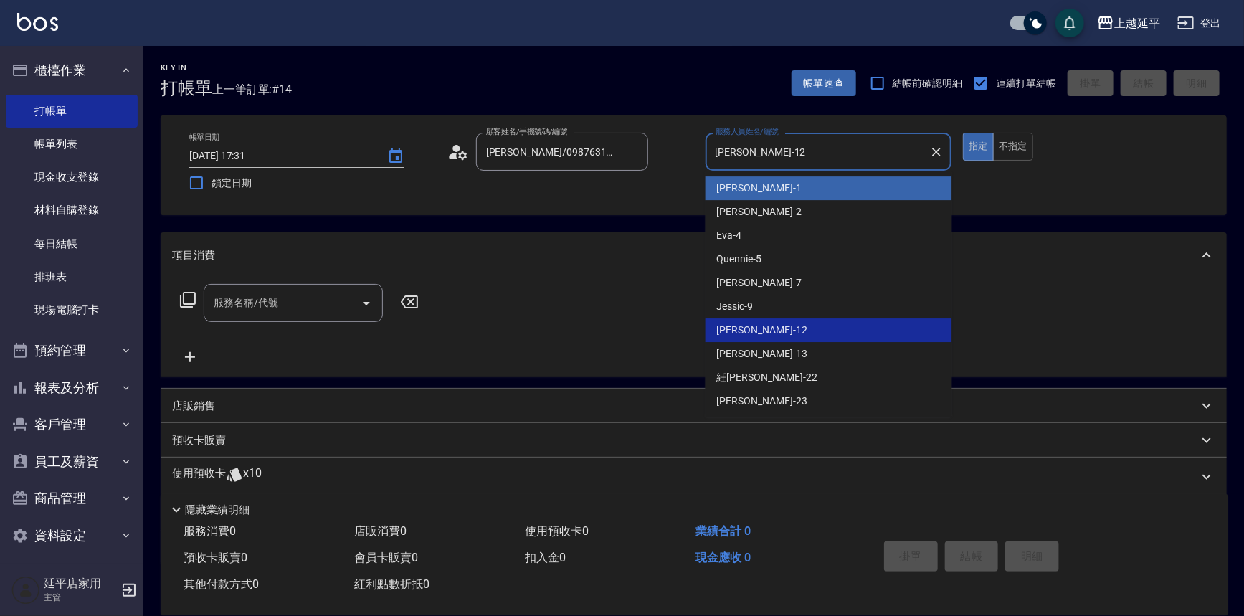
click at [321, 303] on input "服務名稱/代號" at bounding box center [282, 302] width 145 height 25
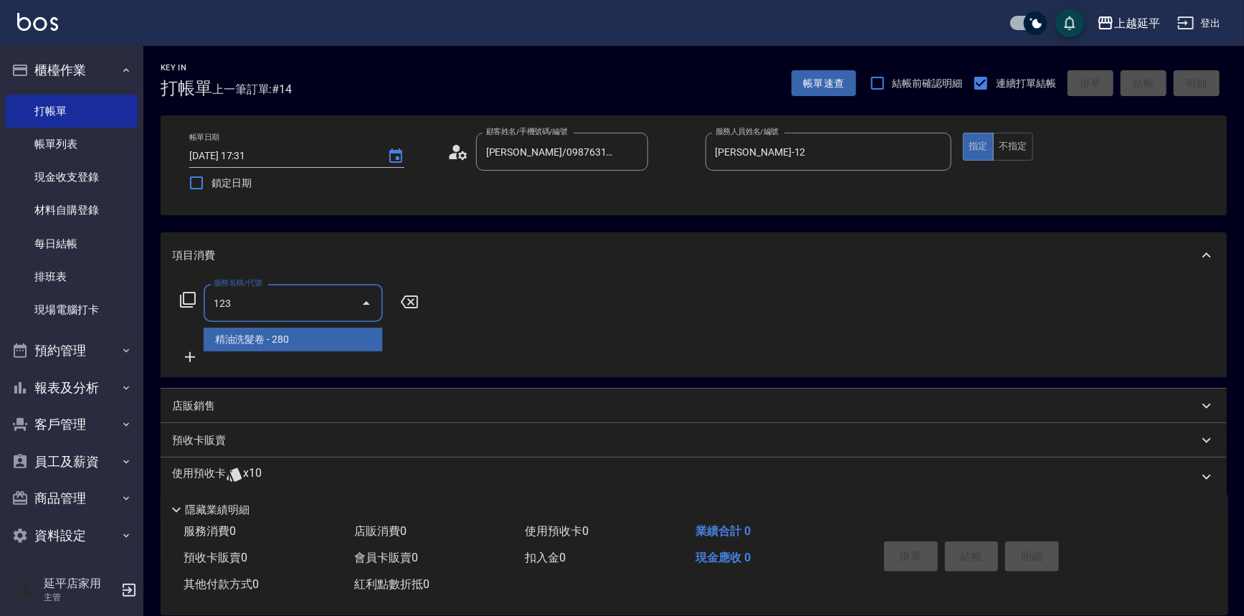
click at [328, 341] on span "精油洗髮卷 - 280" at bounding box center [293, 340] width 179 height 24
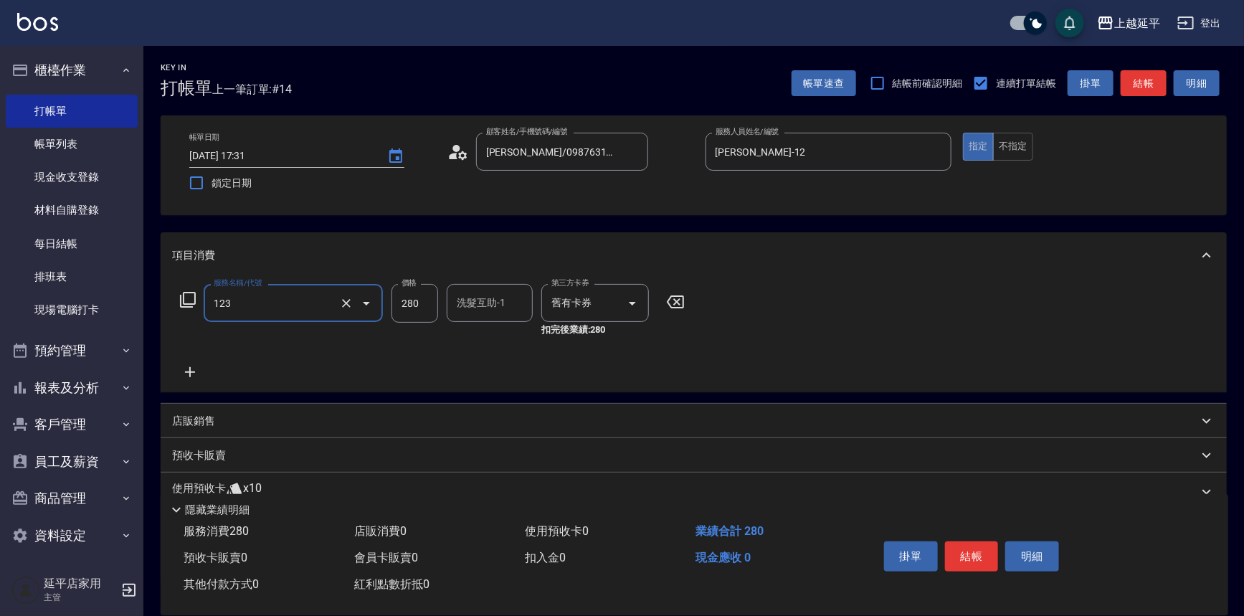
type input "精油洗髮卷(123)"
click at [492, 300] on div "洗髮互助-1 洗髮互助-1" at bounding box center [490, 303] width 86 height 38
click at [501, 336] on div "丞宗 -29" at bounding box center [490, 340] width 86 height 24
type input "丞宗-29"
click at [967, 548] on button "結帳" at bounding box center [972, 556] width 54 height 30
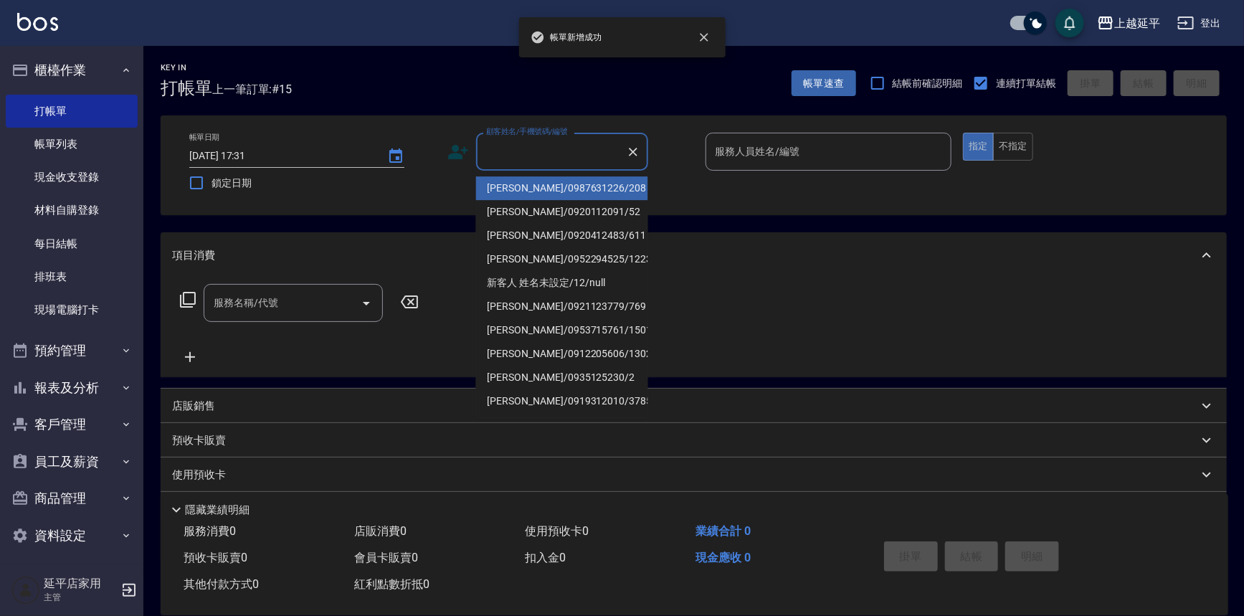
drag, startPoint x: 525, startPoint y: 151, endPoint x: 524, endPoint y: 184, distance: 33.7
click at [525, 151] on input "顧客姓名/手機號碼/編號" at bounding box center [552, 151] width 138 height 25
click at [525, 185] on li "[PERSON_NAME]/0987631226/208" at bounding box center [562, 188] width 172 height 24
type input "[PERSON_NAME]/0987631226/208"
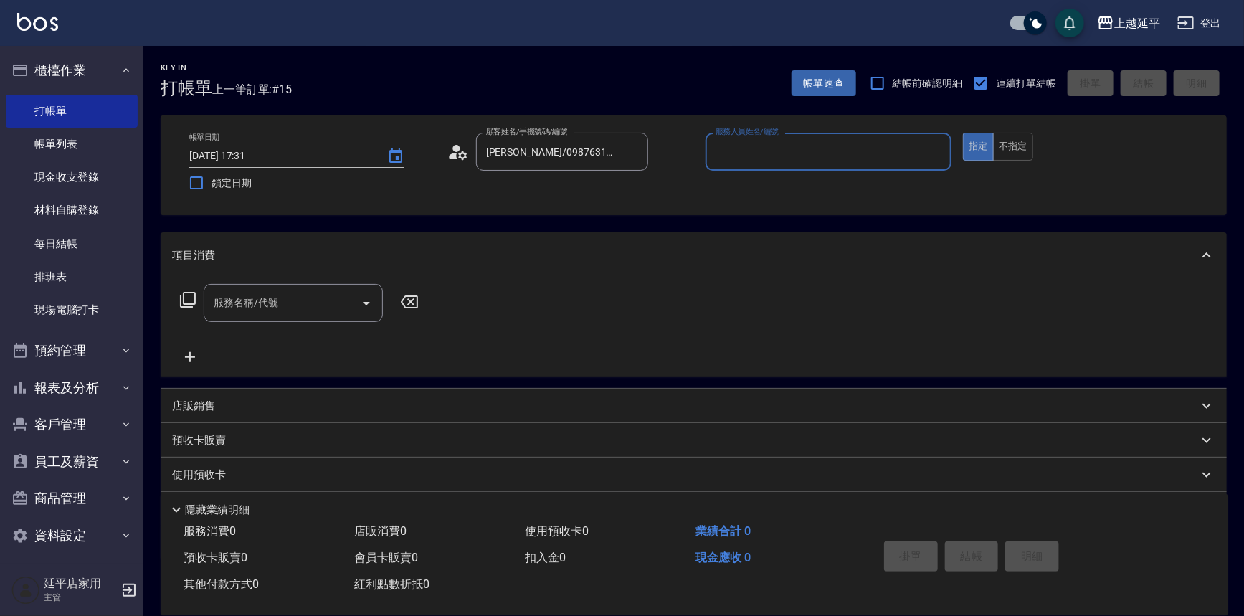
type input "[PERSON_NAME]-12"
click at [315, 301] on input "服務名稱/代號" at bounding box center [282, 302] width 145 height 25
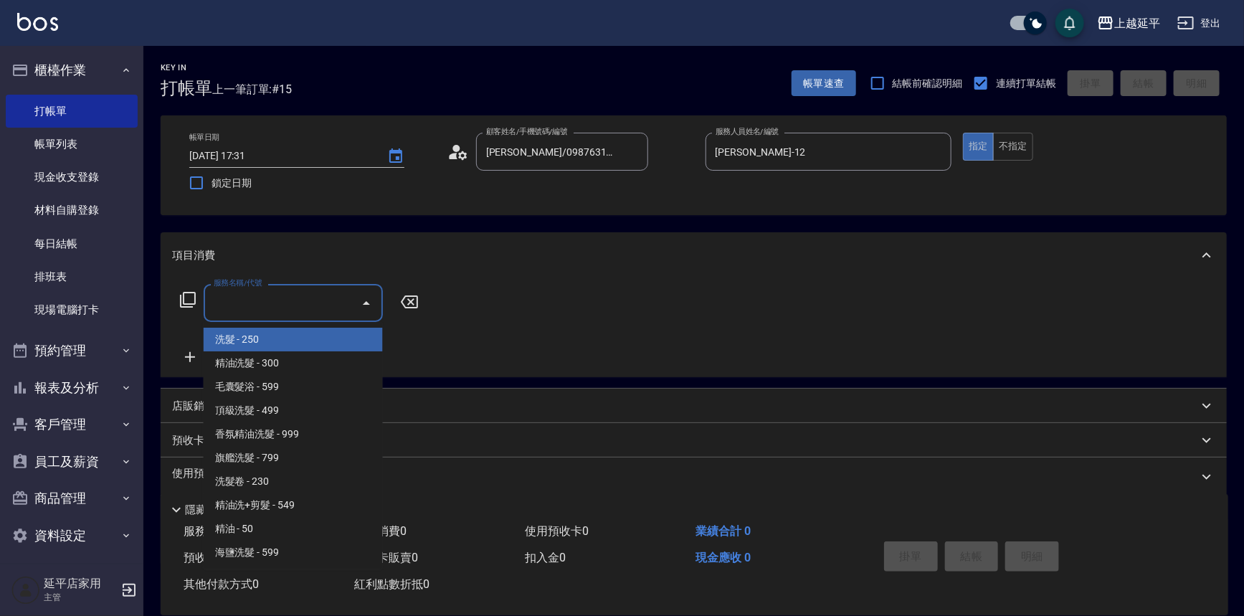
click at [186, 300] on icon at bounding box center [187, 299] width 17 height 17
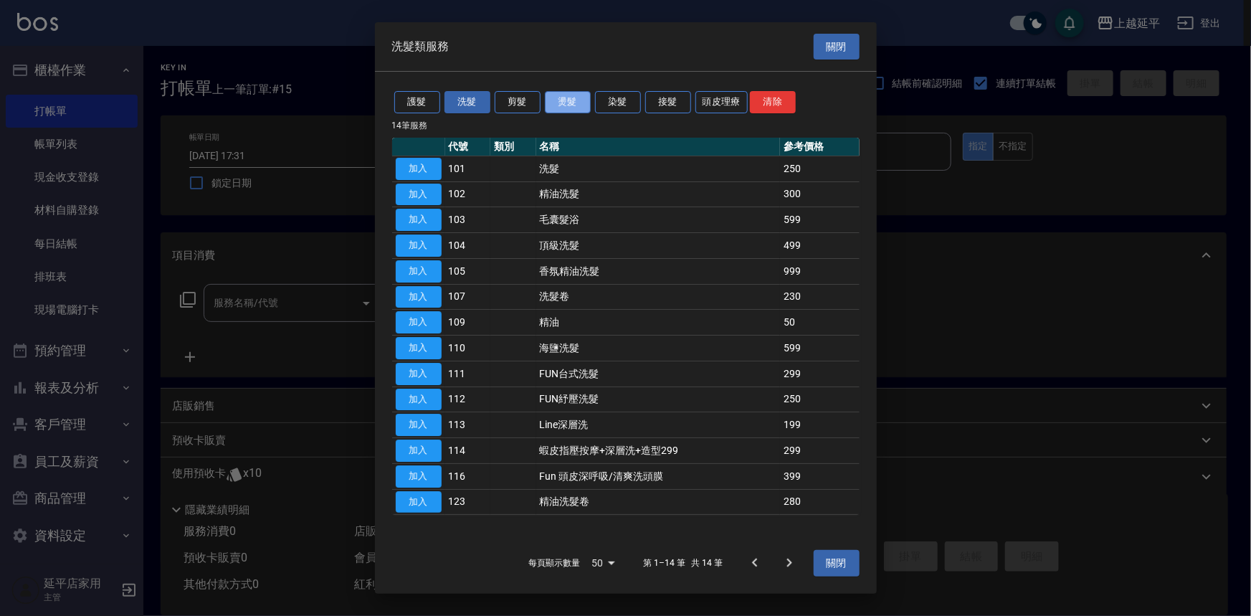
click at [563, 106] on button "燙髮" at bounding box center [568, 102] width 46 height 22
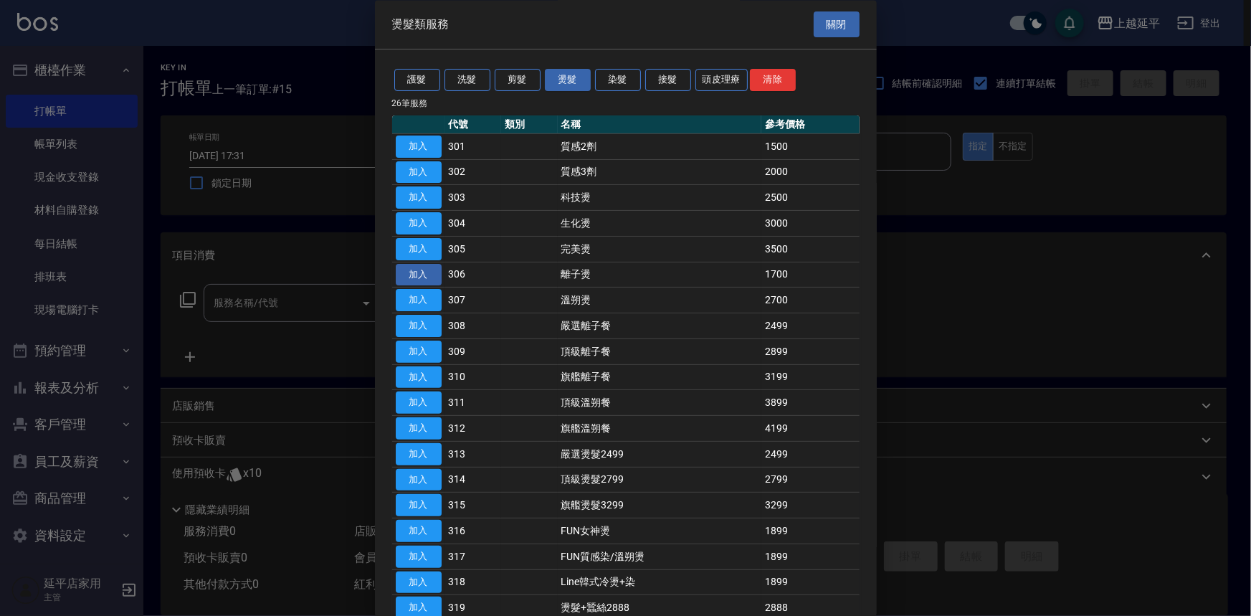
click at [420, 275] on button "加入" at bounding box center [419, 275] width 46 height 22
type input "離子燙(306)"
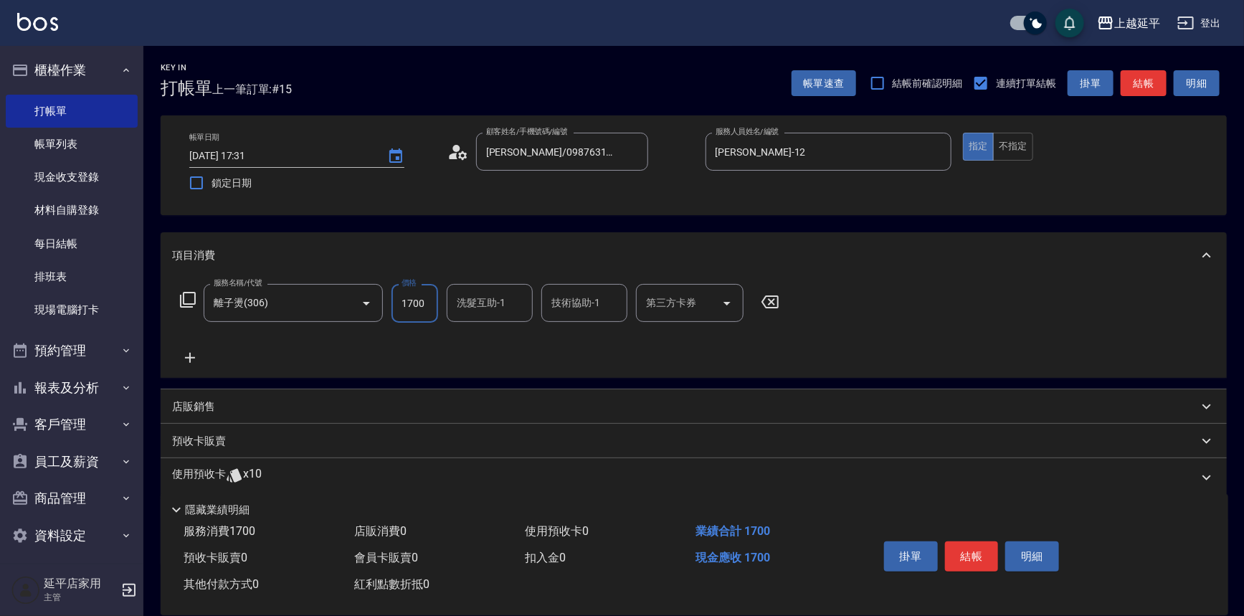
click at [425, 299] on input "1700" at bounding box center [415, 303] width 47 height 39
type input "3199"
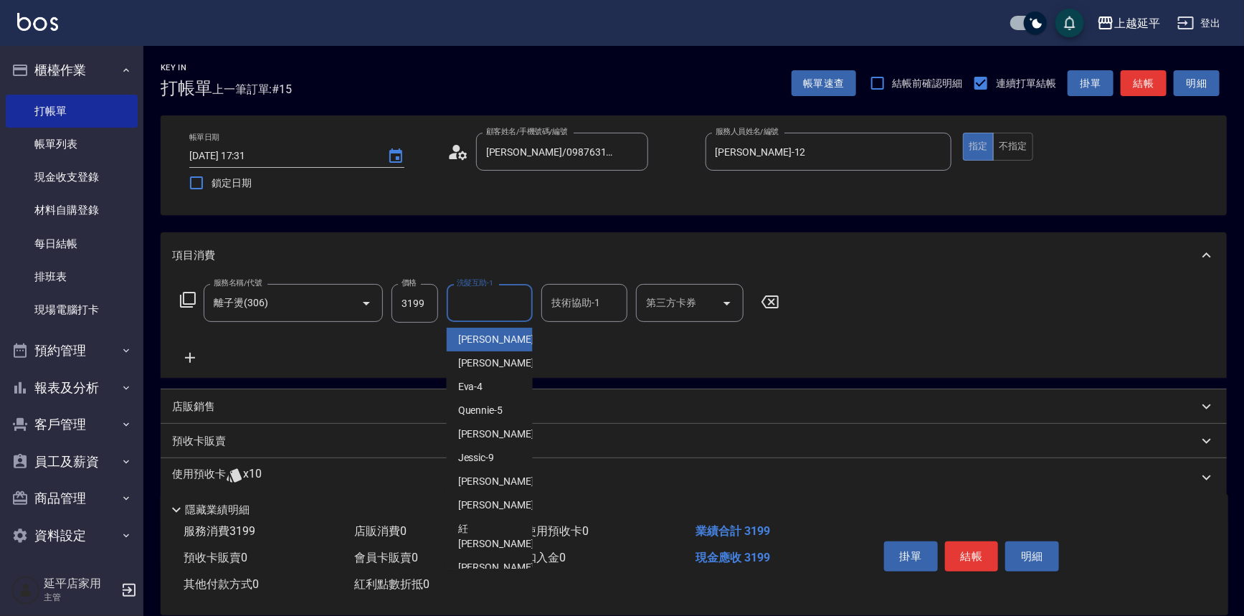
click at [485, 308] on div "洗髮互助-1 洗髮互助-1" at bounding box center [490, 303] width 86 height 38
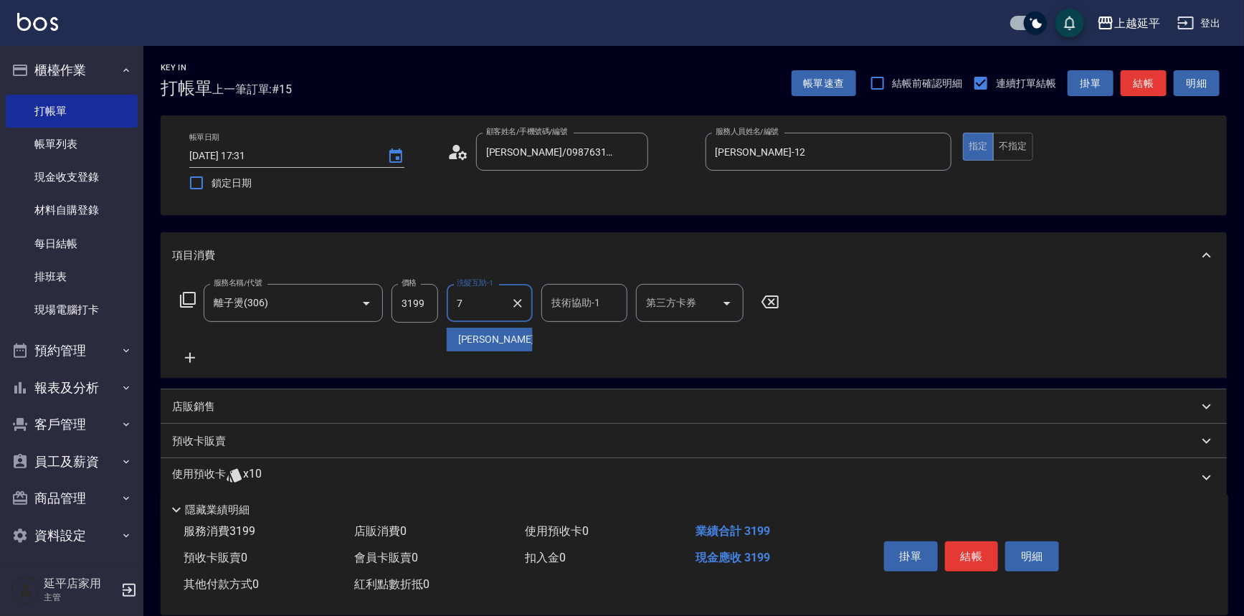
click at [496, 338] on span "[PERSON_NAME] -7" at bounding box center [500, 339] width 85 height 15
type input "[PERSON_NAME]-7"
click at [572, 305] on div "技術協助-1 技術協助-1" at bounding box center [584, 303] width 86 height 38
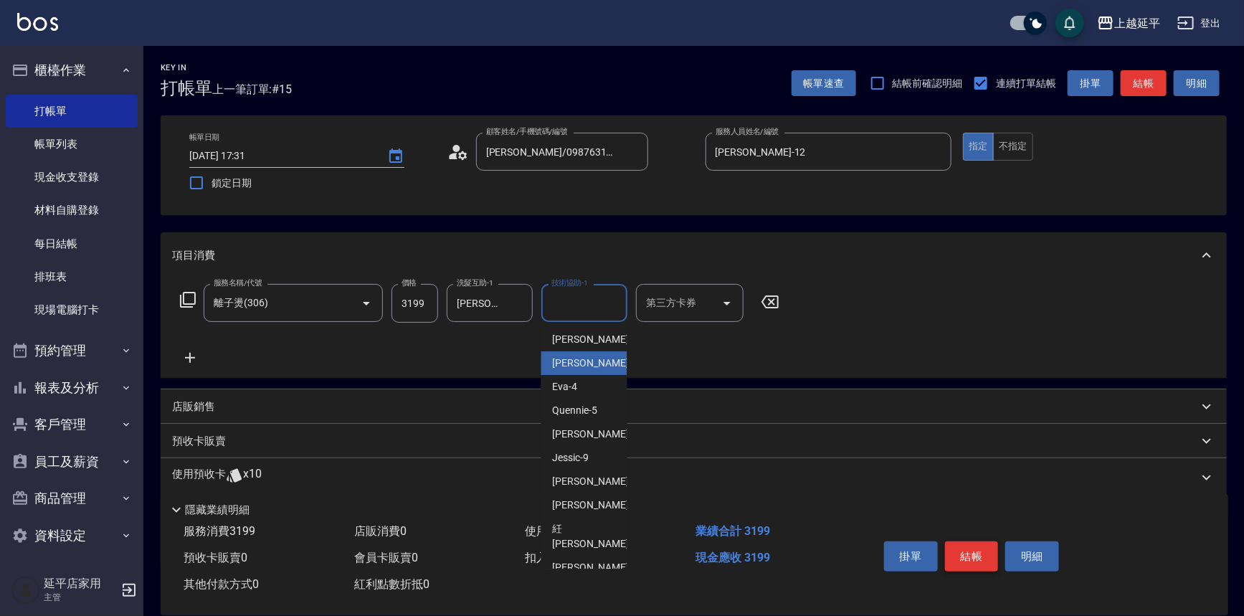
click at [956, 564] on button "結帳" at bounding box center [972, 556] width 54 height 30
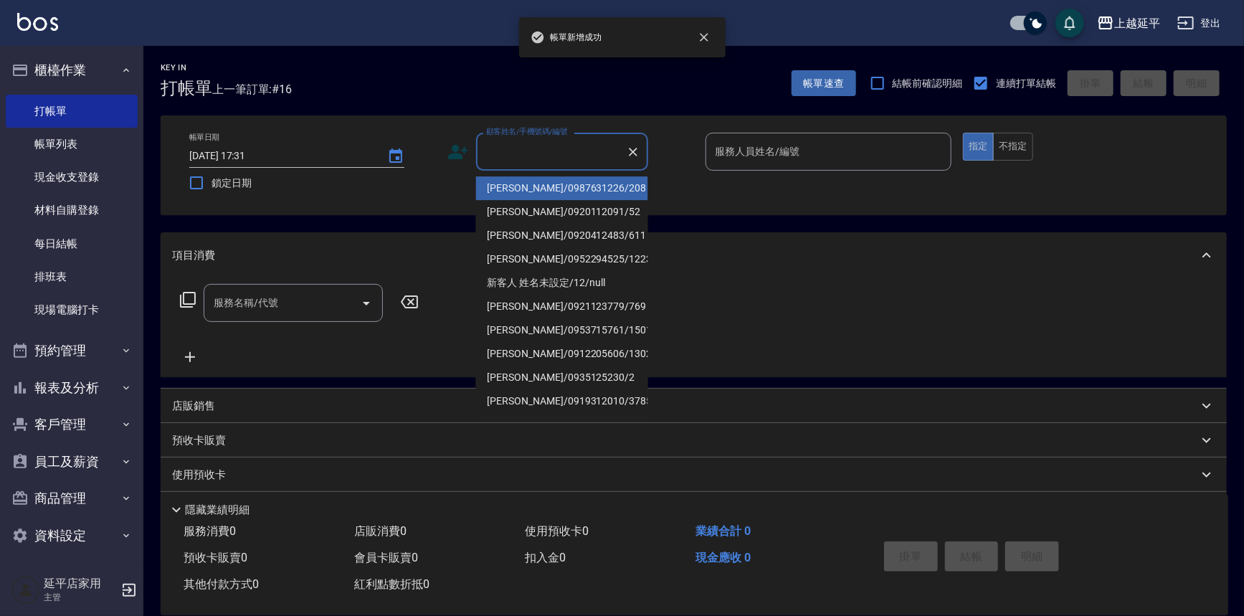
drag, startPoint x: 543, startPoint y: 144, endPoint x: 555, endPoint y: 202, distance: 58.7
click at [542, 145] on input "顧客姓名/手機號碼/編號" at bounding box center [552, 151] width 138 height 25
click at [547, 191] on li "[PERSON_NAME]/0987631226/208" at bounding box center [562, 188] width 172 height 24
type input "[PERSON_NAME]/0987631226/208"
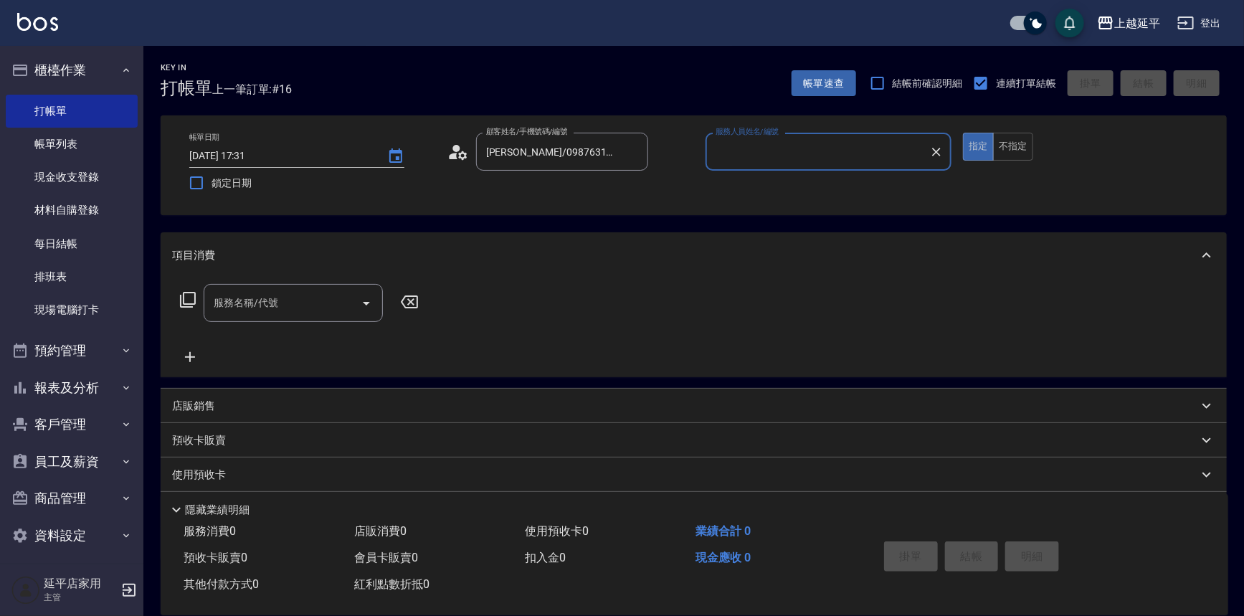
type input "[PERSON_NAME]-12"
click at [322, 293] on input "服務名稱/代號" at bounding box center [282, 302] width 145 height 25
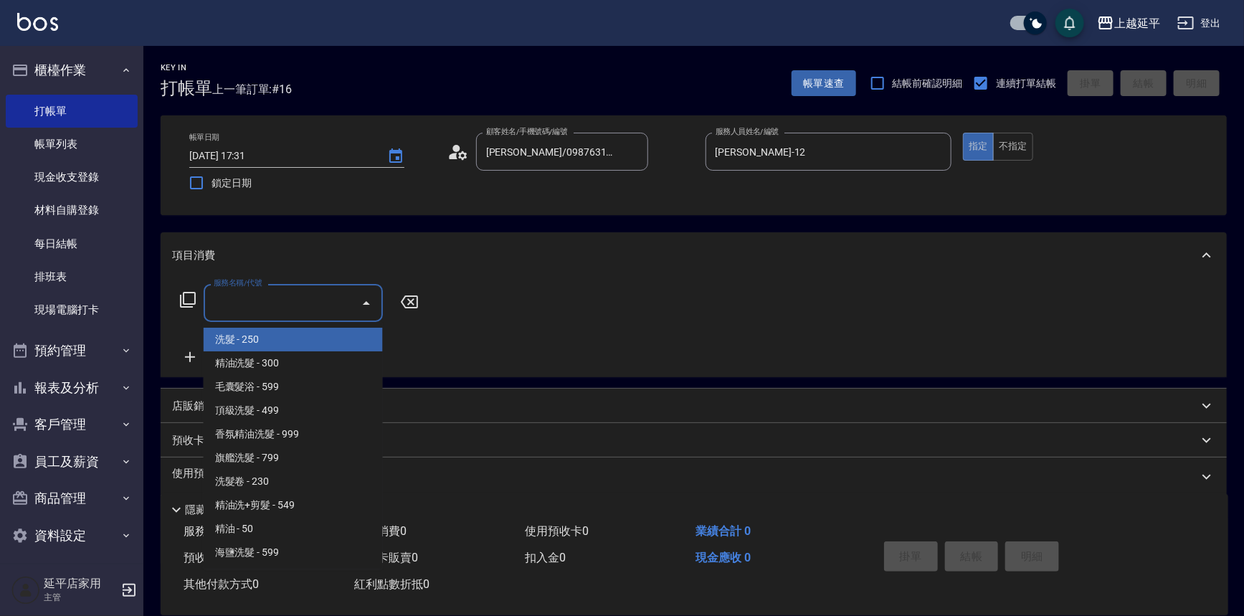
click at [187, 298] on icon at bounding box center [187, 299] width 17 height 17
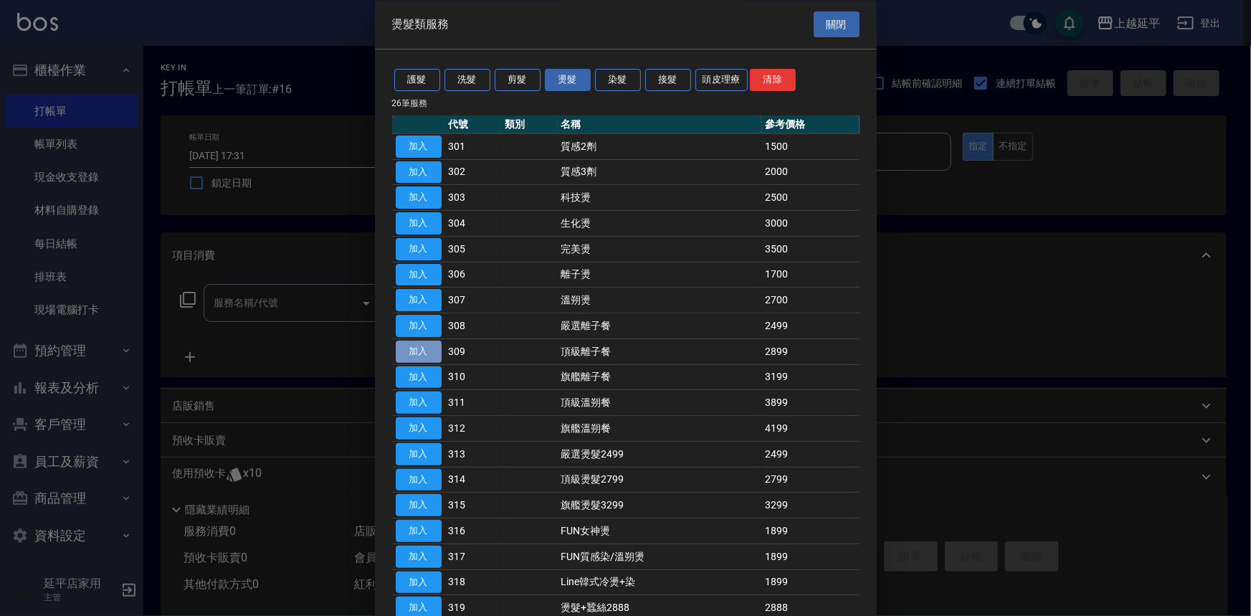
click at [430, 344] on button "加入" at bounding box center [419, 352] width 46 height 22
type input "頂級離子餐(309)"
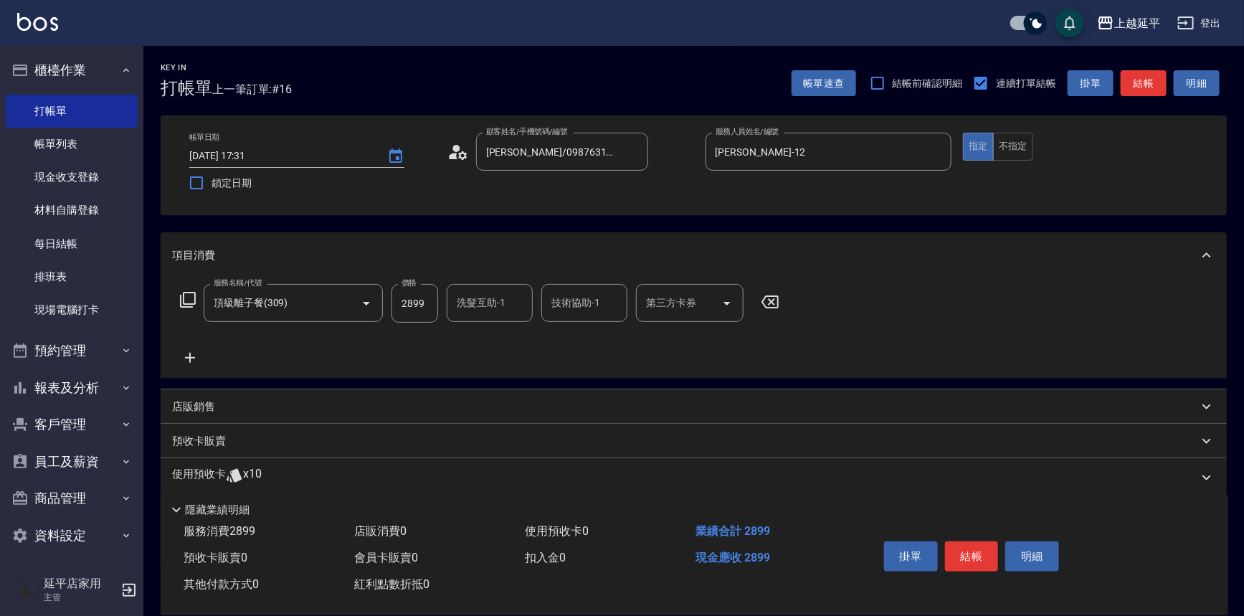
click at [430, 301] on input "2899" at bounding box center [415, 303] width 47 height 39
type input "3099"
drag, startPoint x: 1012, startPoint y: 149, endPoint x: 1004, endPoint y: 155, distance: 9.8
click at [1011, 151] on button "不指定" at bounding box center [1013, 147] width 40 height 28
click at [488, 302] on div "洗髮互助-1 洗髮互助-1" at bounding box center [490, 303] width 86 height 38
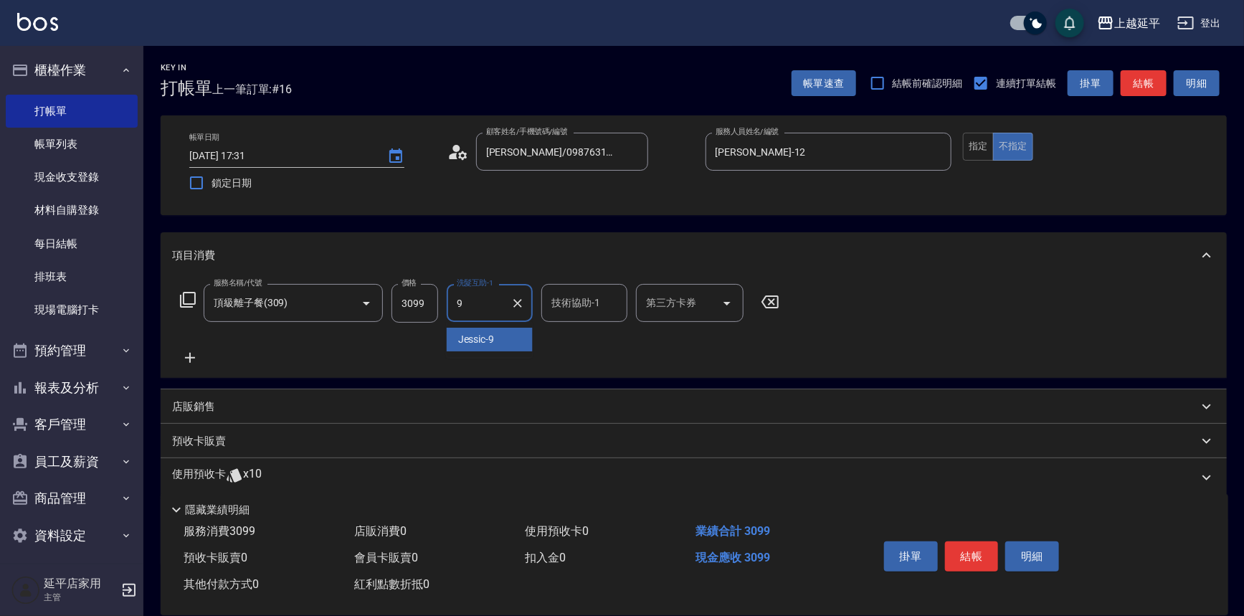
click at [486, 345] on span "Jessic -9" at bounding box center [476, 339] width 37 height 15
type input "Jessic-9"
click at [964, 550] on button "結帳" at bounding box center [972, 556] width 54 height 30
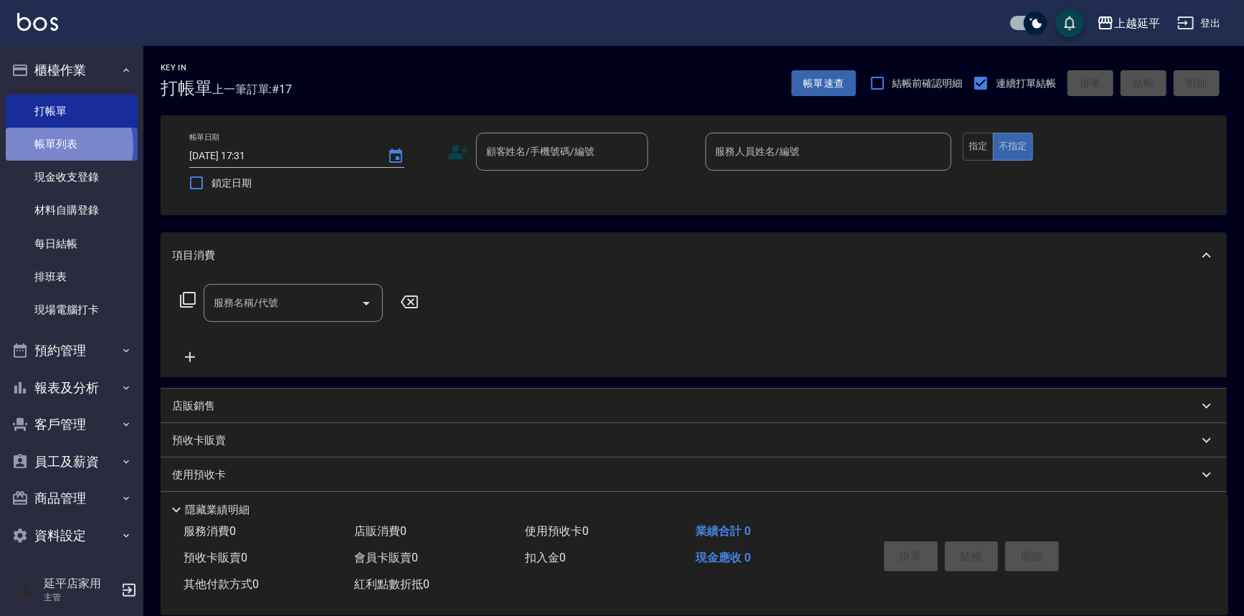
click at [57, 146] on link "帳單列表" at bounding box center [72, 144] width 132 height 33
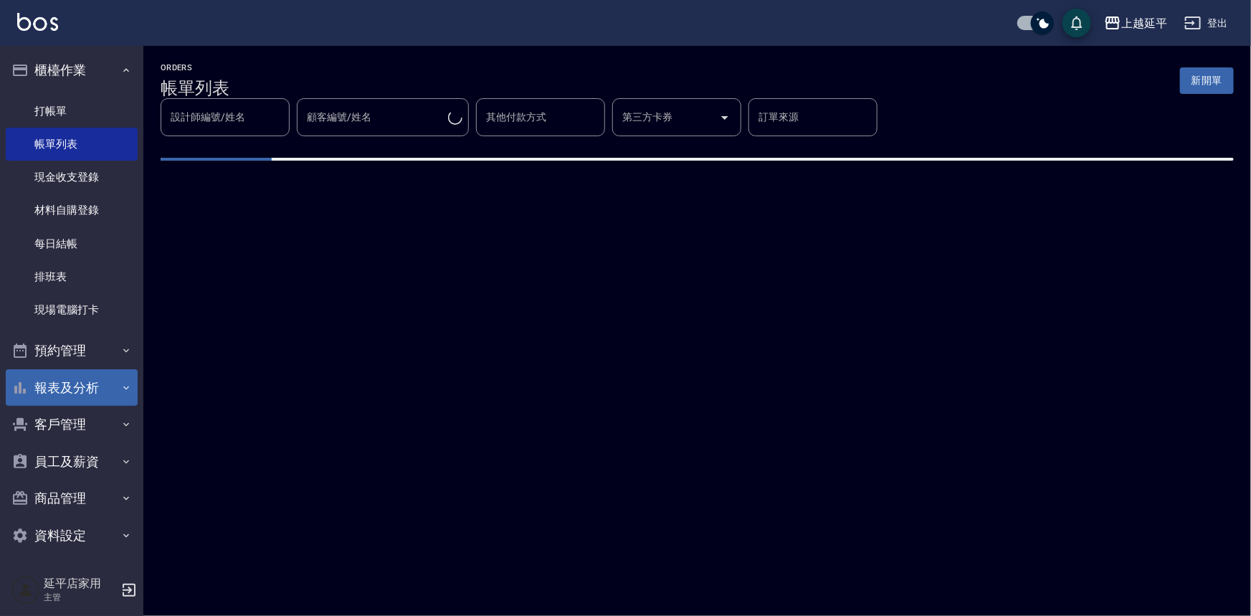
click at [72, 384] on button "報表及分析" at bounding box center [72, 387] width 132 height 37
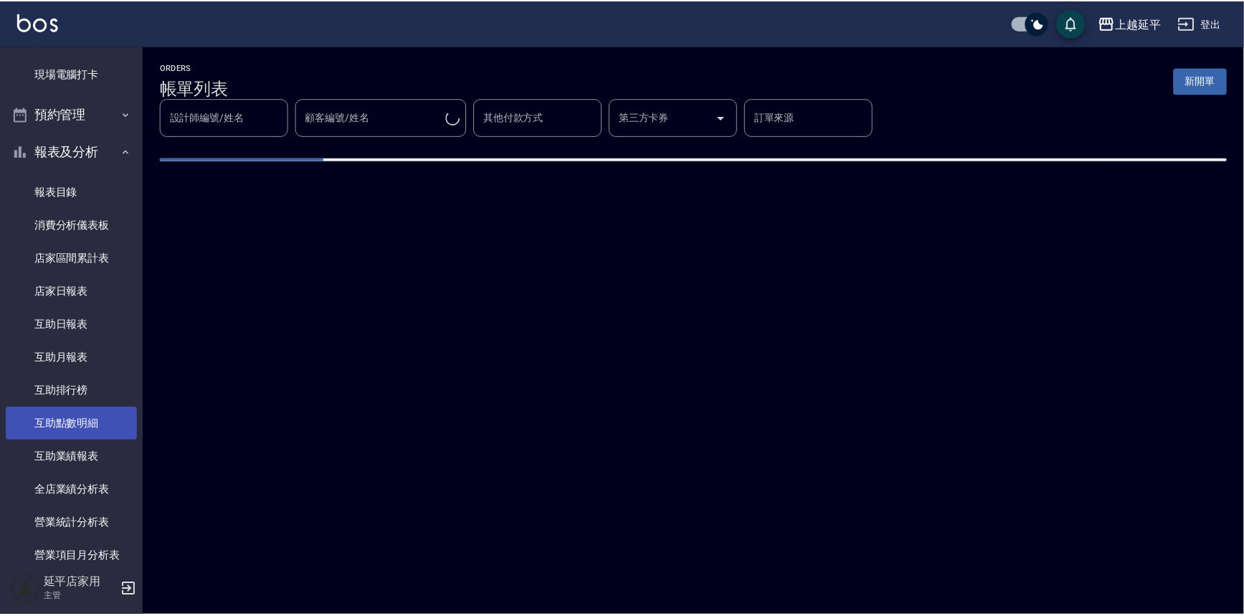
scroll to position [391, 0]
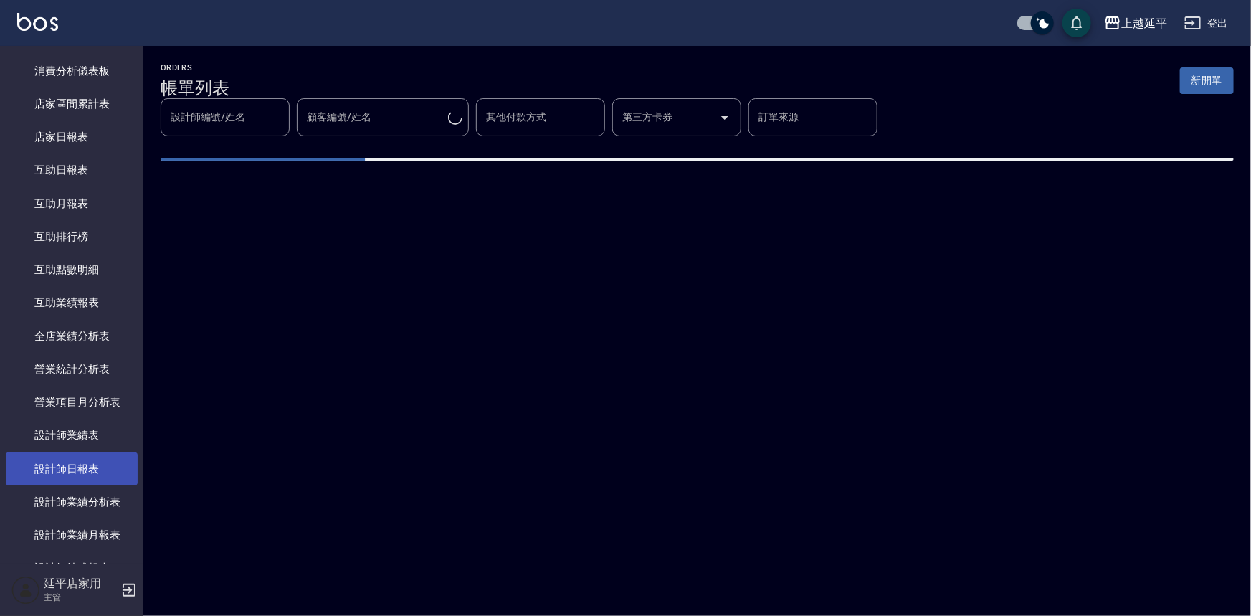
click at [85, 471] on link "設計師日報表" at bounding box center [72, 469] width 132 height 33
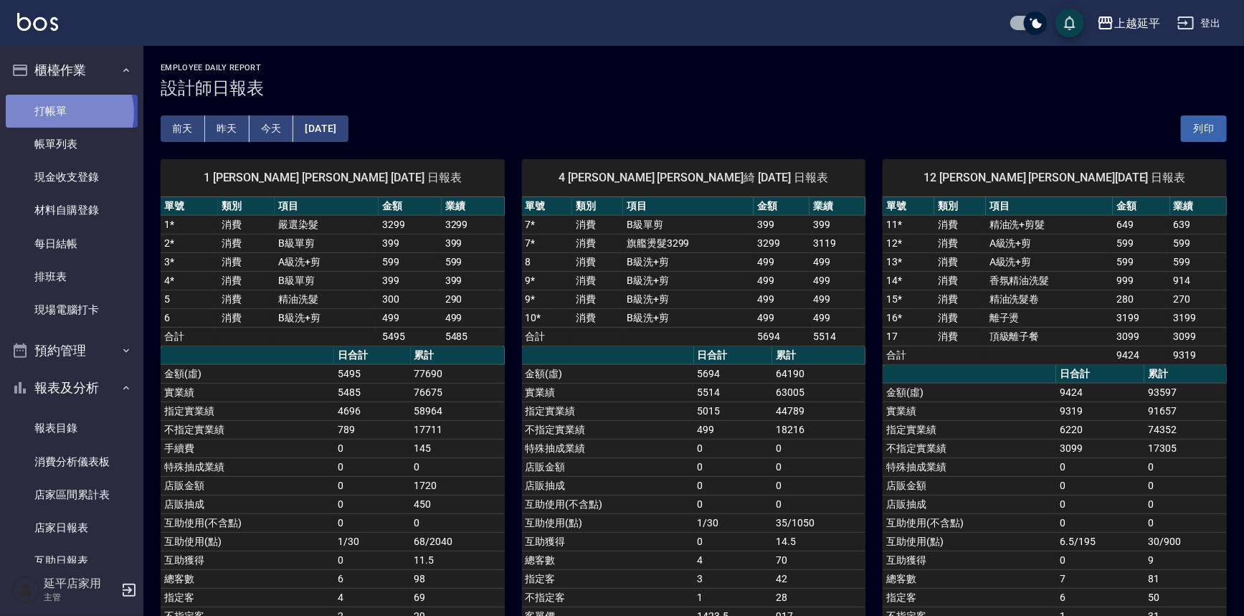
click at [62, 113] on link "打帳單" at bounding box center [72, 111] width 132 height 33
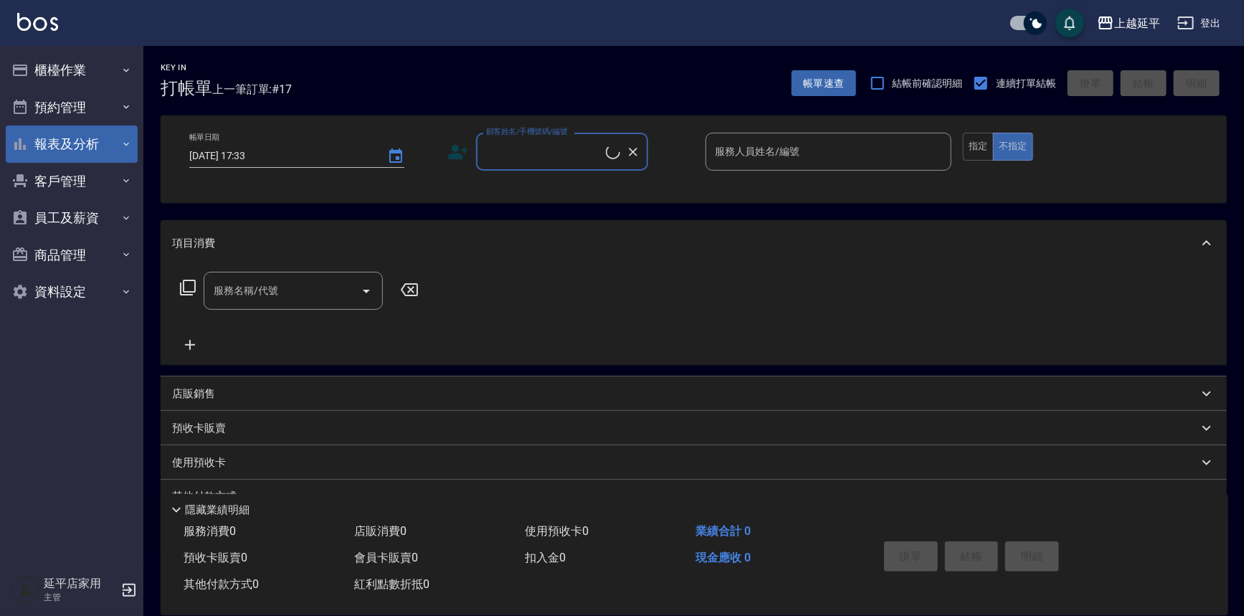
click at [57, 143] on button "報表及分析" at bounding box center [72, 143] width 132 height 37
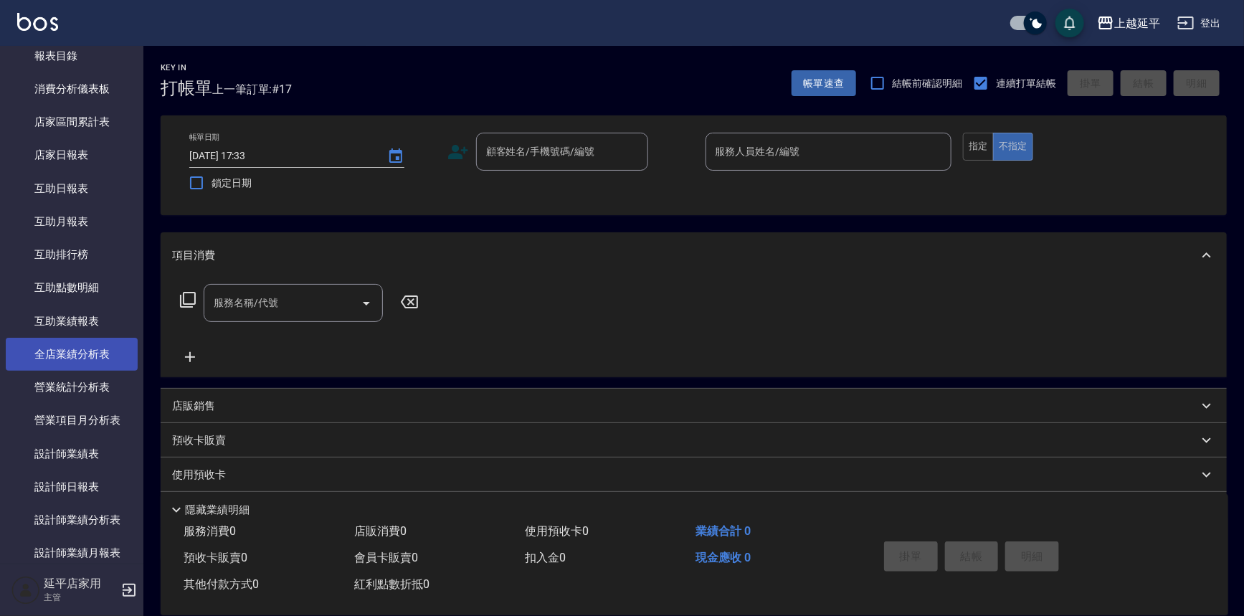
scroll to position [130, 0]
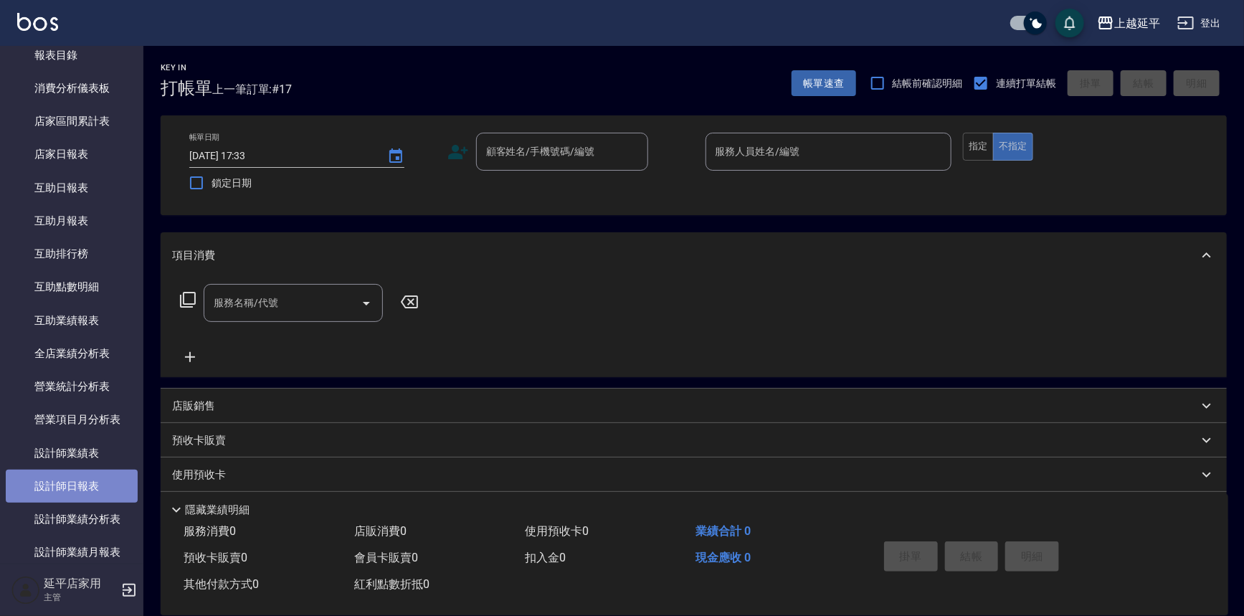
click at [77, 477] on link "設計師日報表" at bounding box center [72, 486] width 132 height 33
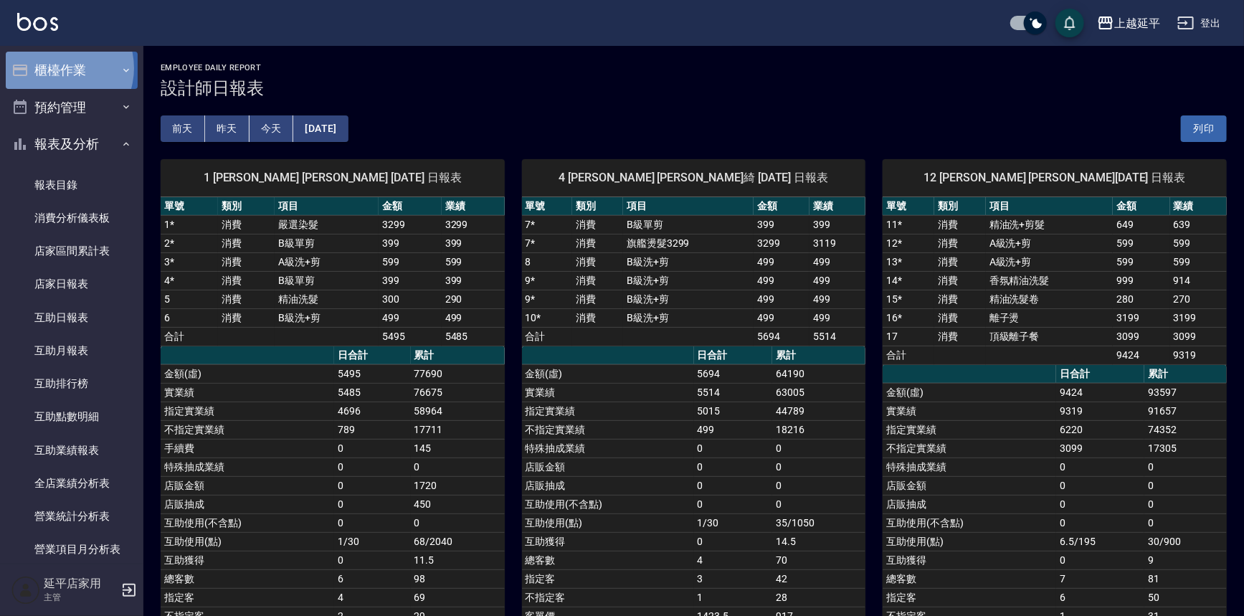
click at [57, 68] on button "櫃檯作業" at bounding box center [72, 70] width 132 height 37
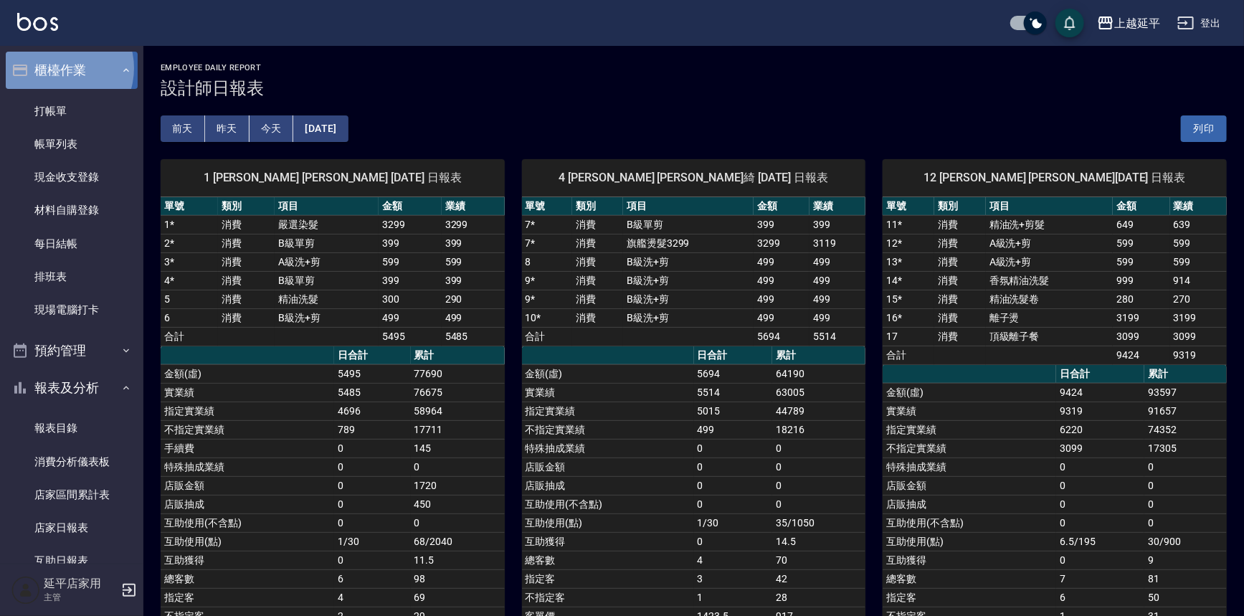
click at [58, 68] on button "櫃檯作業" at bounding box center [72, 70] width 132 height 37
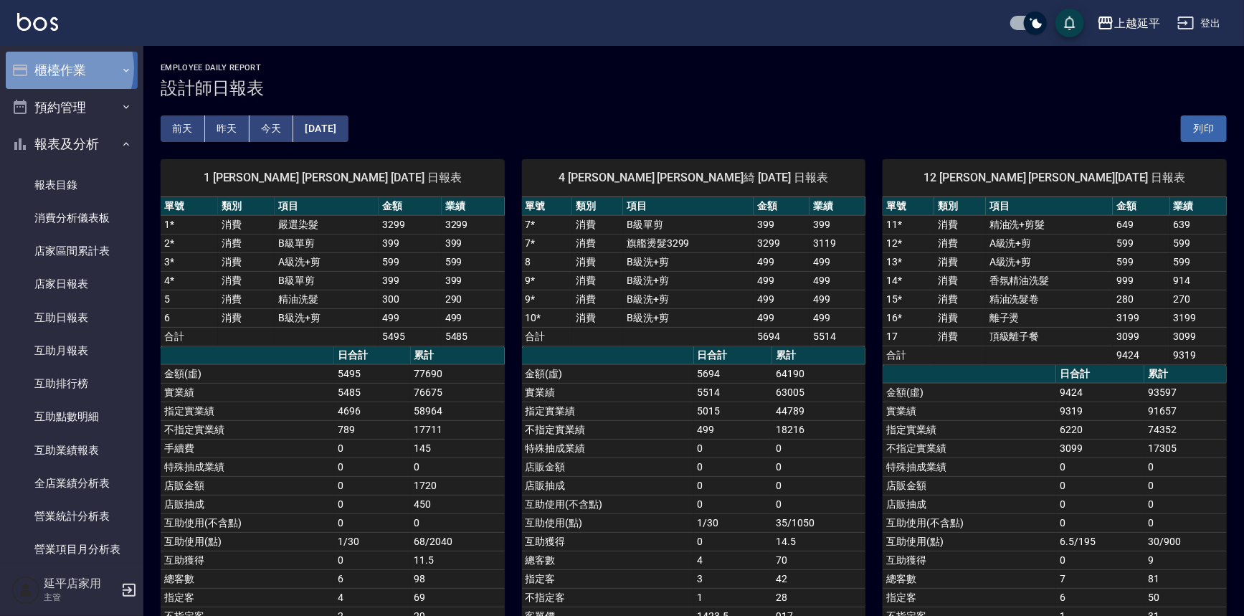
click at [58, 68] on button "櫃檯作業" at bounding box center [72, 70] width 132 height 37
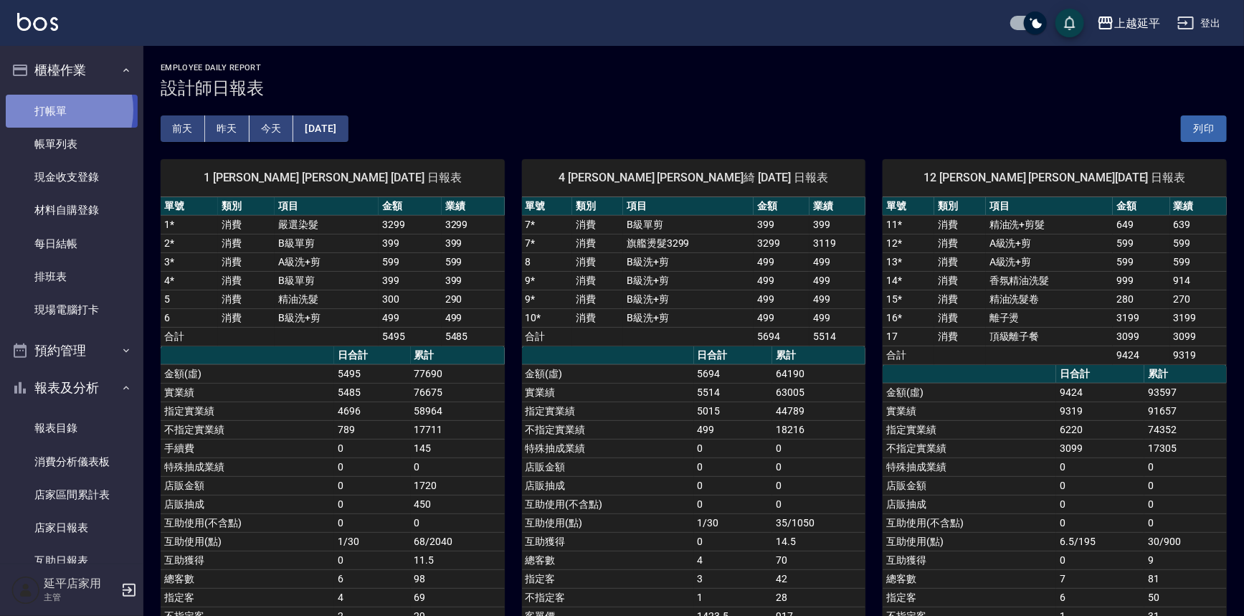
click at [48, 110] on link "打帳單" at bounding box center [72, 111] width 132 height 33
